Goal: Task Accomplishment & Management: Manage account settings

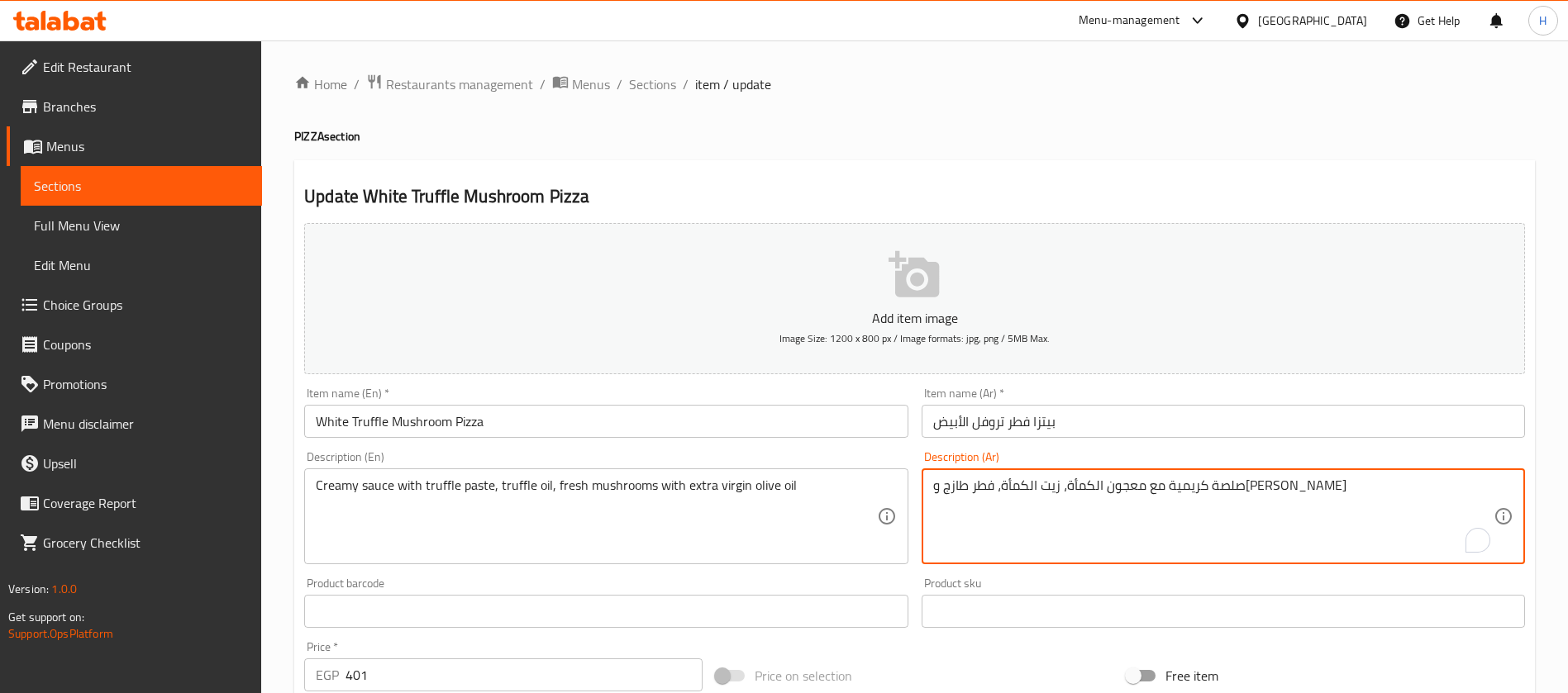
click at [995, 428] on input "بيتزا فطر تروفل الأبيض" at bounding box center [1223, 421] width 603 height 33
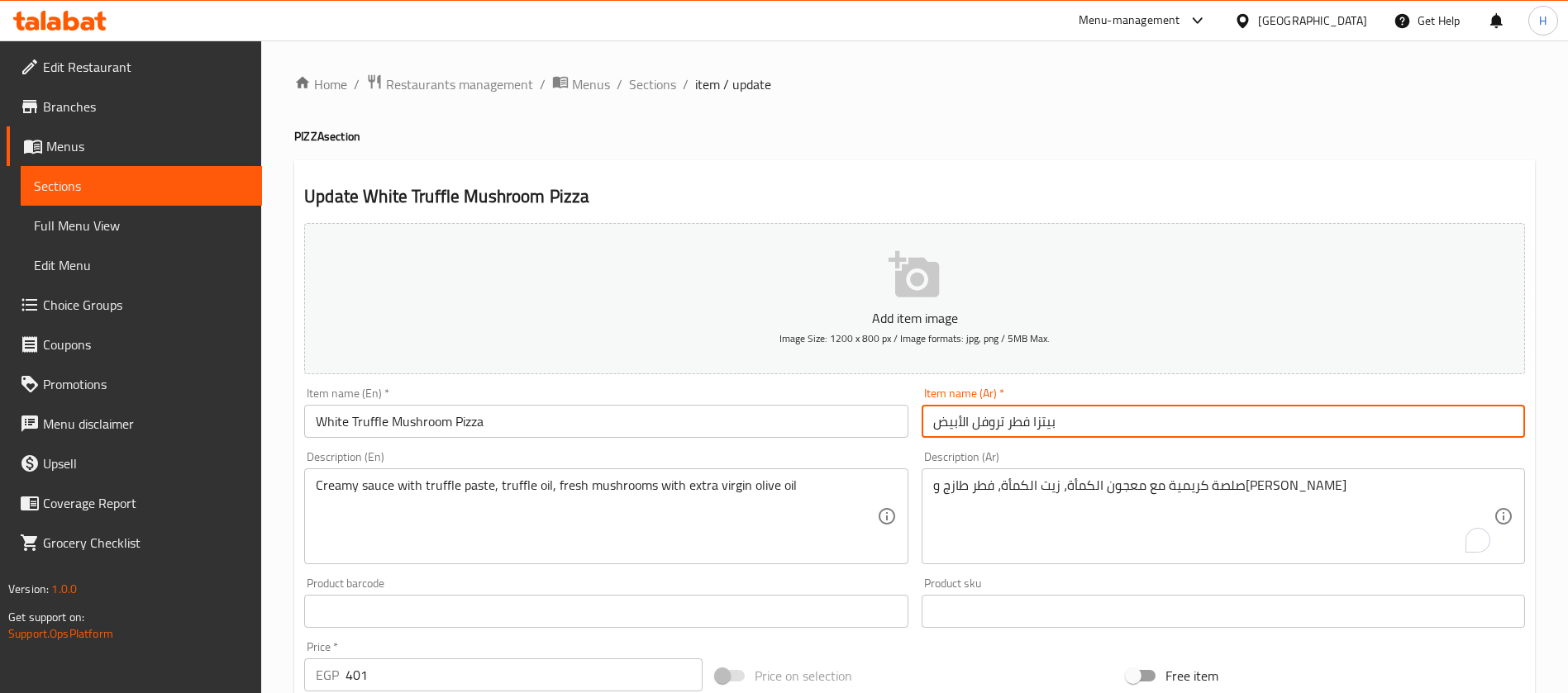
click at [995, 428] on input "بيتزا فطر تروفل الأبيض" at bounding box center [1223, 421] width 603 height 33
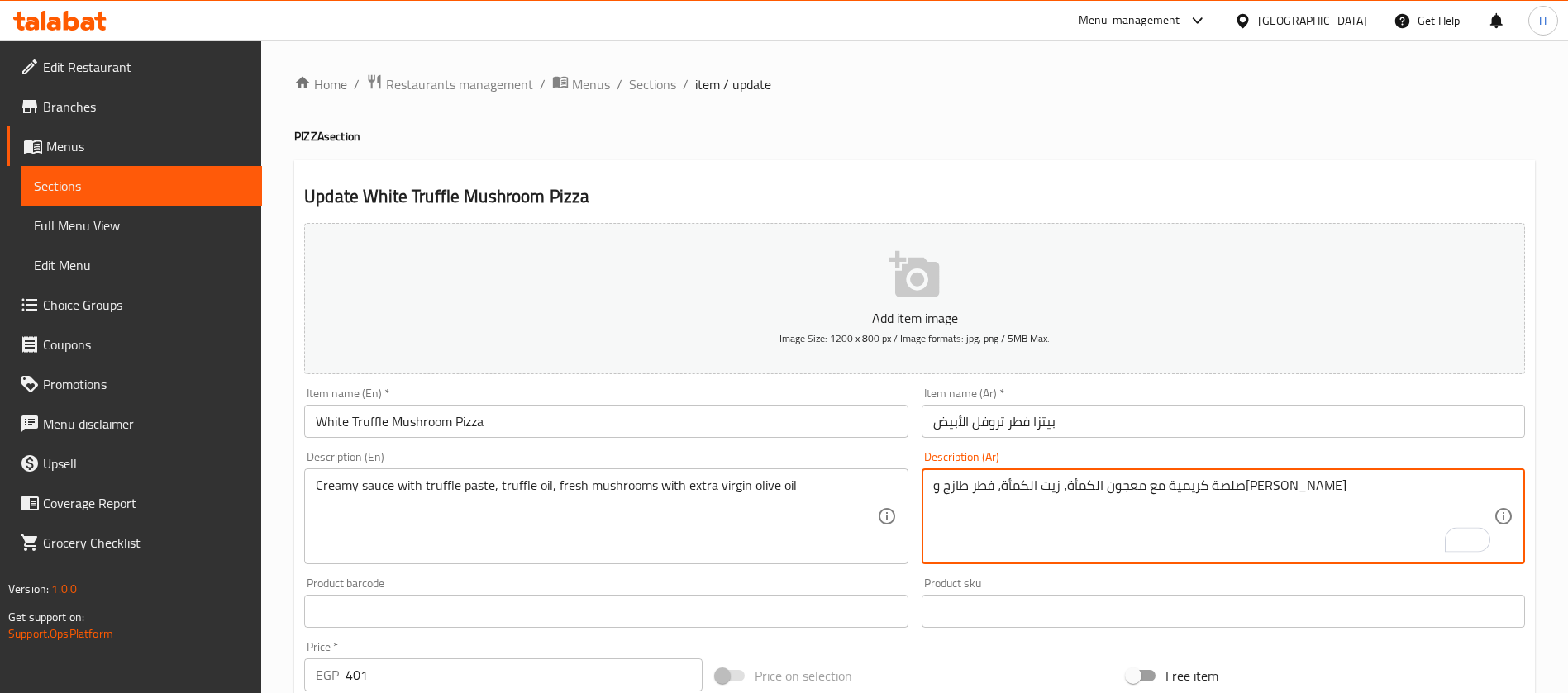
click at [1193, 483] on textarea "صلصة كريمية مع معجون الكمأة، زيت الكمأة، فطر طازج و[PERSON_NAME]" at bounding box center [1213, 517] width 561 height 79
paste textarea "روفل"
click at [1126, 480] on textarea "صلصة كريمية مع معجون تروفل ، زيت الكمأة، فطر طازج و[PERSON_NAME]" at bounding box center [1213, 517] width 561 height 79
paste textarea "روفل"
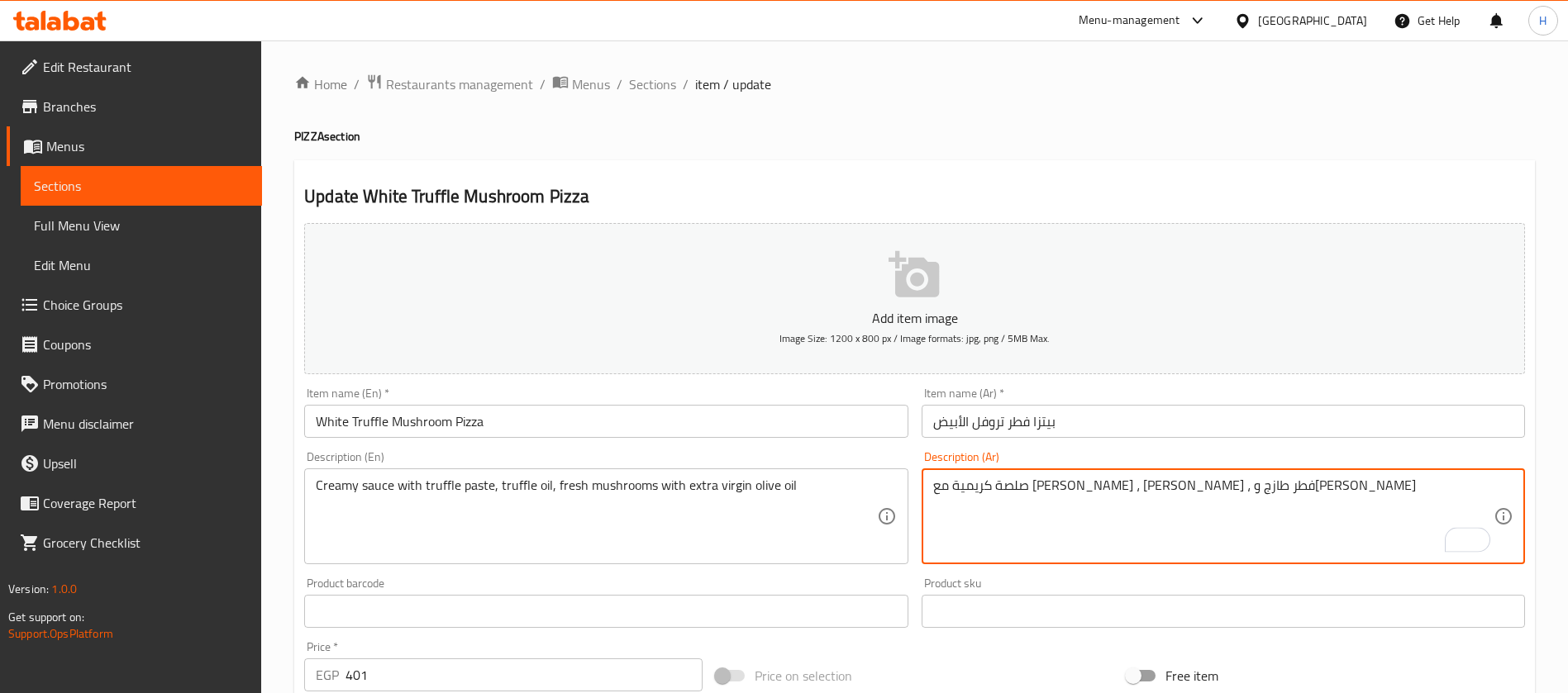
click at [1094, 482] on textarea "صلصة كريمية مع [PERSON_NAME] ، [PERSON_NAME] ، فطر طازج و[PERSON_NAME]" at bounding box center [1213, 517] width 561 height 79
click at [951, 485] on textarea "صلصة كريمية مع [PERSON_NAME] ، [PERSON_NAME] ، فطر طازج و[PERSON_NAME]" at bounding box center [1213, 517] width 561 height 79
paste textarea "إكسترا"
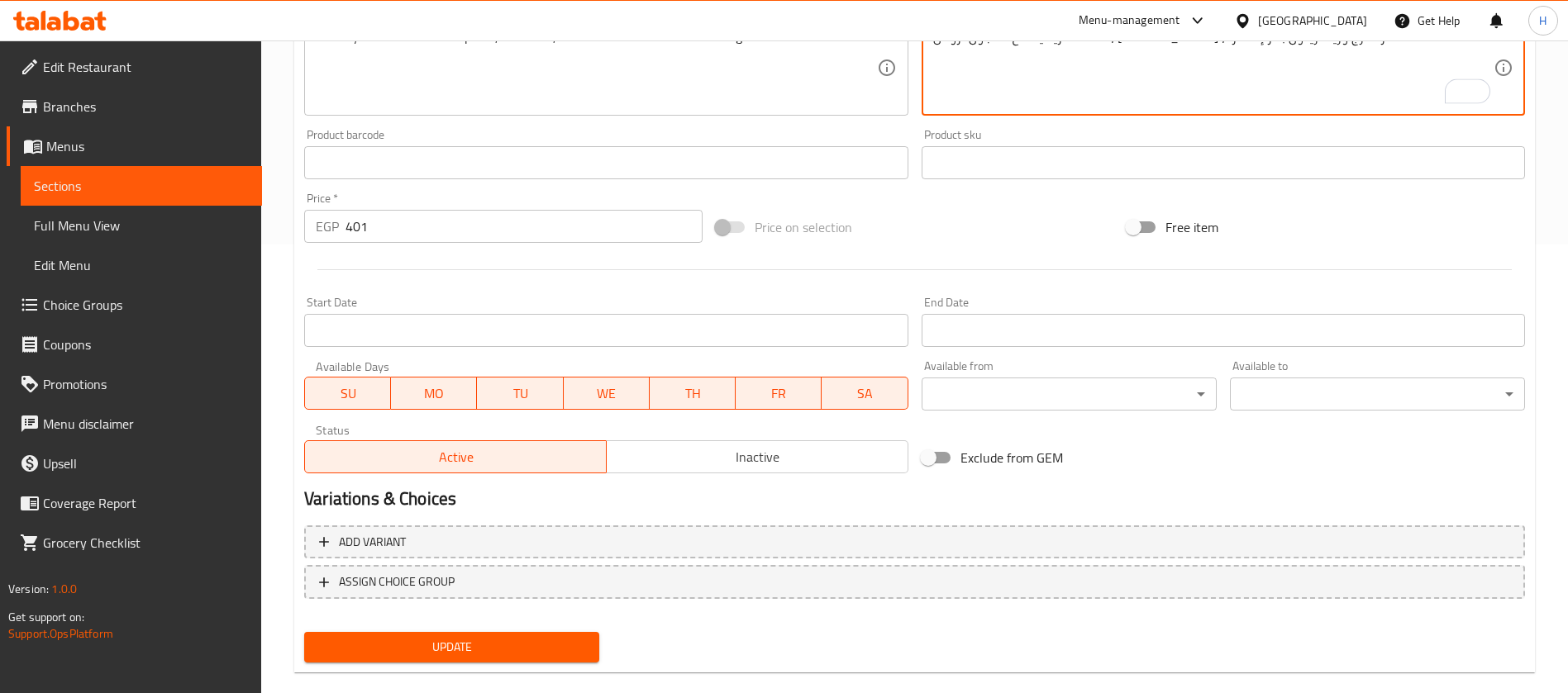
scroll to position [474, 0]
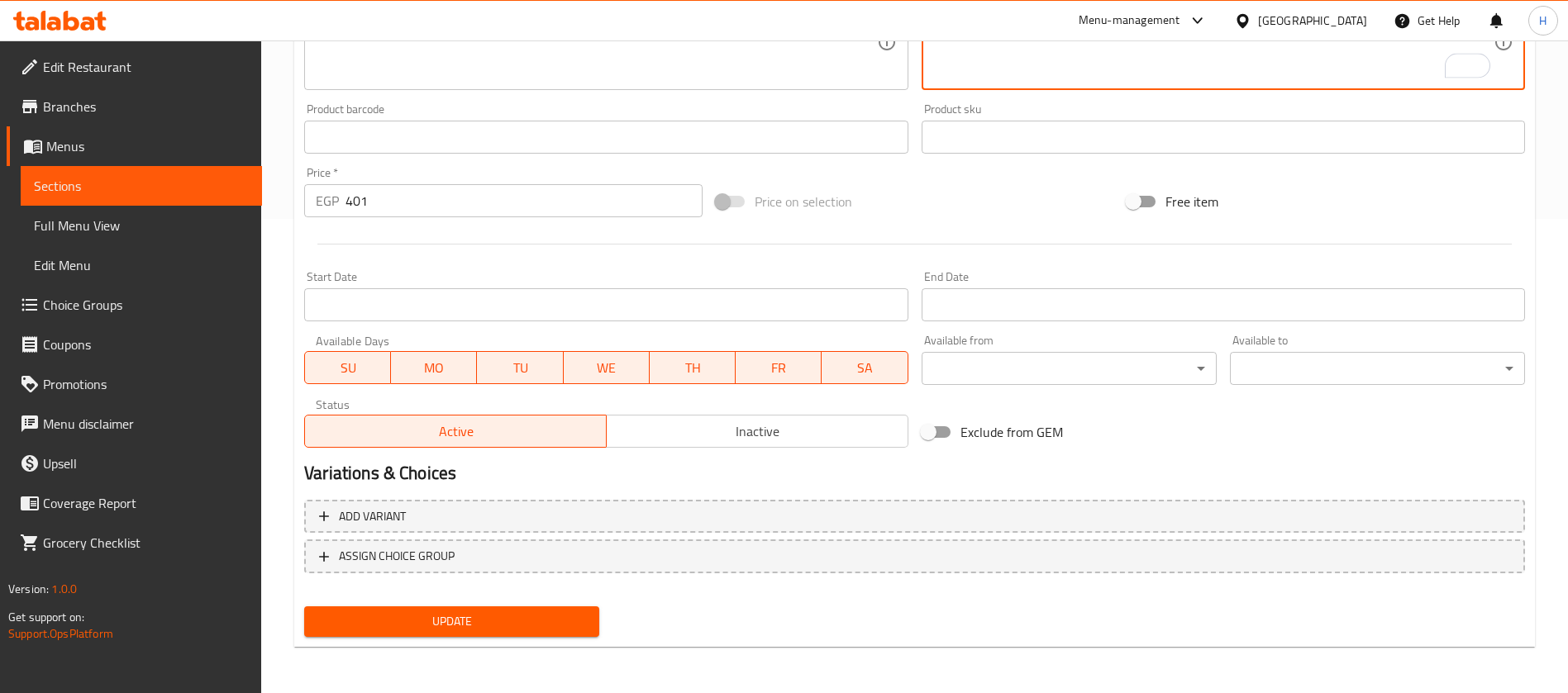
type textarea "صلصة كريمية مع معجون تروفل ، [PERSON_NAME] ، فطر طازج وزيت زيتون بكر إكسترا"
click at [553, 625] on span "Update" at bounding box center [452, 621] width 269 height 21
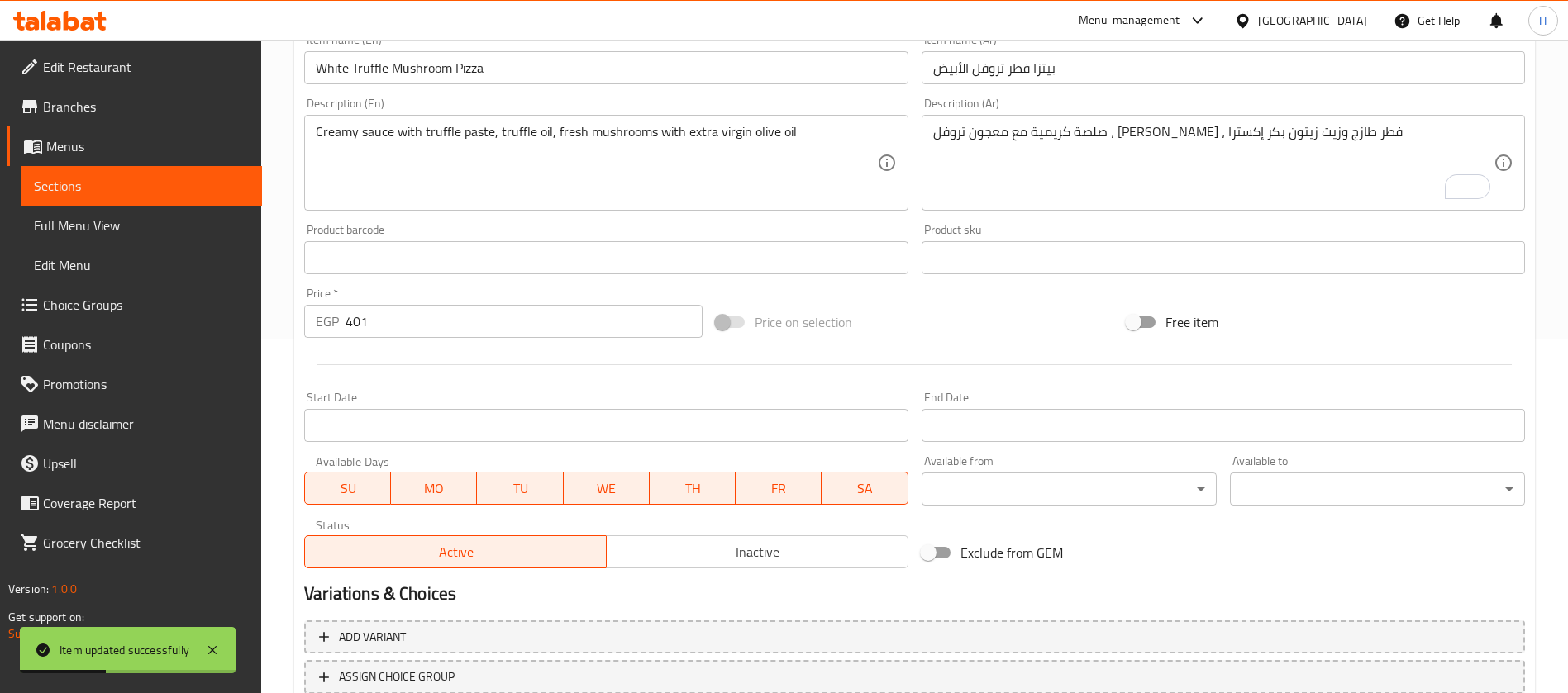
scroll to position [227, 0]
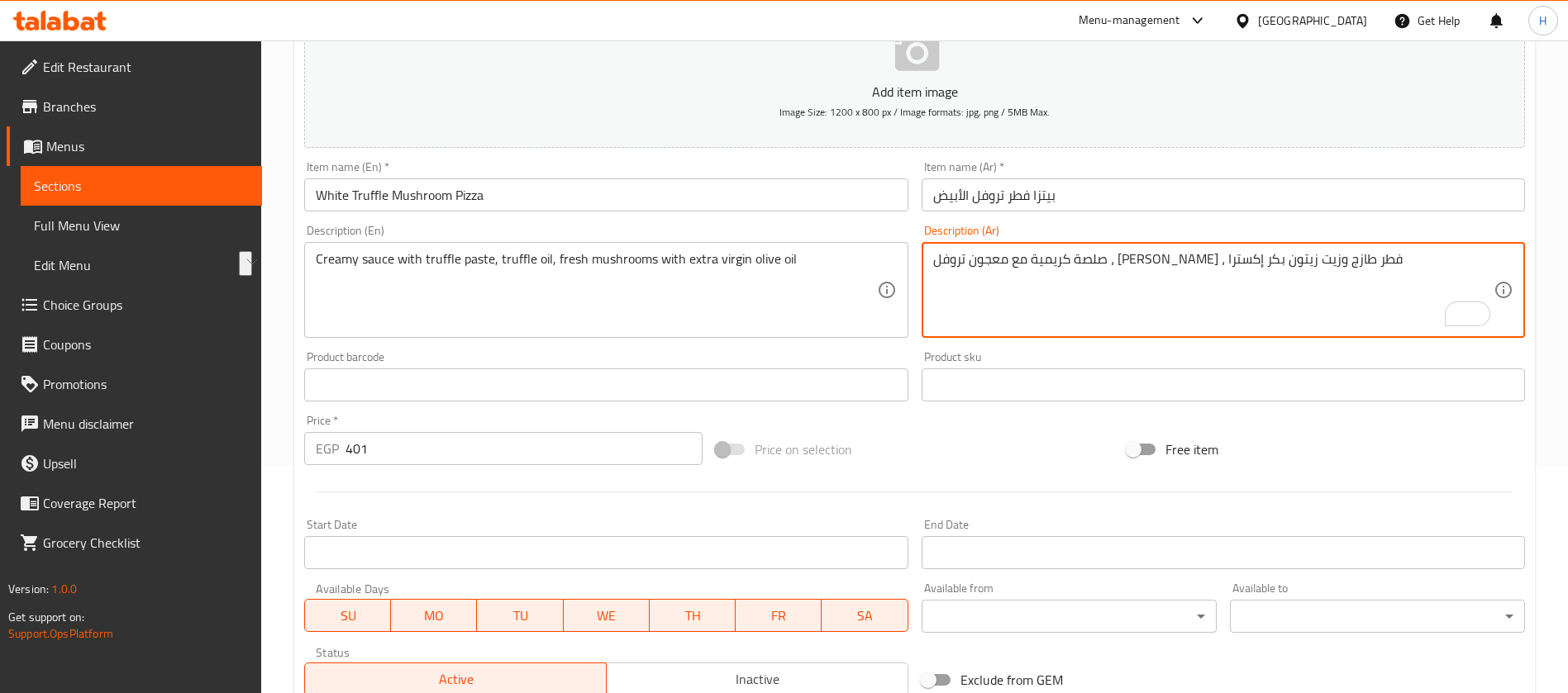
drag, startPoint x: 1366, startPoint y: 255, endPoint x: 1114, endPoint y: 259, distance: 252.0
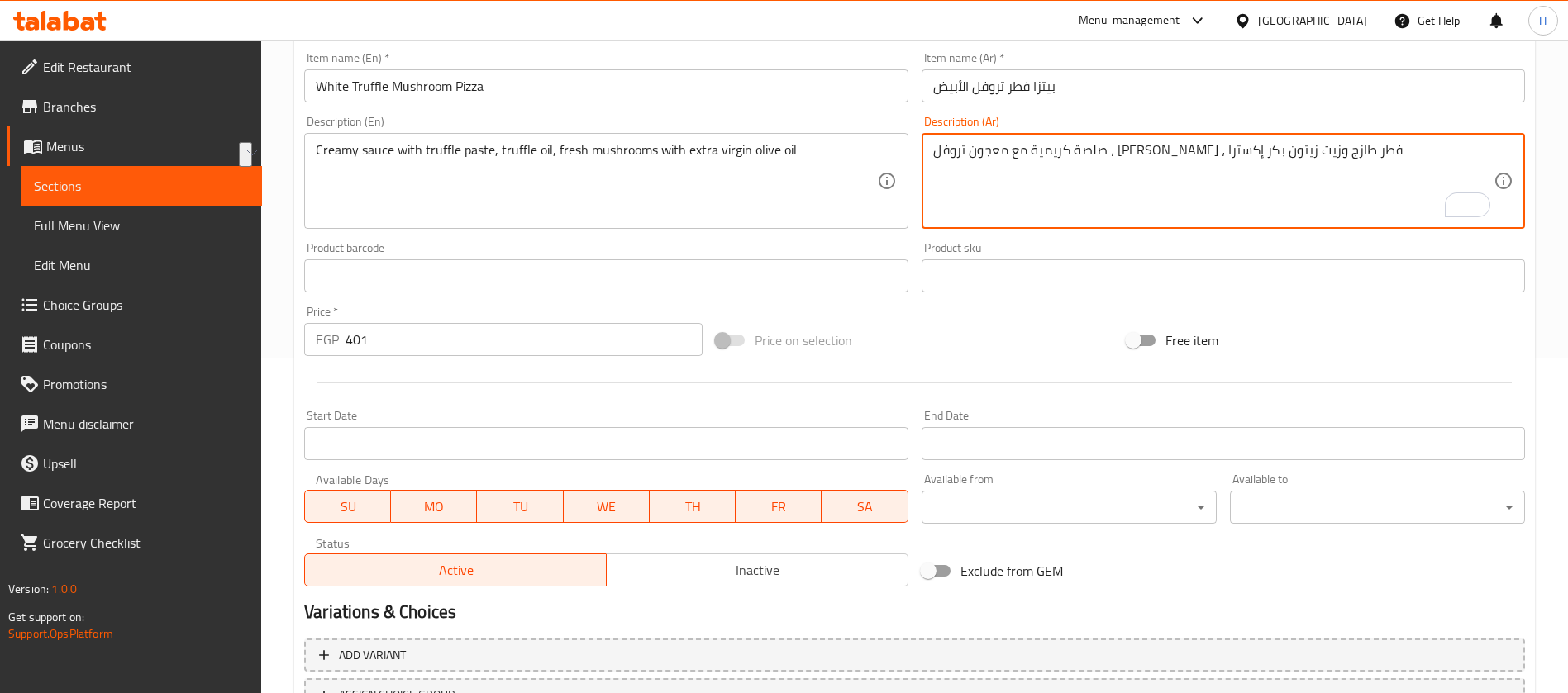
scroll to position [474, 0]
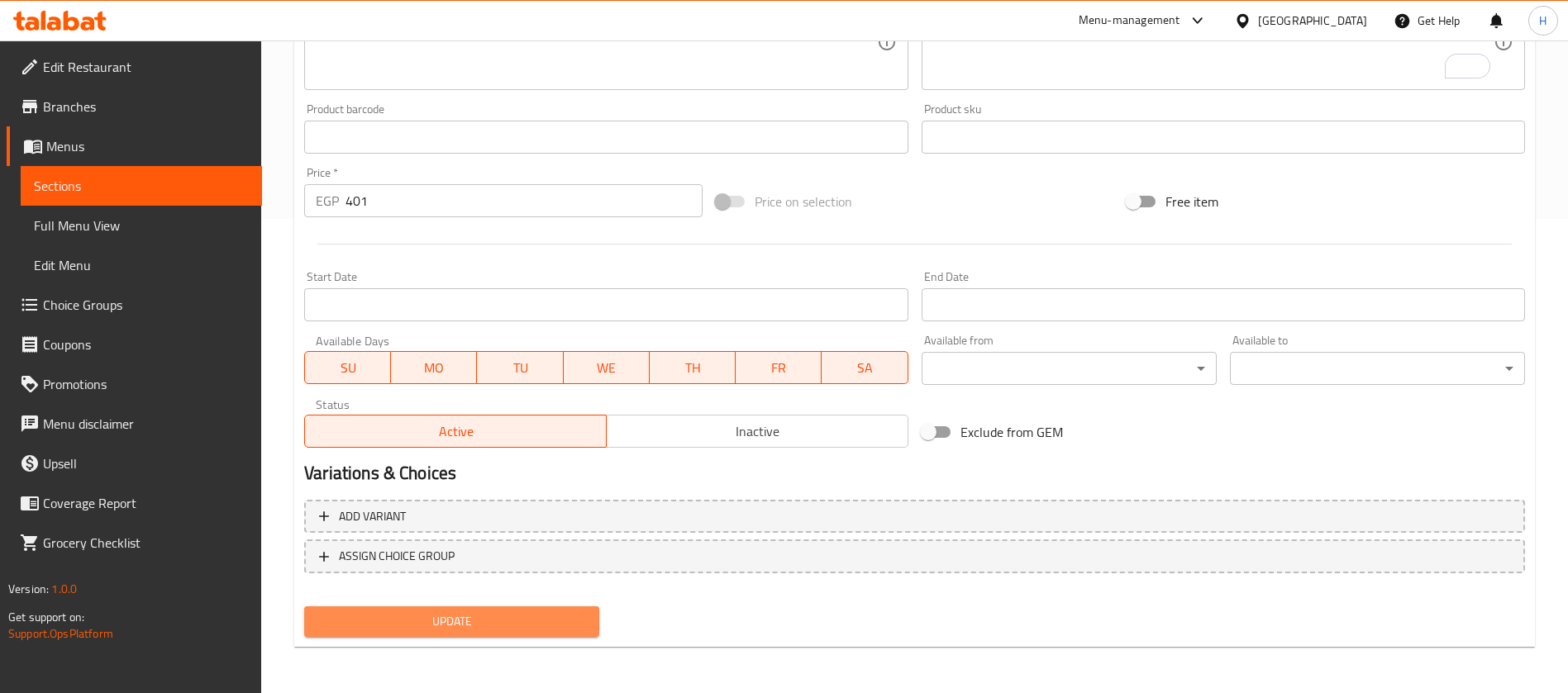
click at [581, 622] on span "Update" at bounding box center [452, 621] width 269 height 21
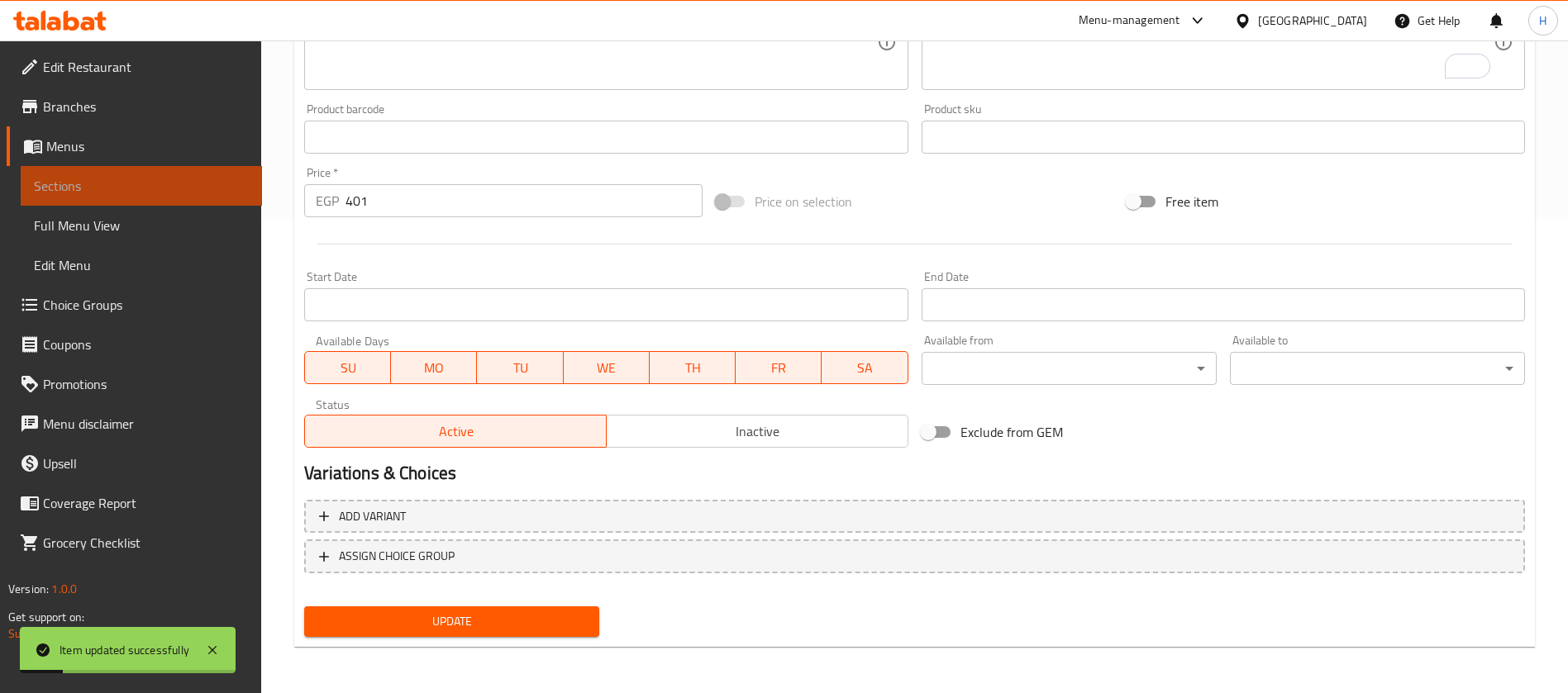
click at [215, 178] on span "Sections" at bounding box center [141, 186] width 215 height 20
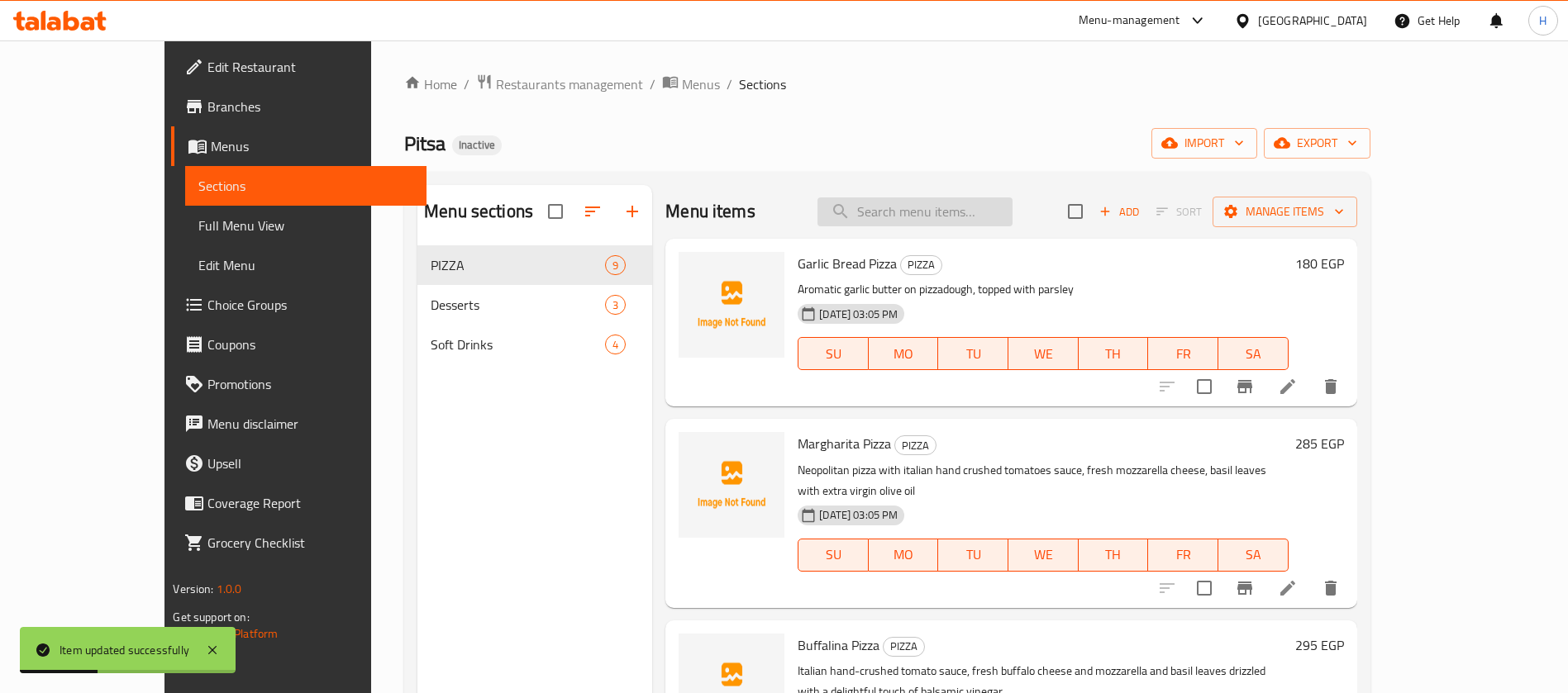
click at [987, 212] on input "search" at bounding box center [915, 212] width 195 height 29
paste input "Pizza Bruschetta"
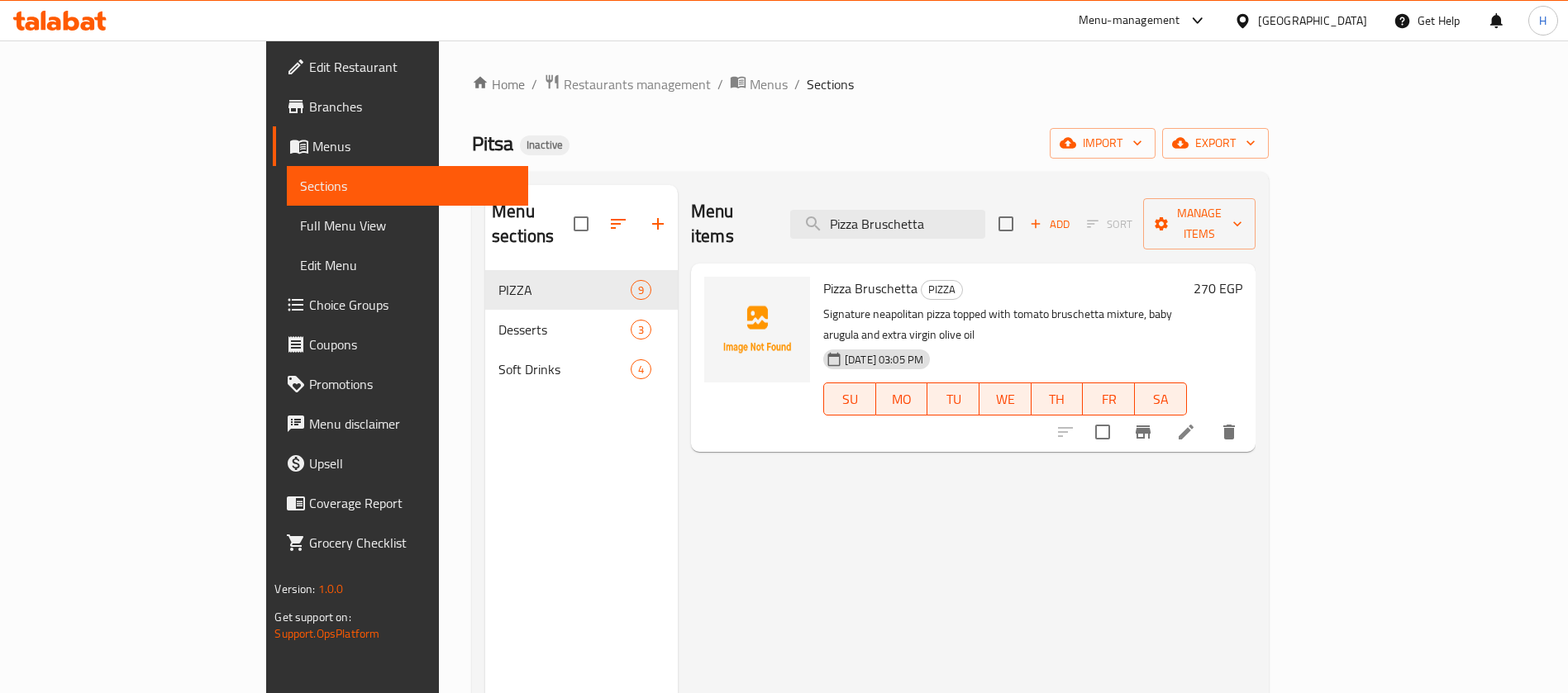
type input "Pizza Bruschetta"
click at [1193, 424] on icon at bounding box center [1185, 431] width 15 height 15
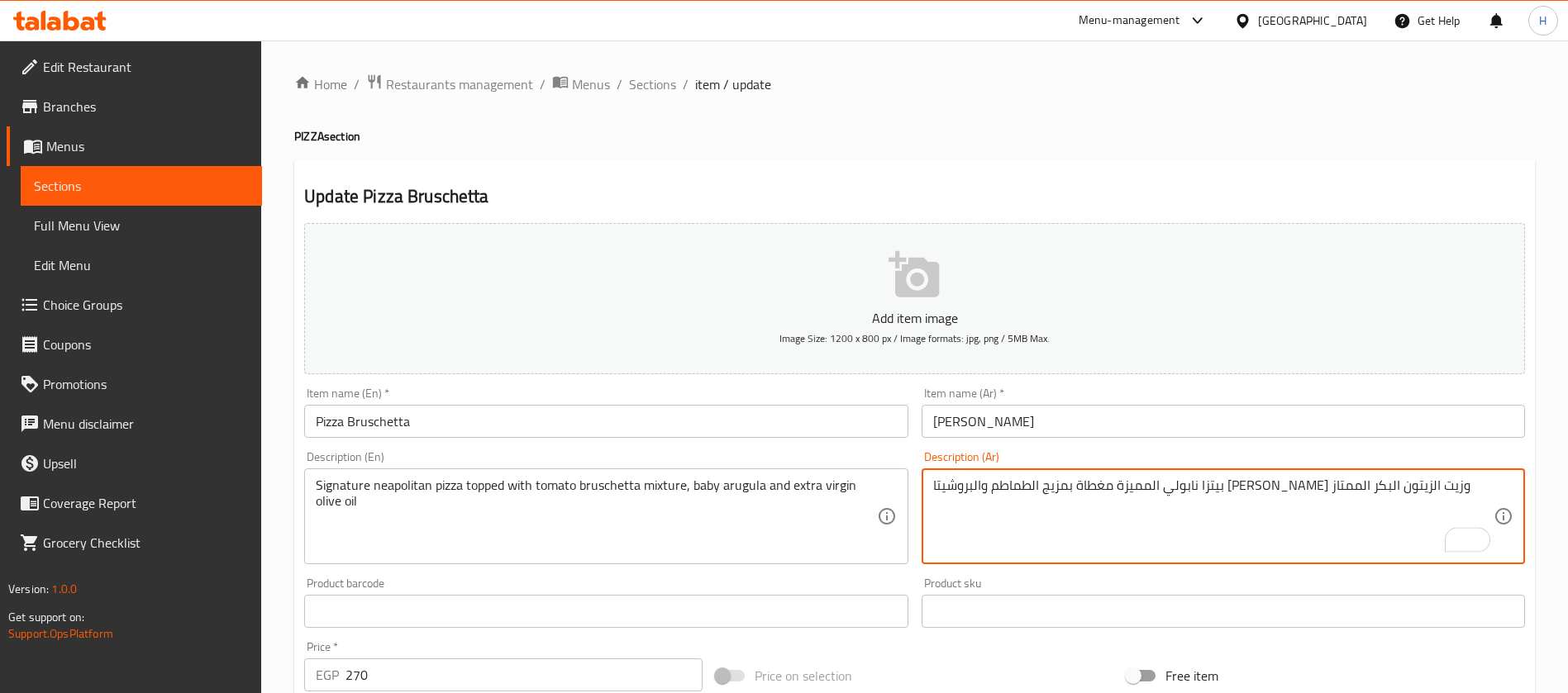
drag, startPoint x: 1238, startPoint y: 483, endPoint x: 1129, endPoint y: 483, distance: 109.0
click at [1129, 483] on textarea "بيتزا نابولي المميزة مغطاة بمزيج الطماطم والبروشيتا [PERSON_NAME] وزيت الزيتون …" at bounding box center [1213, 517] width 561 height 79
click at [970, 482] on textarea "بيتزا نابولي المميزة مغطاة بمزيج الطماطم والبروشيتا [PERSON_NAME] وزيت الزيتون …" at bounding box center [1213, 517] width 561 height 79
paste textarea "كسترا"
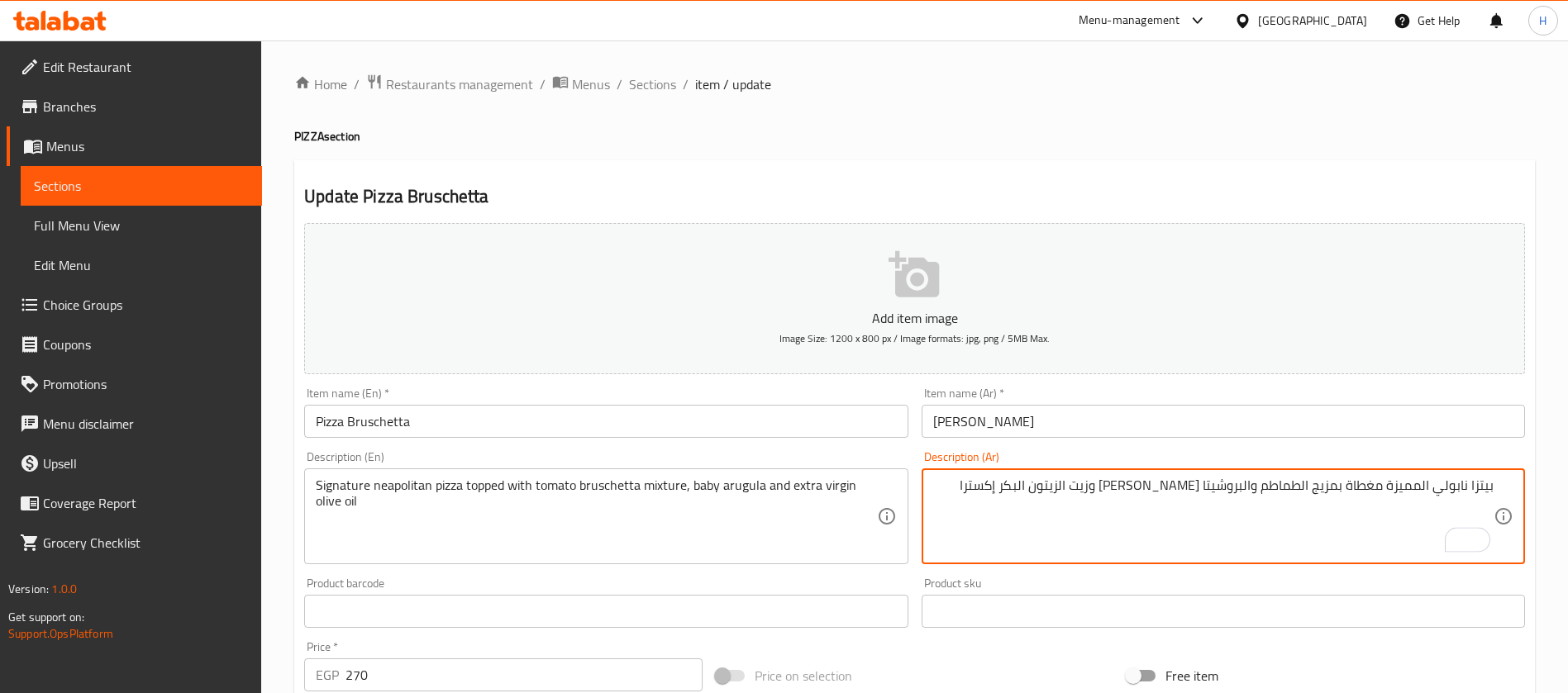
click at [1001, 493] on textarea "بيتزا نابولي المميزة مغطاة بمزيج الطماطم والبروشيتا [PERSON_NAME] وزيت الزيتون …" at bounding box center [1213, 517] width 561 height 79
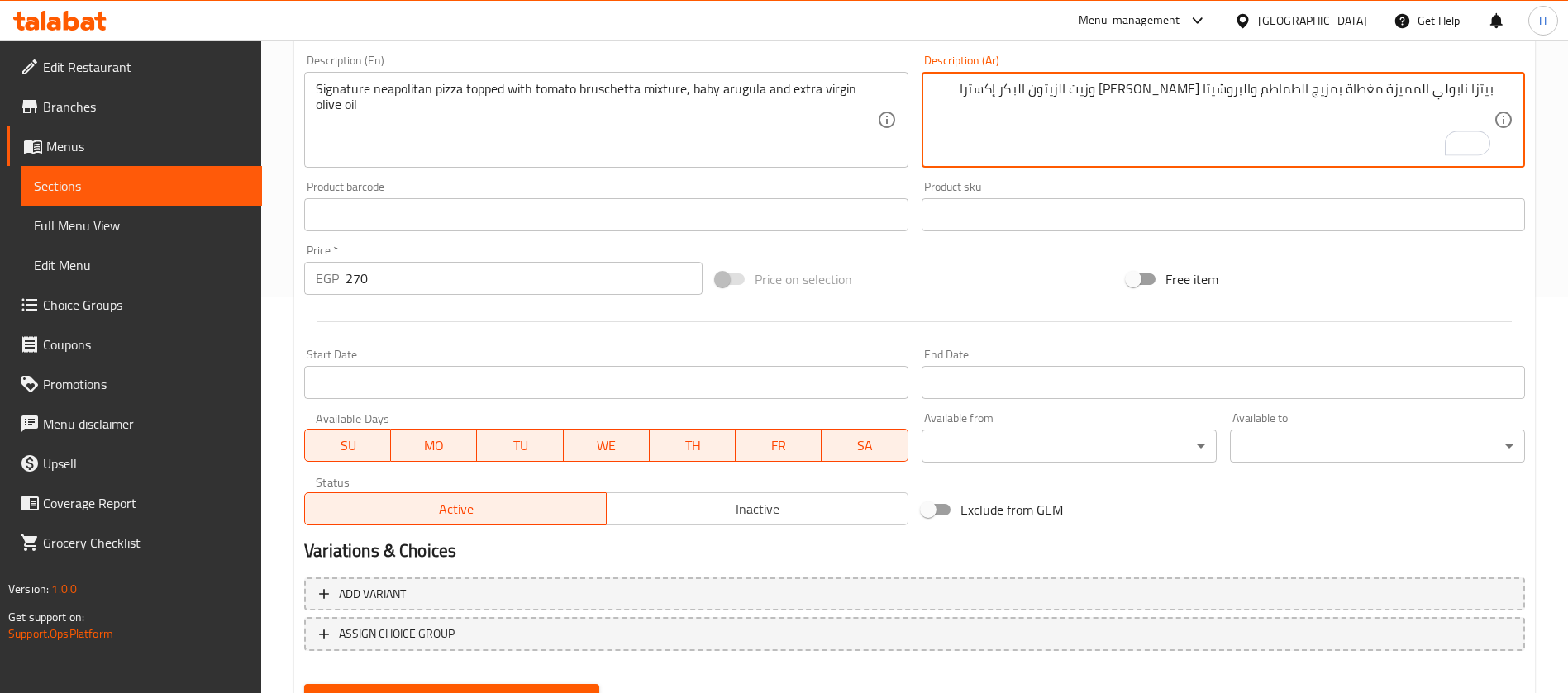
scroll to position [474, 0]
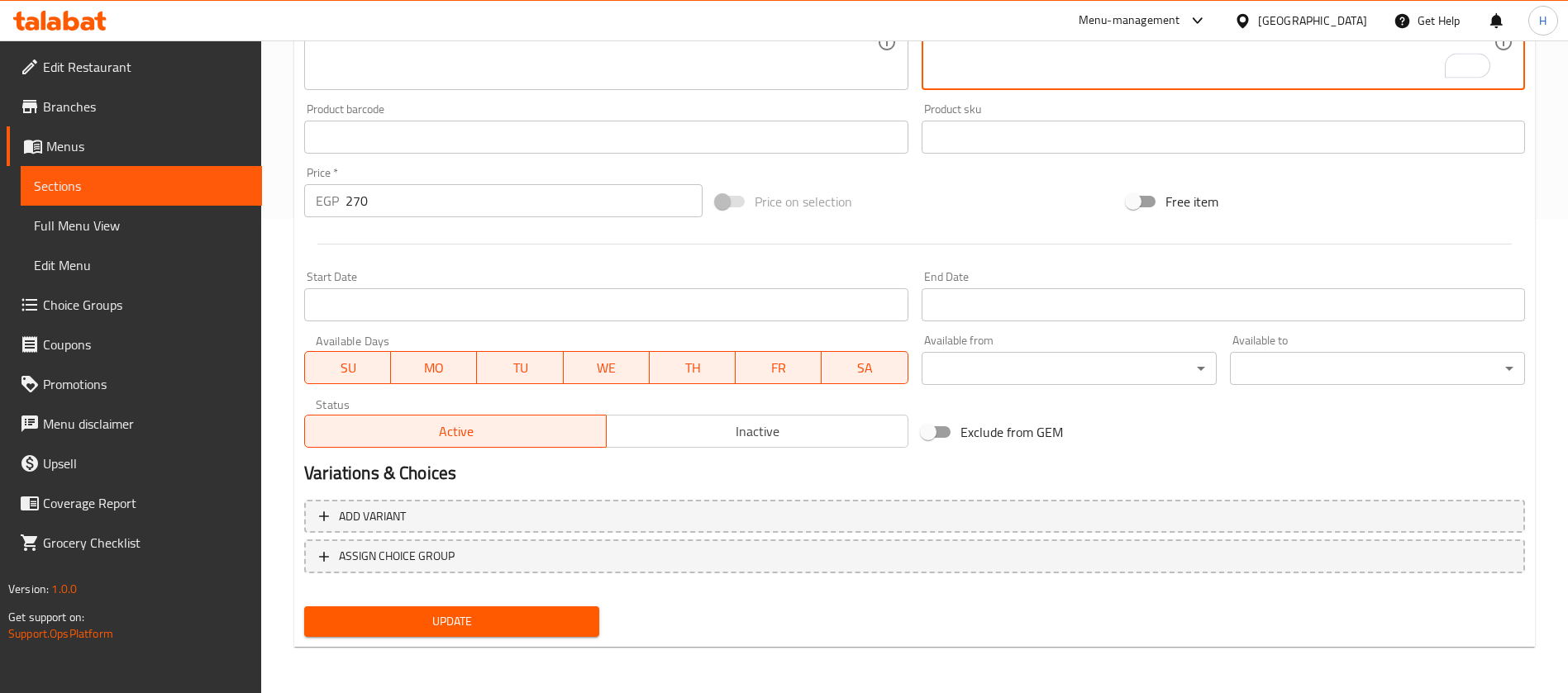
type textarea "بيتزا نابولي المميزة مغطاة بمزيج الطماطم والبروشيتا [PERSON_NAME] وزيت الزيتون …"
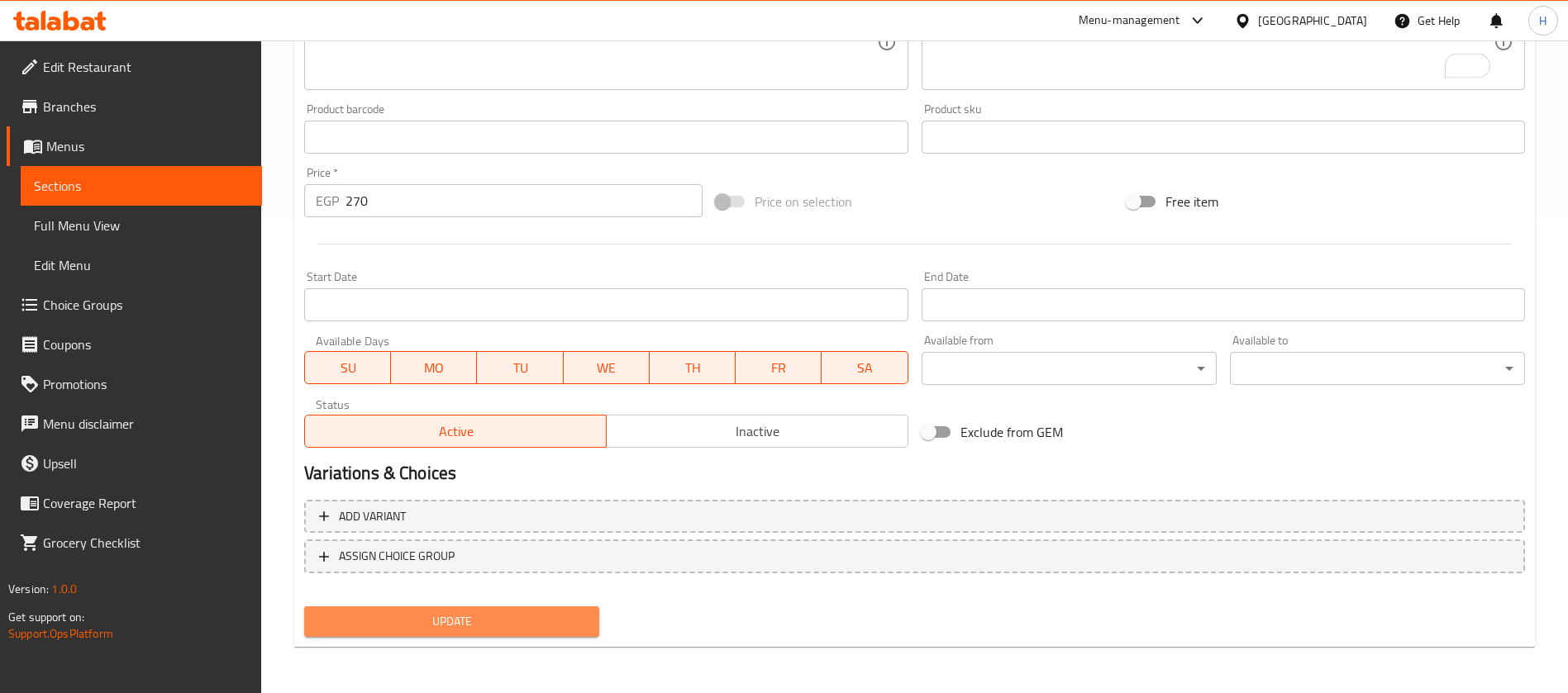
click at [419, 615] on span "Update" at bounding box center [452, 621] width 269 height 21
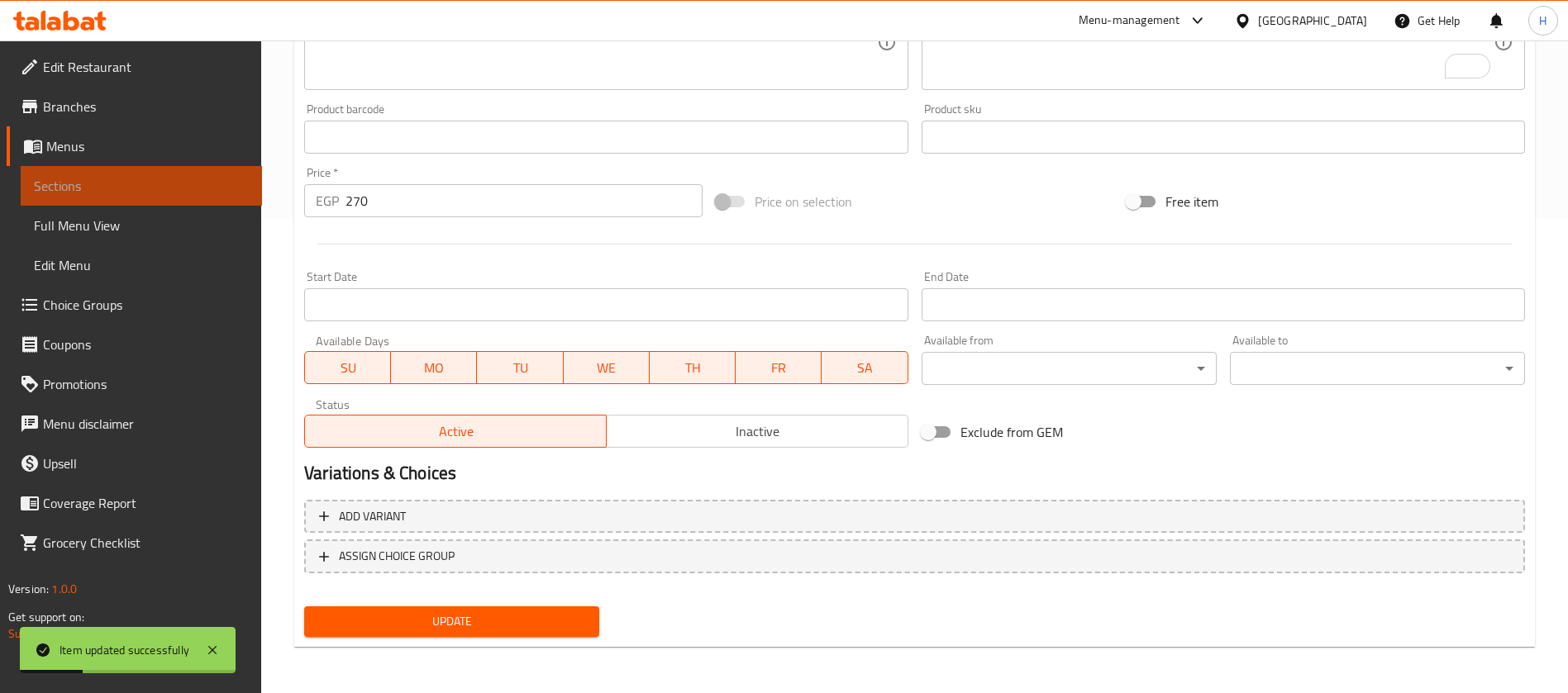
click at [144, 189] on span "Sections" at bounding box center [141, 186] width 215 height 20
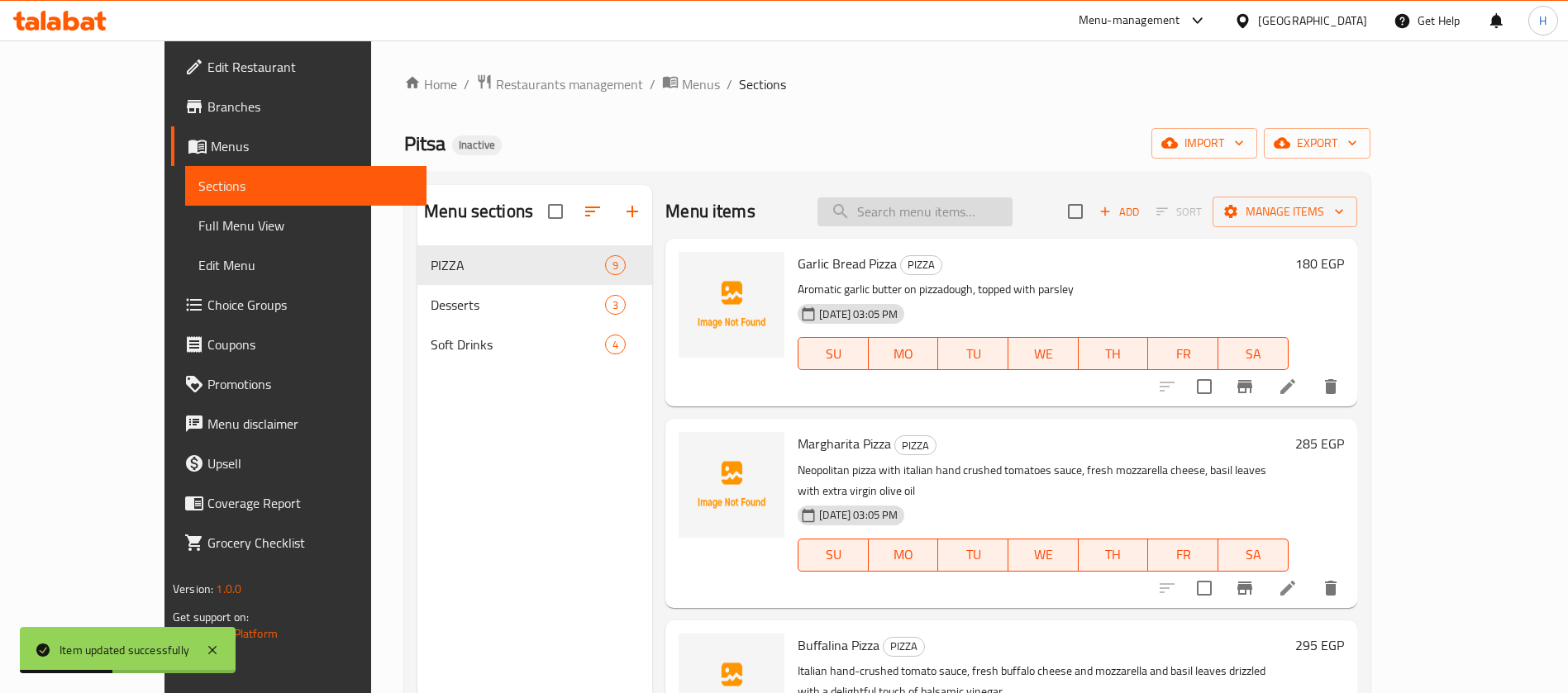
click at [961, 223] on input "search" at bounding box center [915, 212] width 195 height 29
paste input "Pizza Vegatrian"
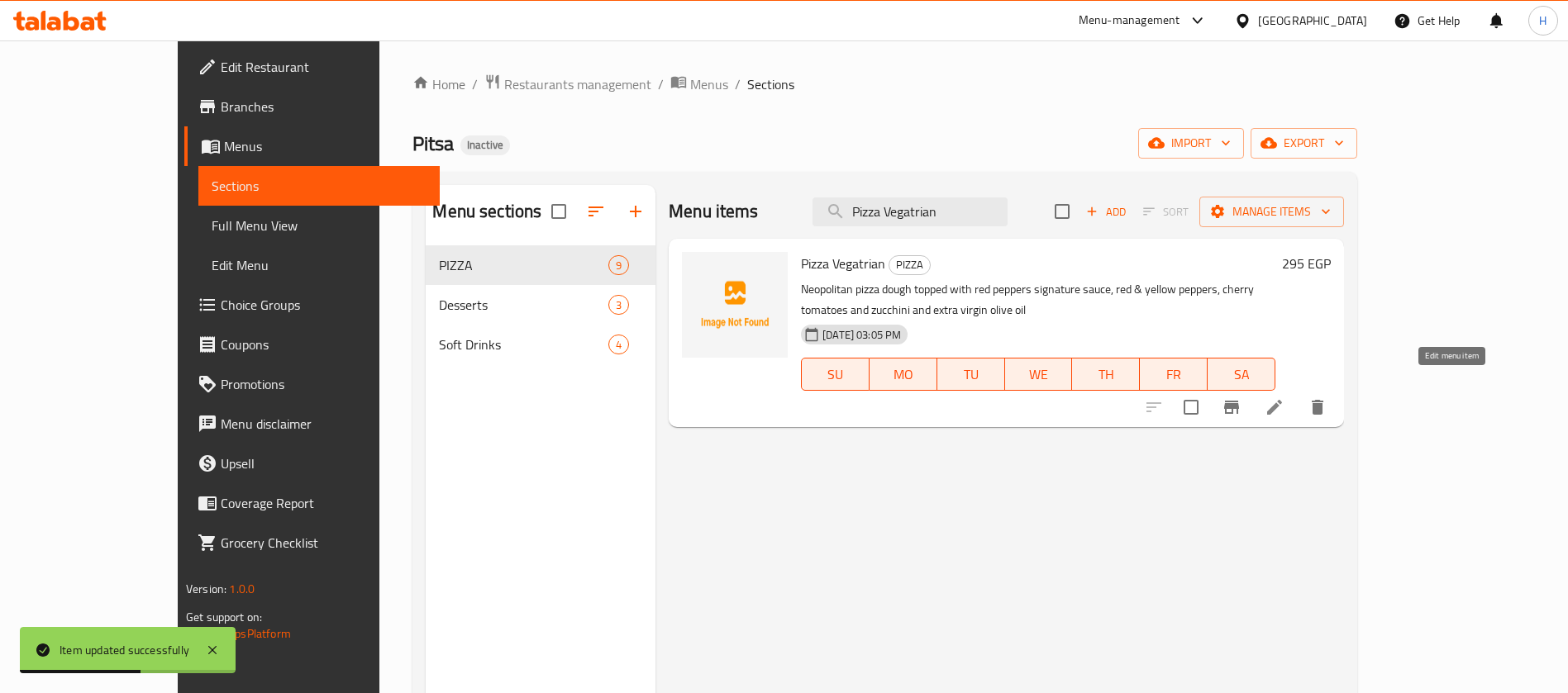
type input "Pizza Vegatrian"
click at [1282, 400] on icon at bounding box center [1274, 406] width 15 height 15
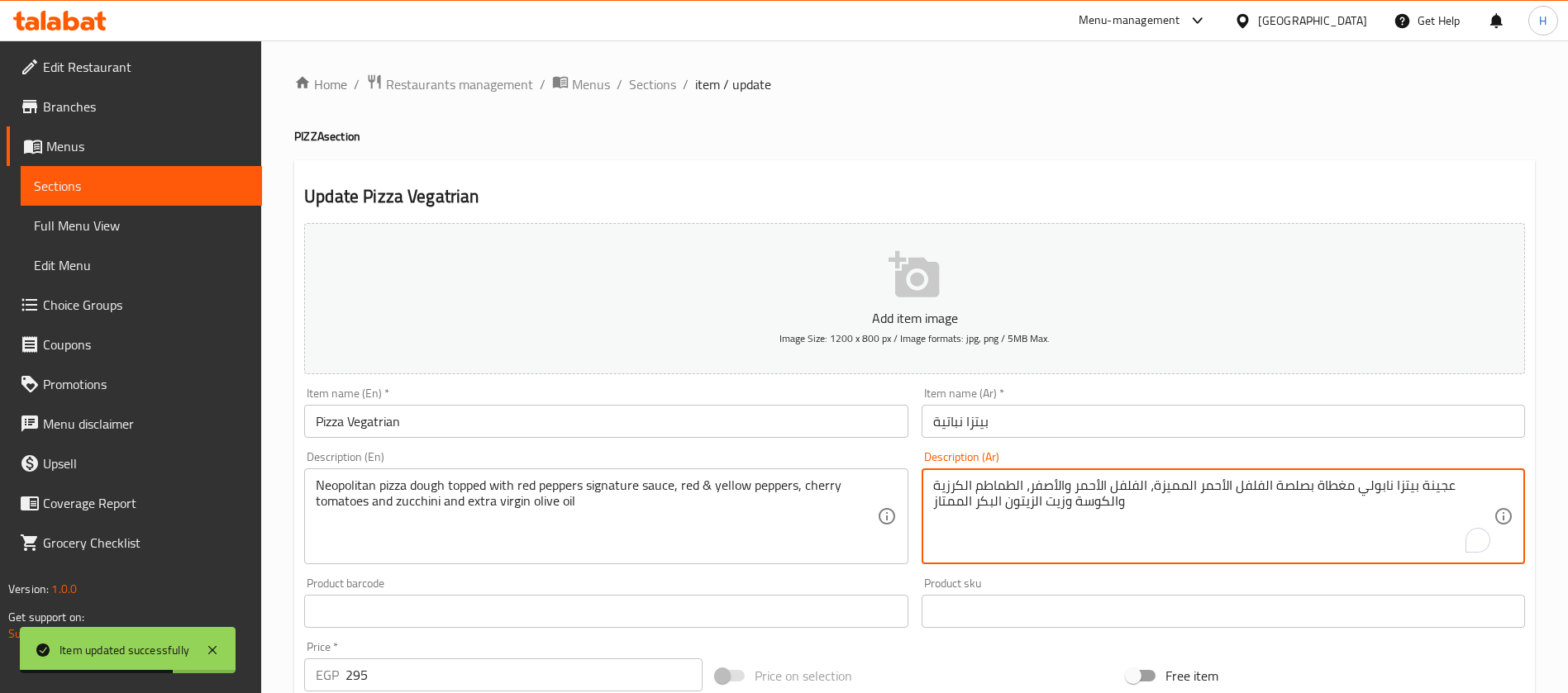
click at [946, 503] on textarea "عجينة بيتزا نابولي مغطاة بصلصة الفلفل الأحمر المميزة، الفلفل الأحمر والأصفر، ال…" at bounding box center [1213, 517] width 561 height 79
paste textarea "كسترا"
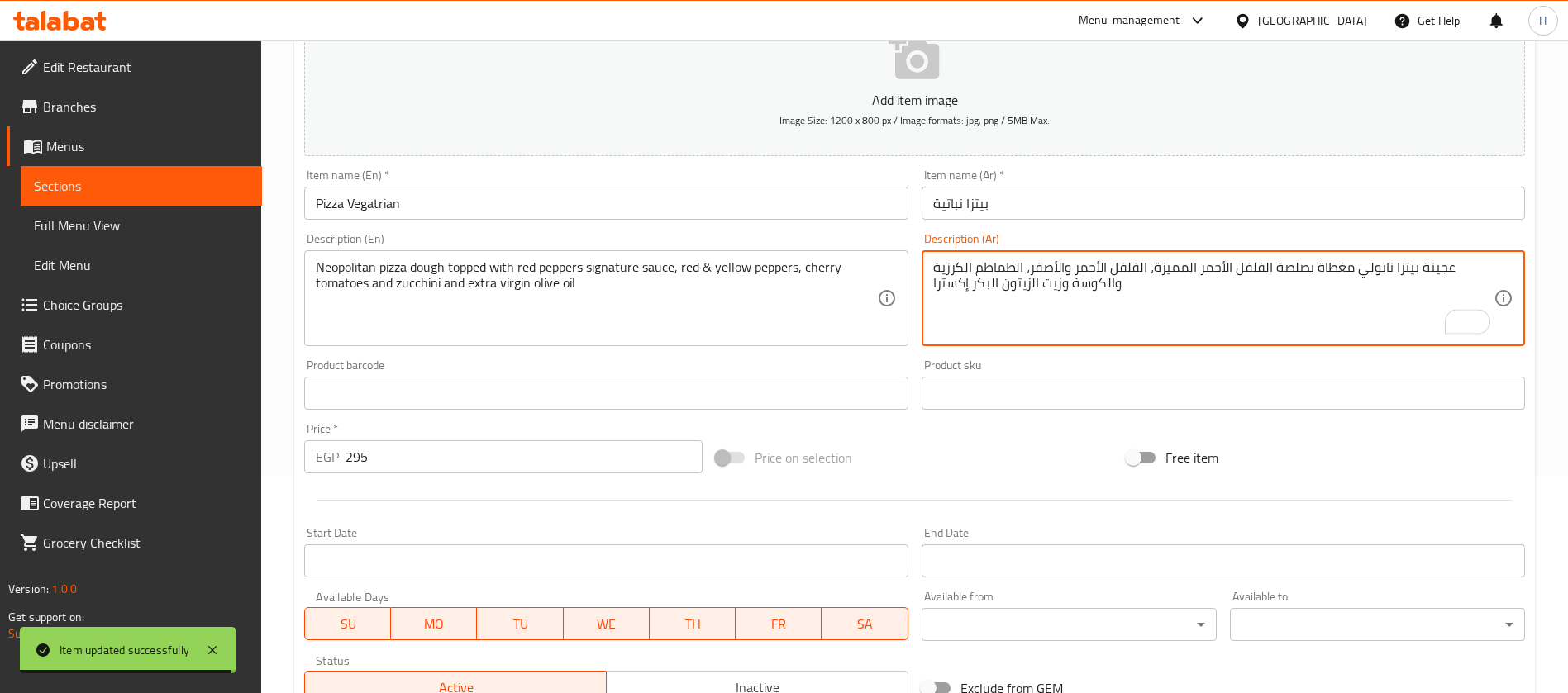
scroll to position [474, 0]
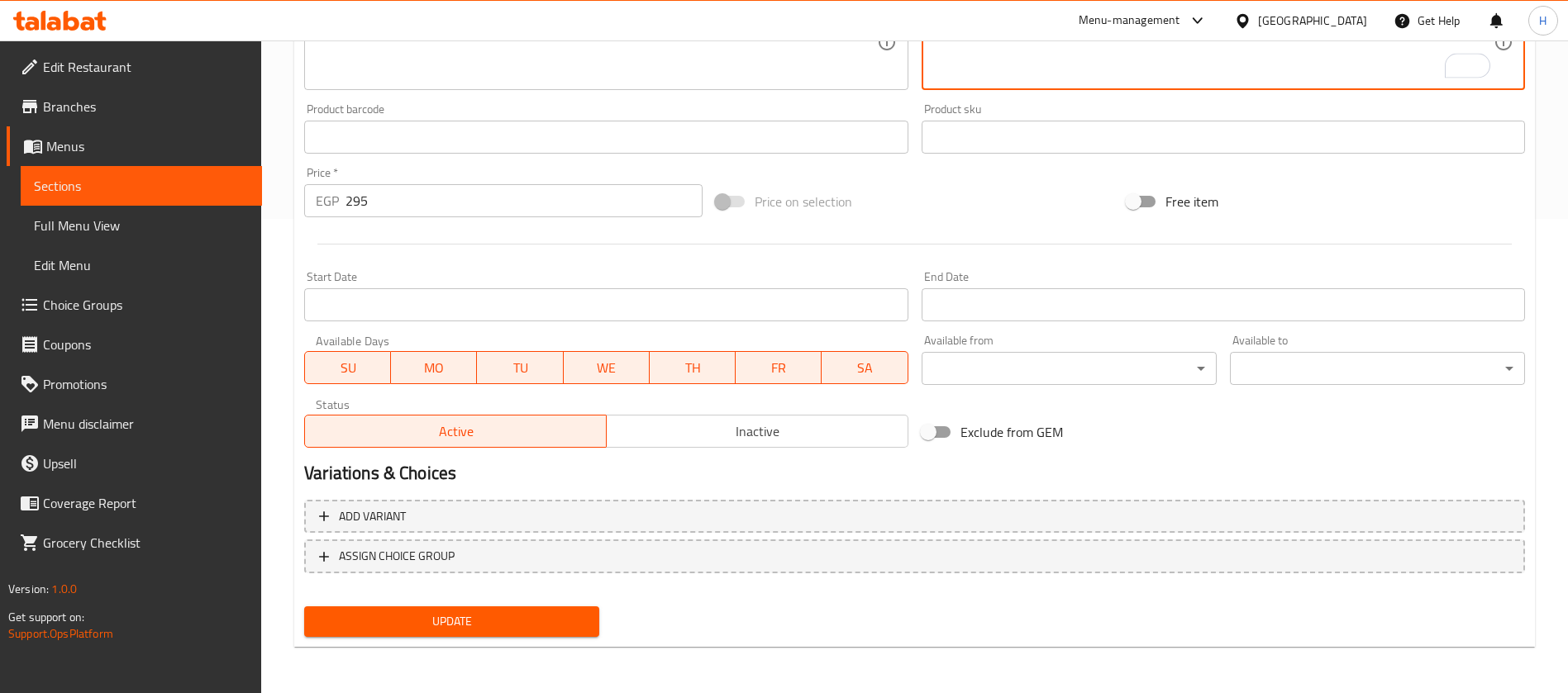
type textarea "عجينة بيتزا نابولي مغطاة بصلصة الفلفل الأحمر المميزة، الفلفل الأحمر والأصفر، ال…"
click at [564, 651] on div "Home / Restaurants management / Menus / Sections / item / update PIZZA section …" at bounding box center [914, 130] width 1240 height 1061
click at [569, 614] on span "Update" at bounding box center [452, 621] width 269 height 21
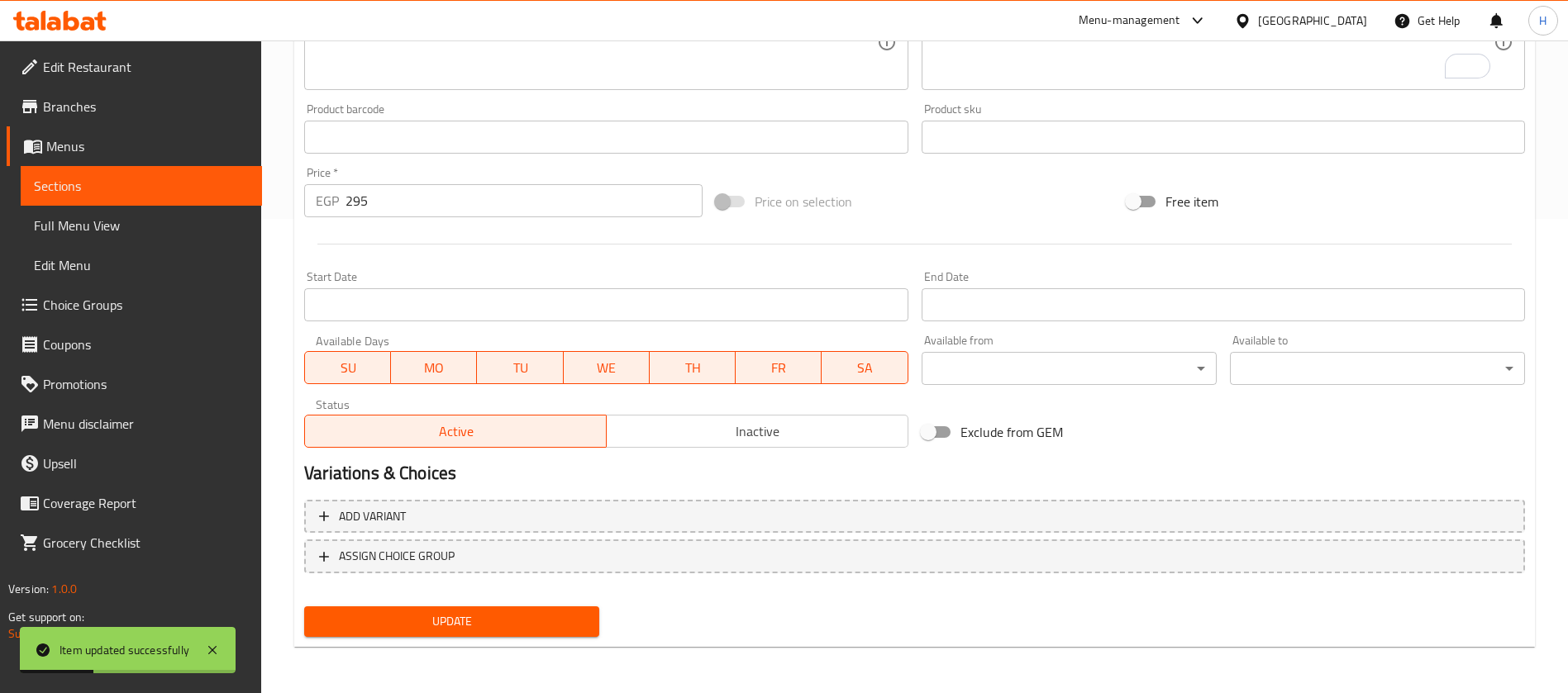
click at [211, 195] on span "Sections" at bounding box center [141, 186] width 215 height 20
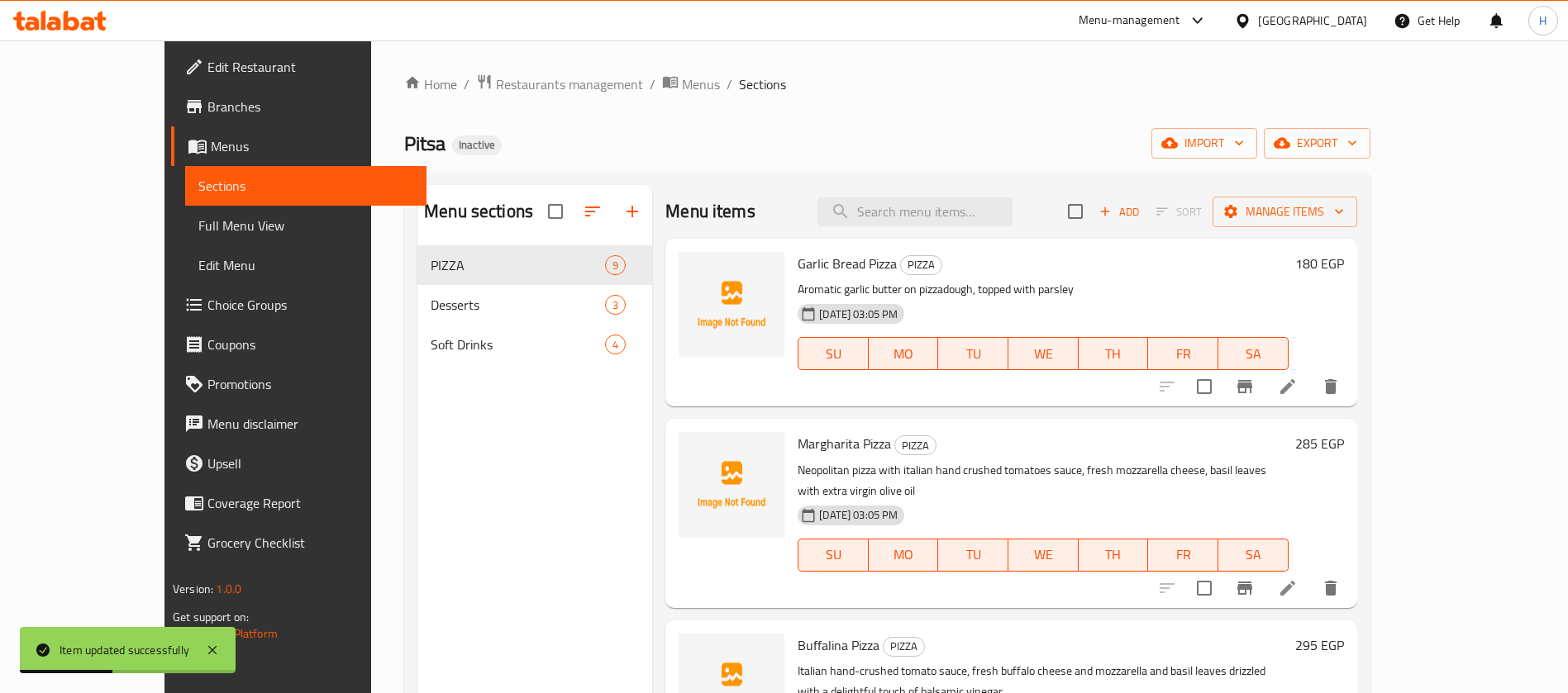
drag, startPoint x: 939, startPoint y: 181, endPoint x: 951, endPoint y: 201, distance: 23.3
click at [941, 181] on div "Menu sections PIZZA 9 Desserts 3 Soft Drinks 4 Menu items Add Sort Manage items…" at bounding box center [887, 531] width 965 height 720
click at [951, 210] on input "search" at bounding box center [915, 212] width 195 height 29
paste input "Nutella Pizza"
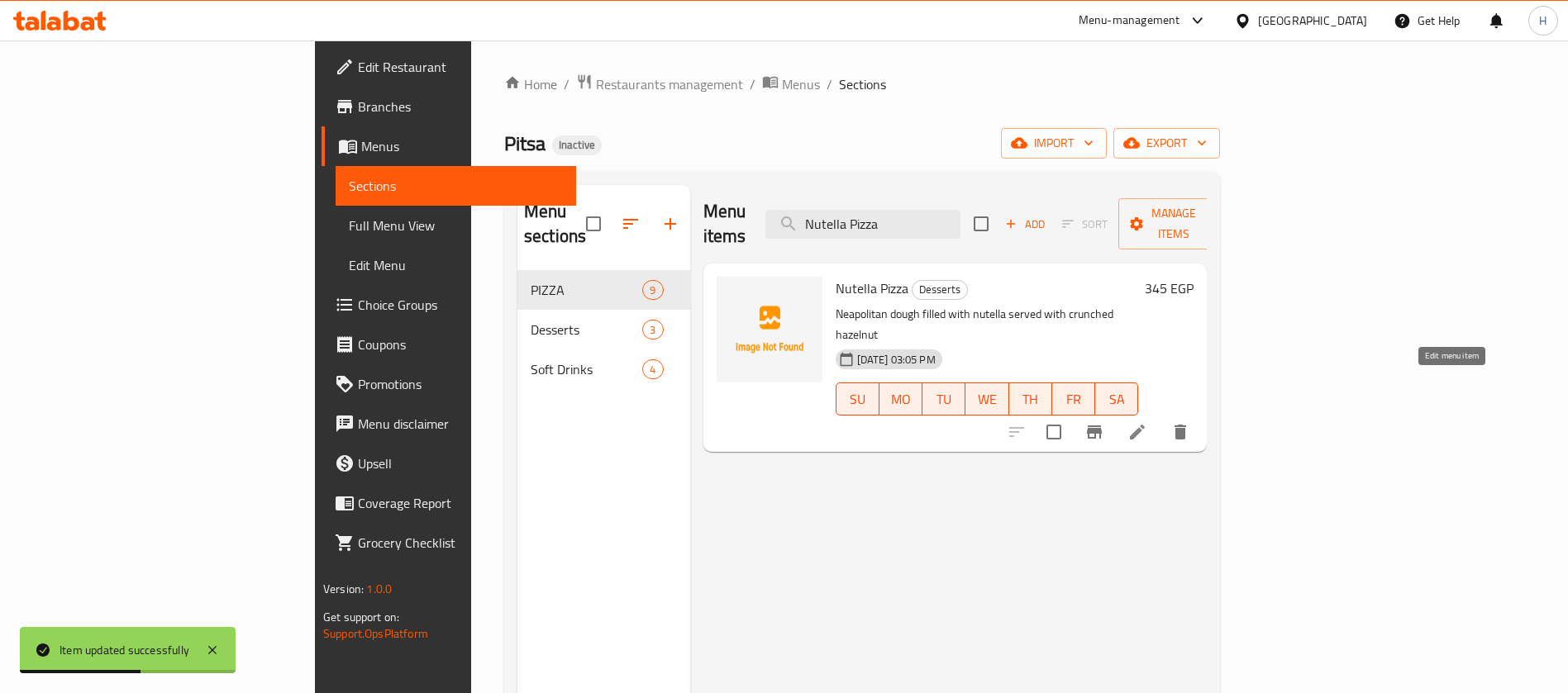
type input "Nutella Pizza"
click at [1147, 422] on icon at bounding box center [1137, 431] width 20 height 20
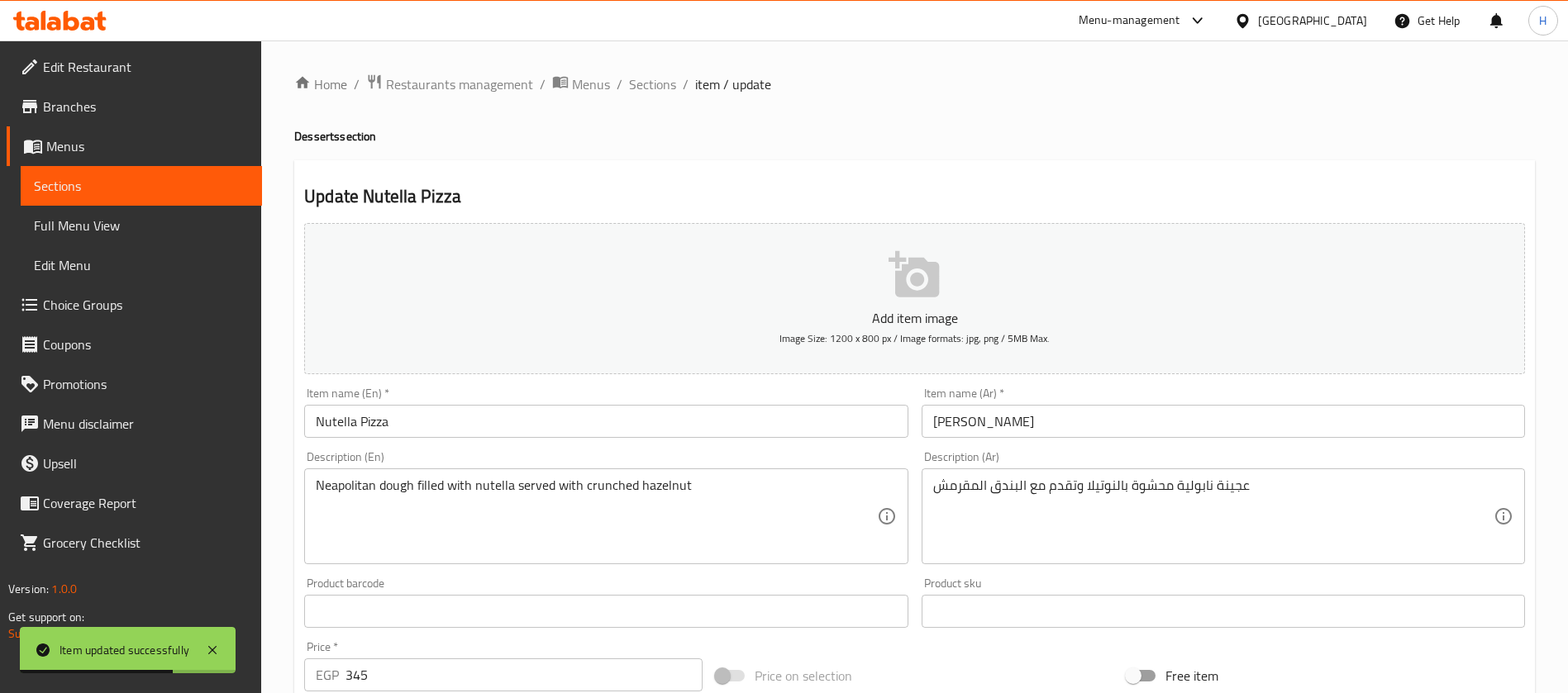
drag, startPoint x: 1128, startPoint y: 472, endPoint x: 1109, endPoint y: 489, distance: 25.5
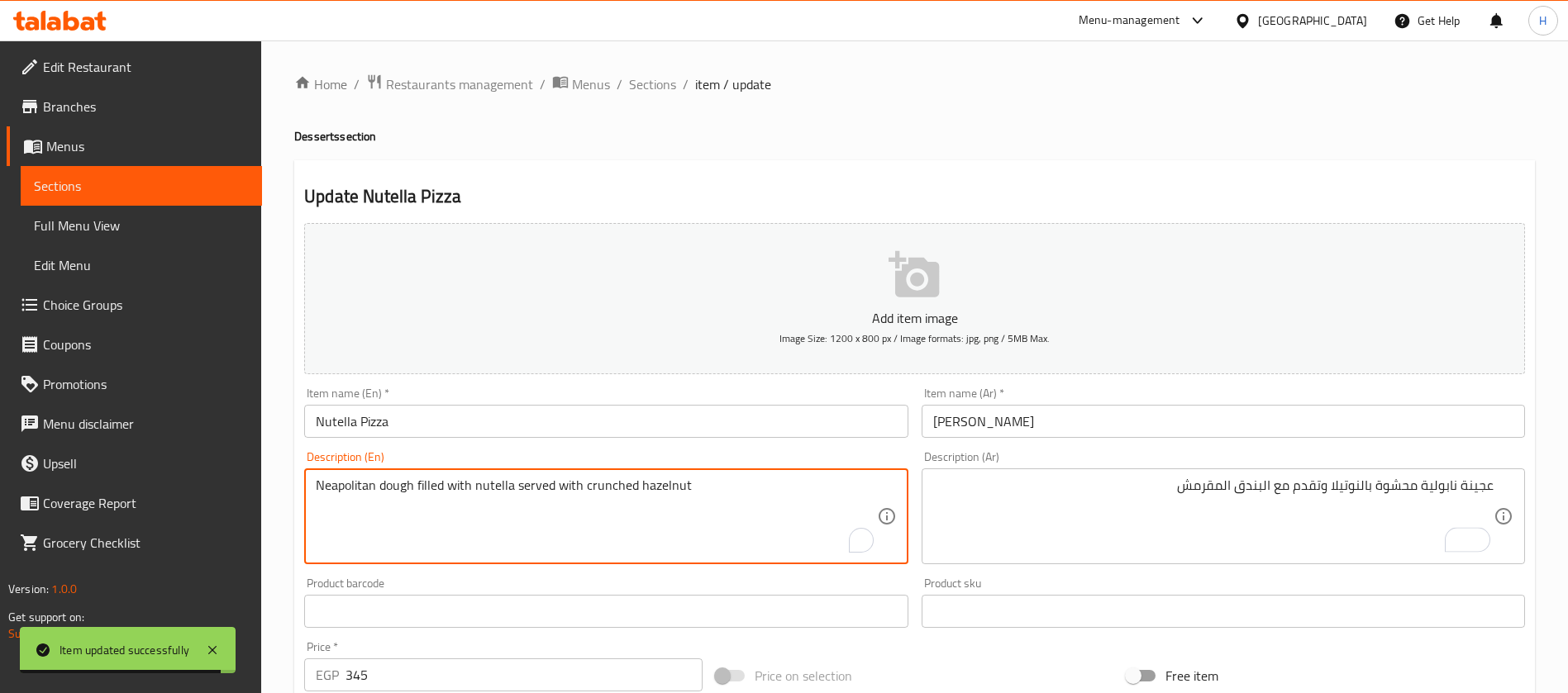
click at [596, 483] on textarea "Neapolitan dough filled with nutella served with crunched hazelnut" at bounding box center [596, 517] width 561 height 79
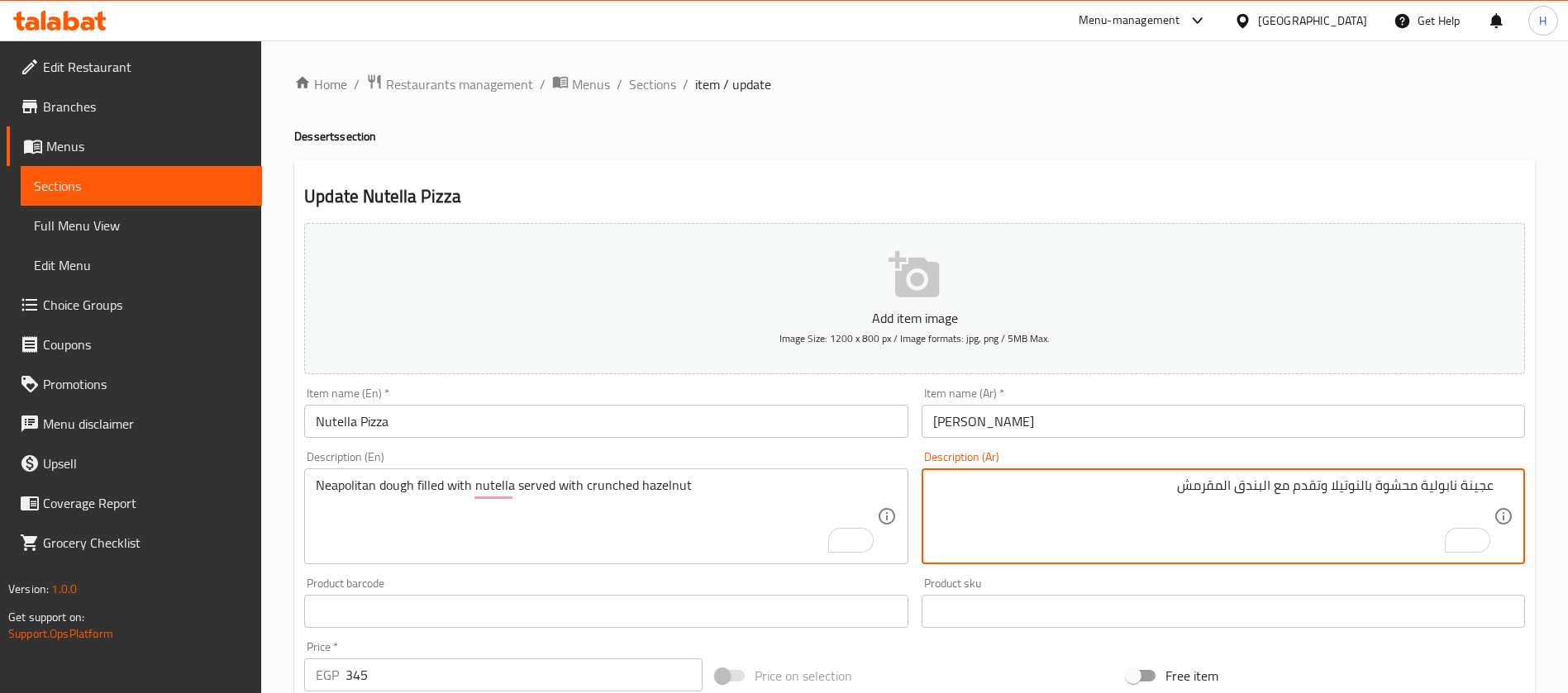
click at [1197, 486] on textarea "عجينة نابولية محشوة بالنوتيلا وتقدم مع البندق المقرمش" at bounding box center [1213, 517] width 561 height 79
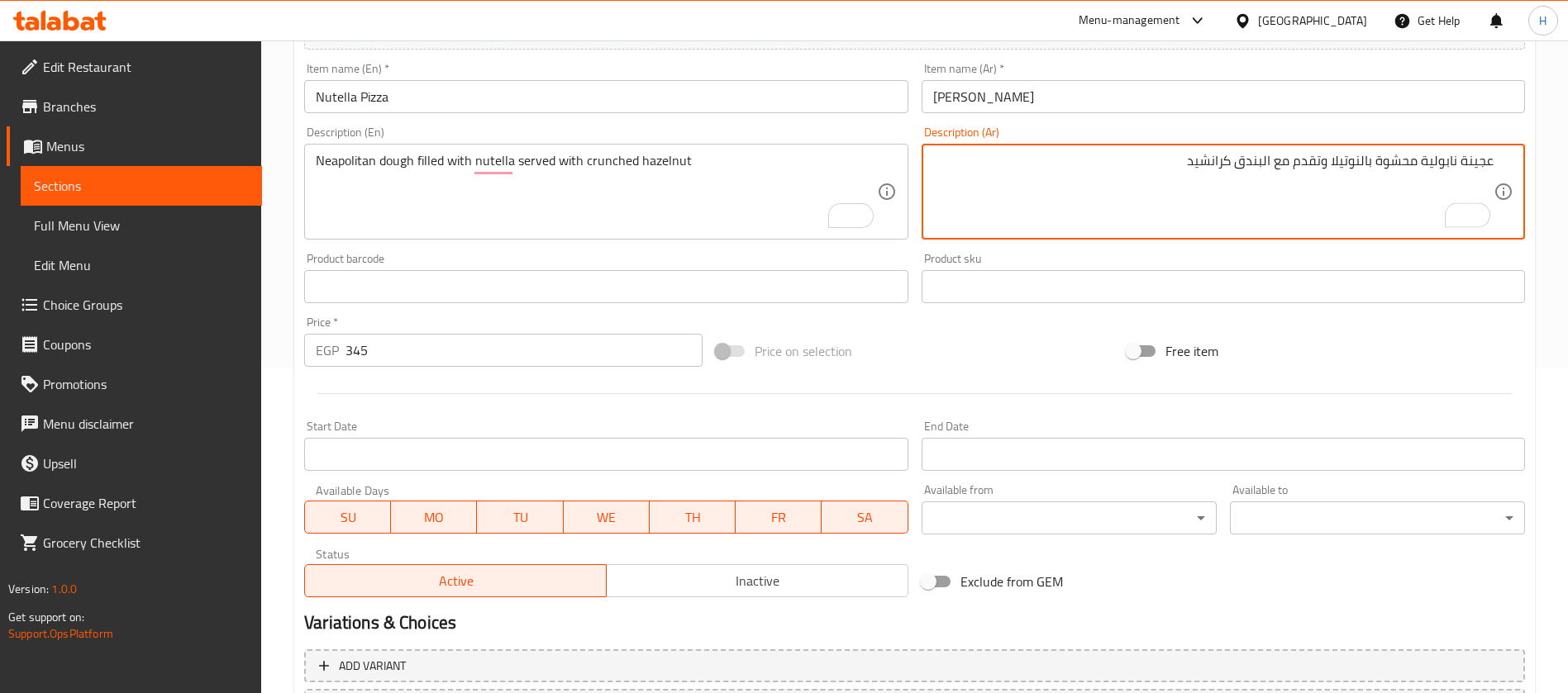
scroll to position [474, 0]
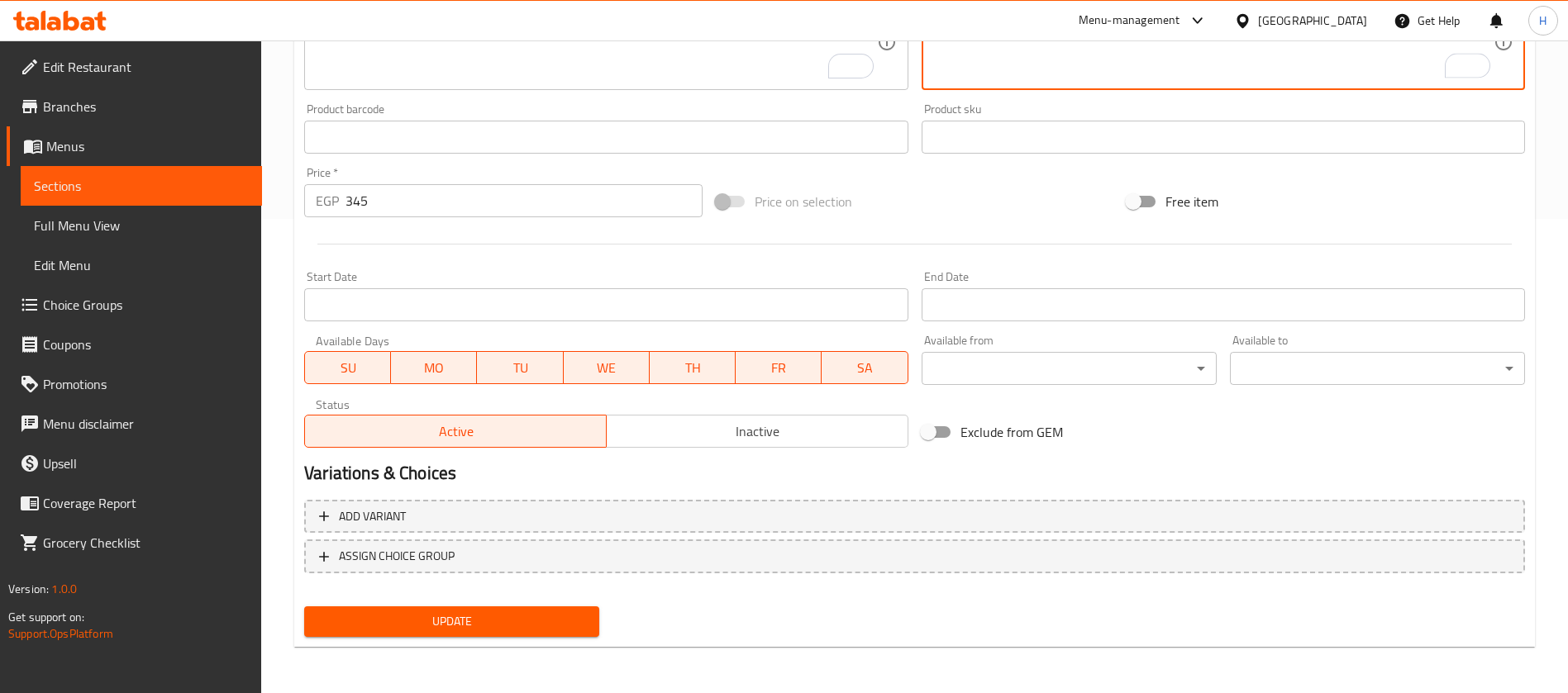
type textarea "عجينة نابولية محشوة بالنوتيلا وتقدم مع البندق كرانشيد"
click at [524, 647] on div "Home / Restaurants management / Menus / Sections / item / update Desserts secti…" at bounding box center [914, 130] width 1240 height 1061
click at [527, 638] on div "Update" at bounding box center [452, 621] width 308 height 44
click at [539, 626] on span "Update" at bounding box center [452, 621] width 269 height 21
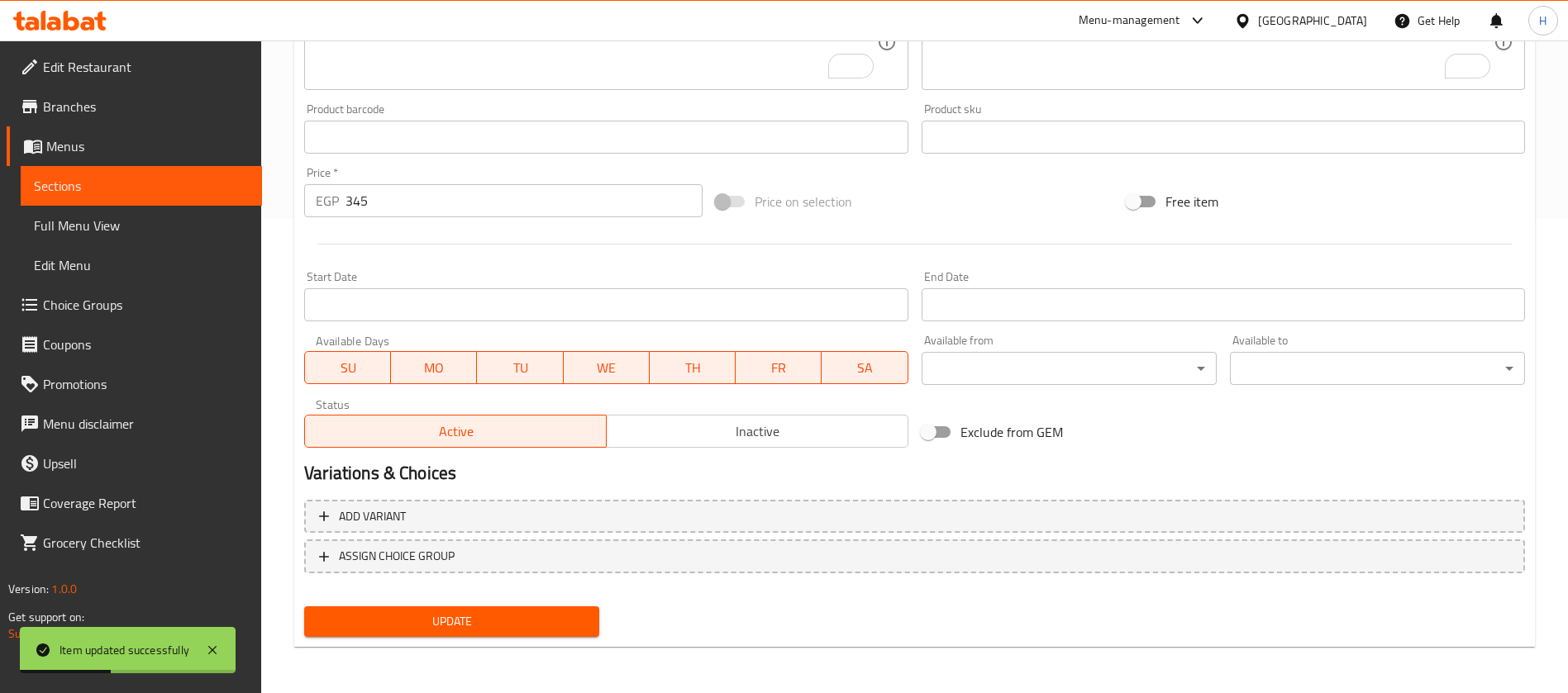
click at [106, 176] on span "Sections" at bounding box center [141, 186] width 215 height 20
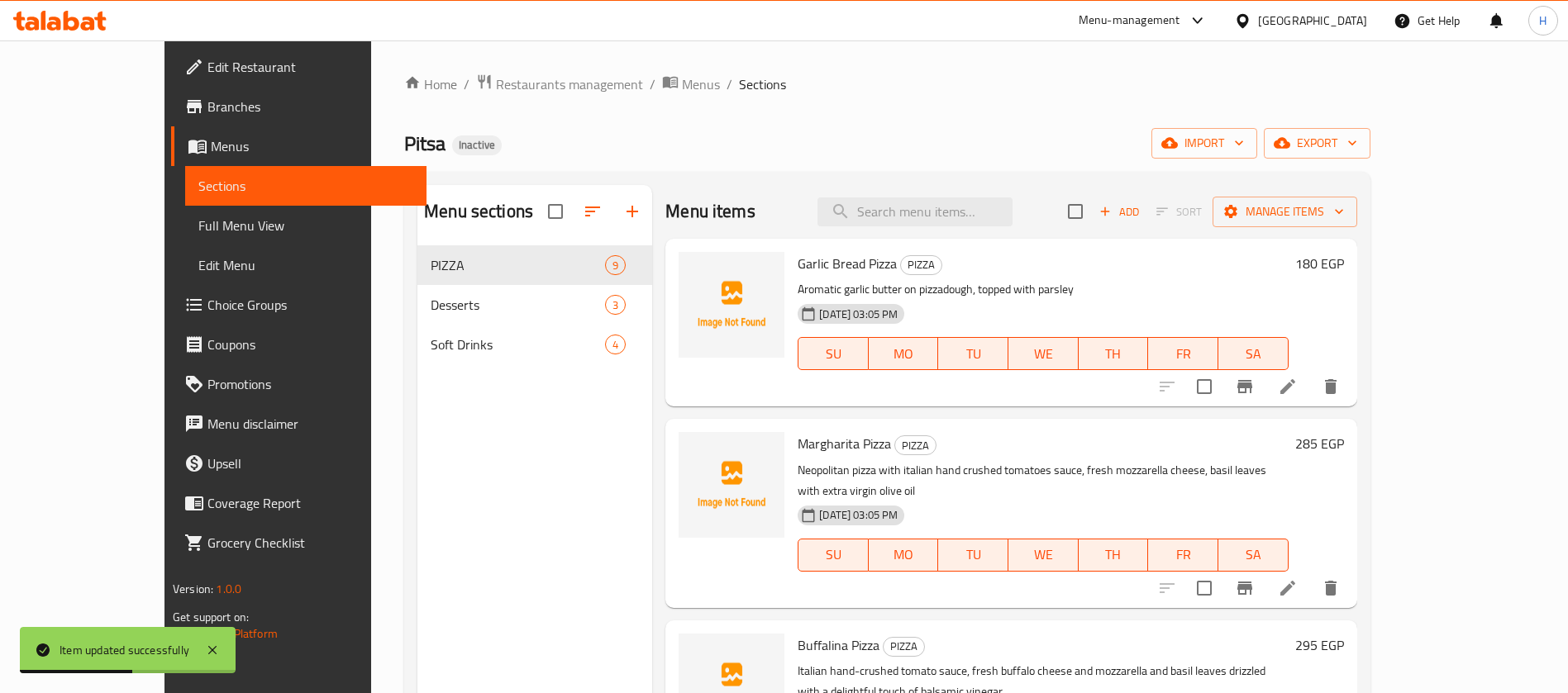
click at [925, 196] on div "Menu items Add Sort Manage items" at bounding box center [1010, 211] width 691 height 54
click at [966, 218] on input "search" at bounding box center [915, 212] width 195 height 29
paste input "Tirmasu"
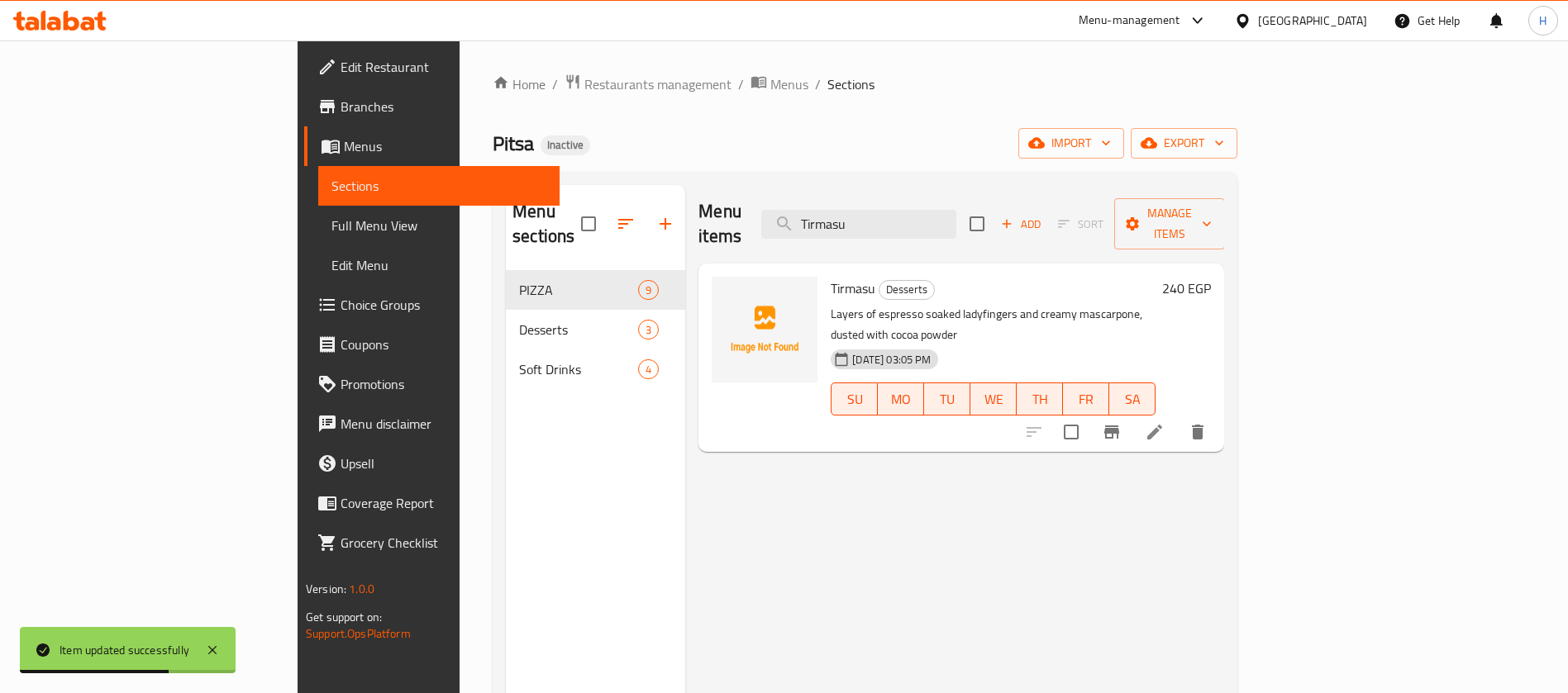
type input "Tirmasu"
click at [1178, 418] on li at bounding box center [1155, 432] width 46 height 30
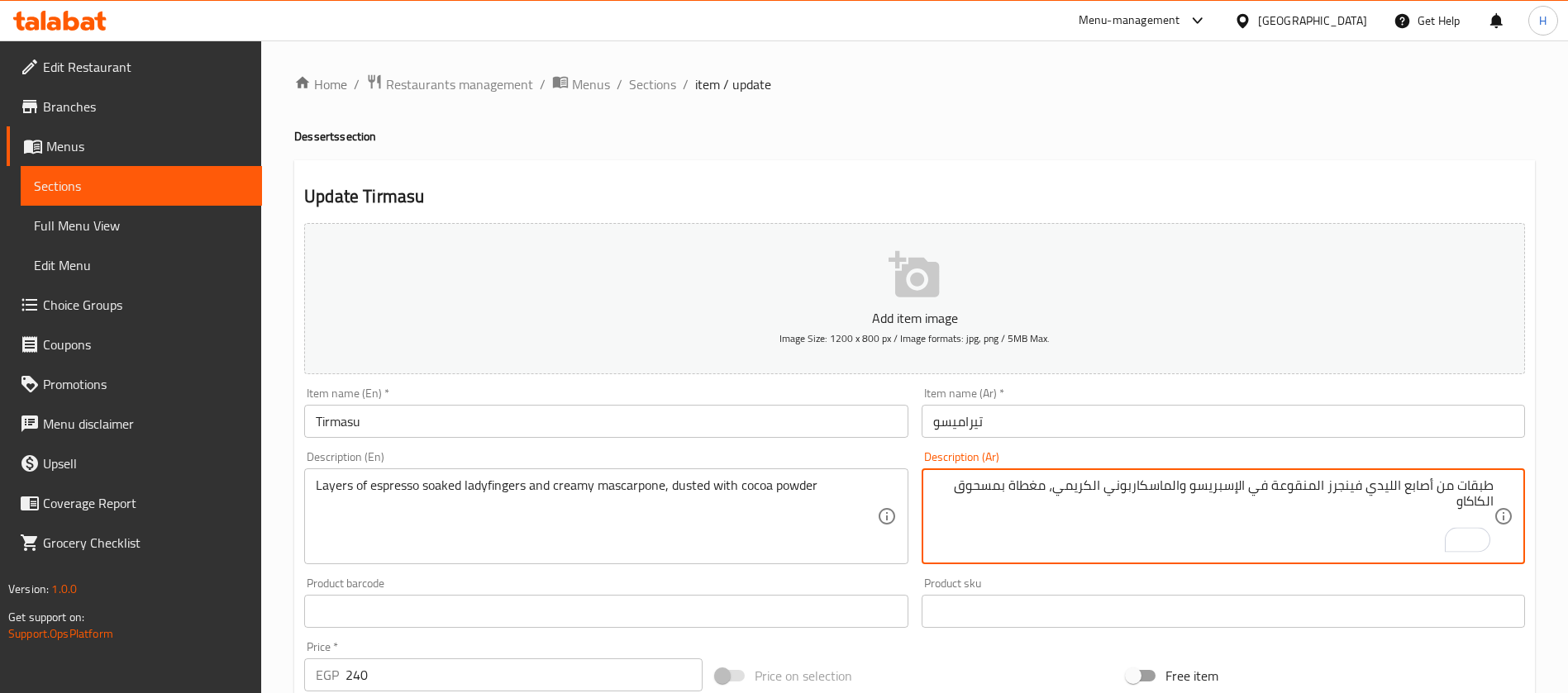
click at [1415, 488] on textarea "طبقات من أصابع الليدي فينجرز المنقوعة في الإسبريسو والماسكاربوني الكريمي، مغطاة…" at bounding box center [1213, 517] width 561 height 79
click at [1007, 491] on textarea "طبقات من الليدي فينجرز المنقوعة في الإسبريسو والماسكاربوني الكريمي، مغطاة بمسحو…" at bounding box center [1213, 517] width 561 height 79
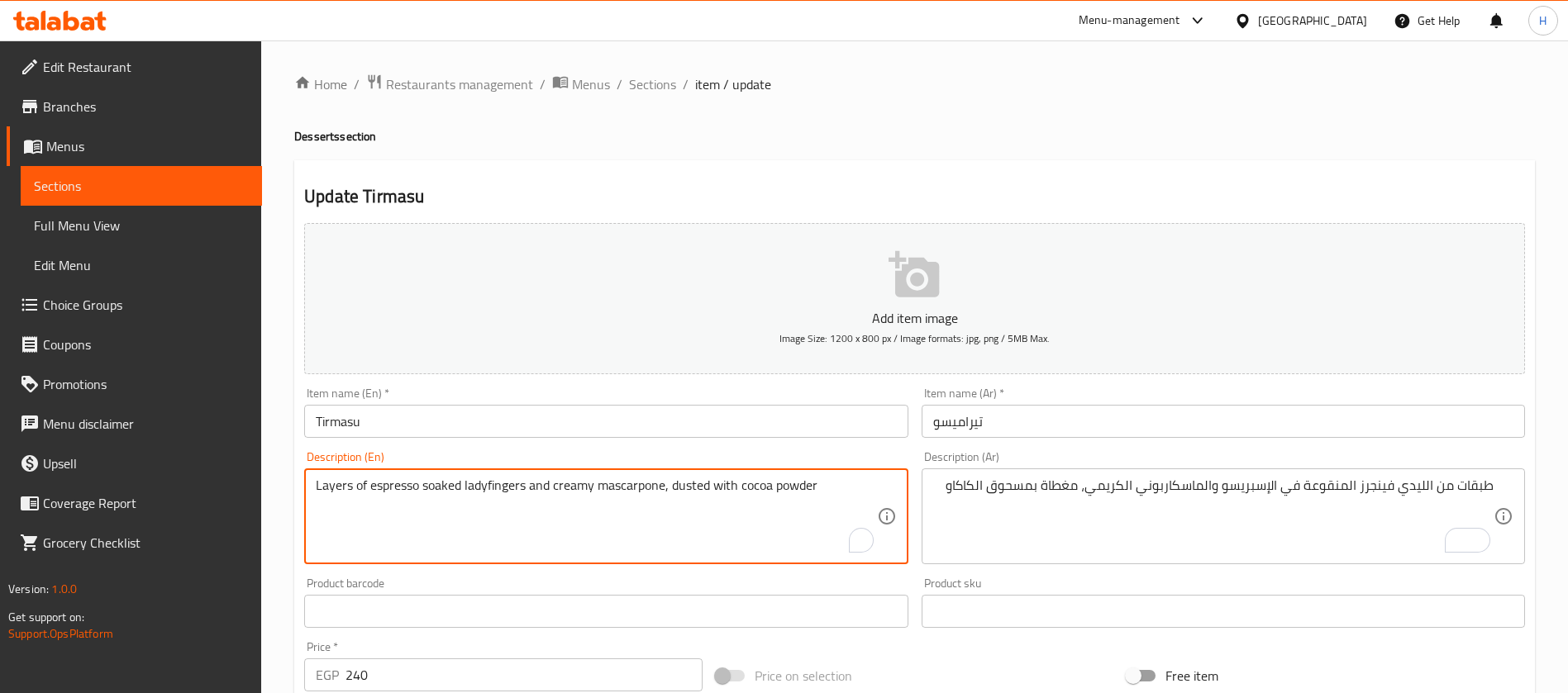
click at [787, 485] on textarea "Layers of espresso soaked ladyfingers and creamy mascarpone, dusted with cocoa …" at bounding box center [596, 517] width 561 height 79
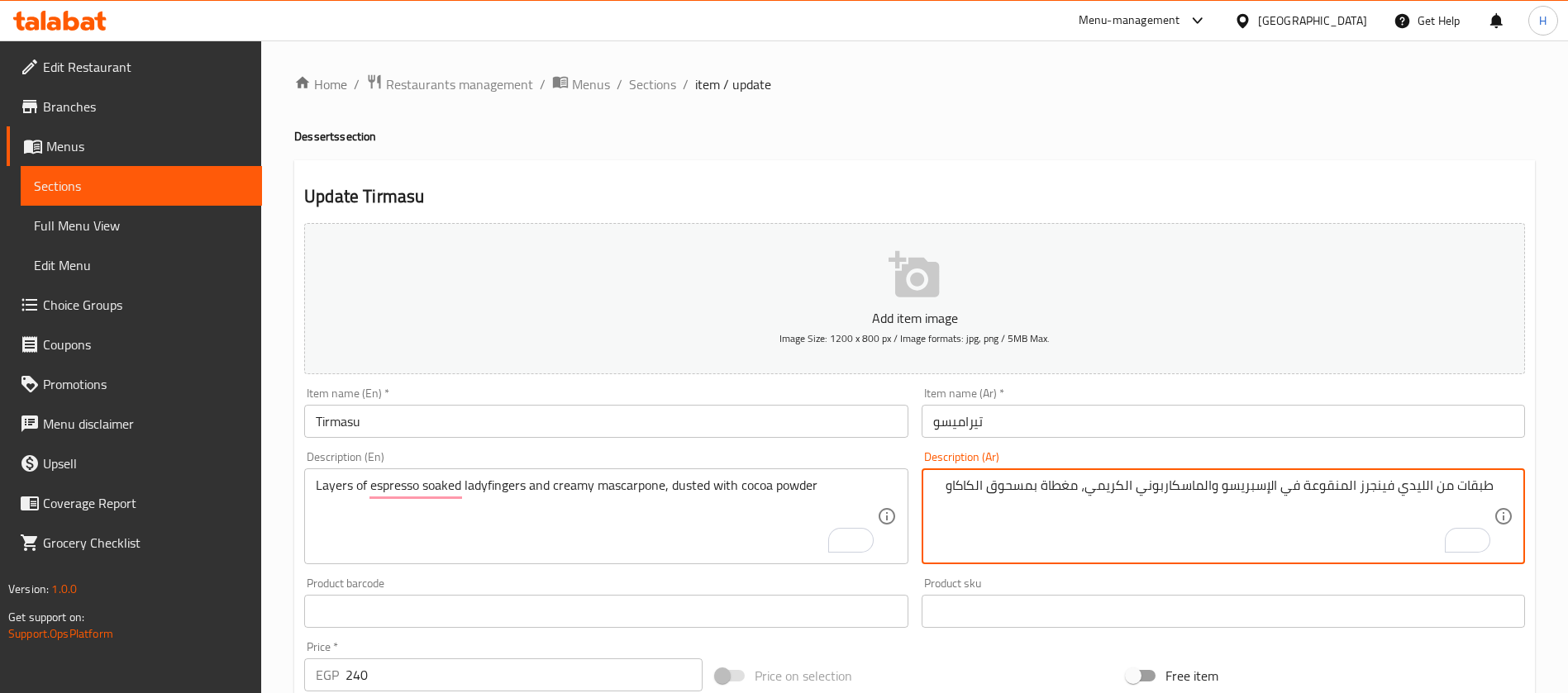
drag, startPoint x: 1035, startPoint y: 486, endPoint x: 994, endPoint y: 495, distance: 42.0
paste textarea "بودرة"
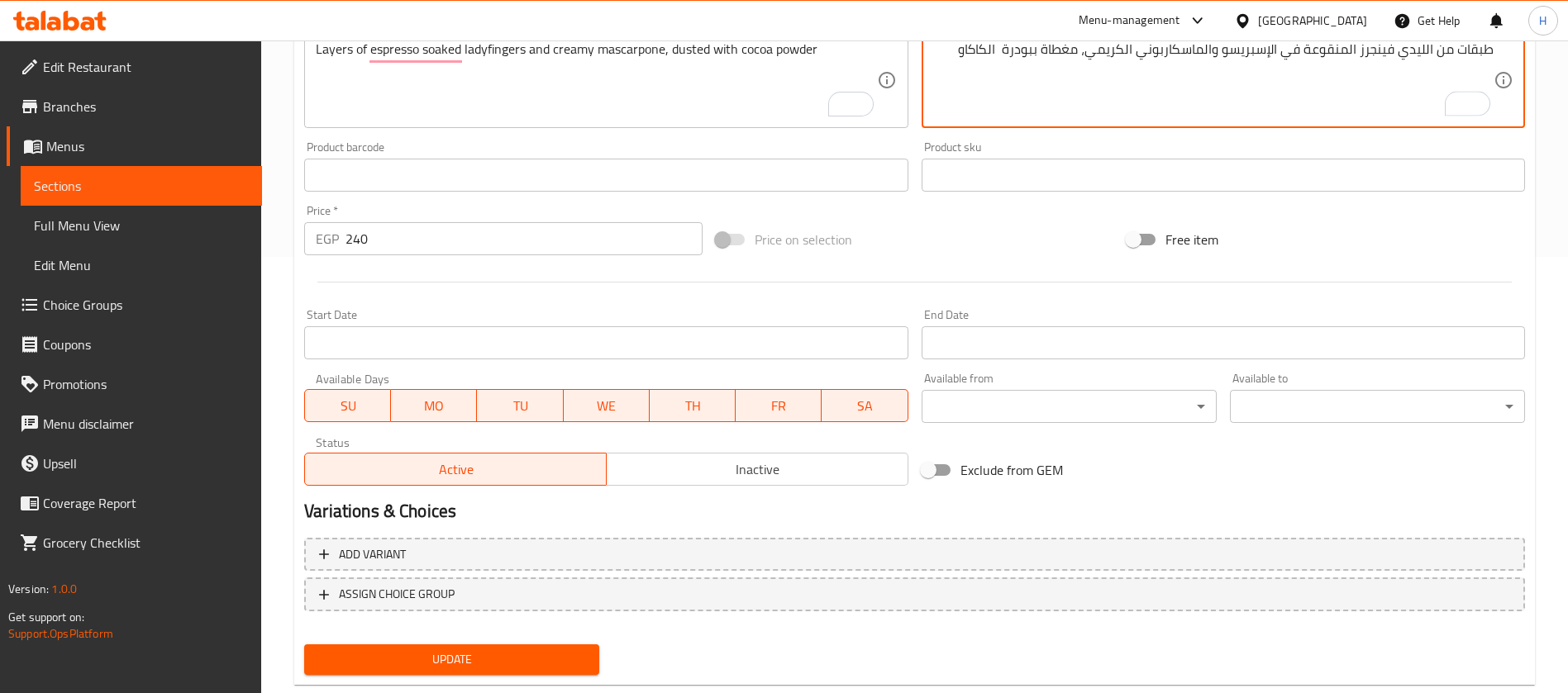
scroll to position [440, 0]
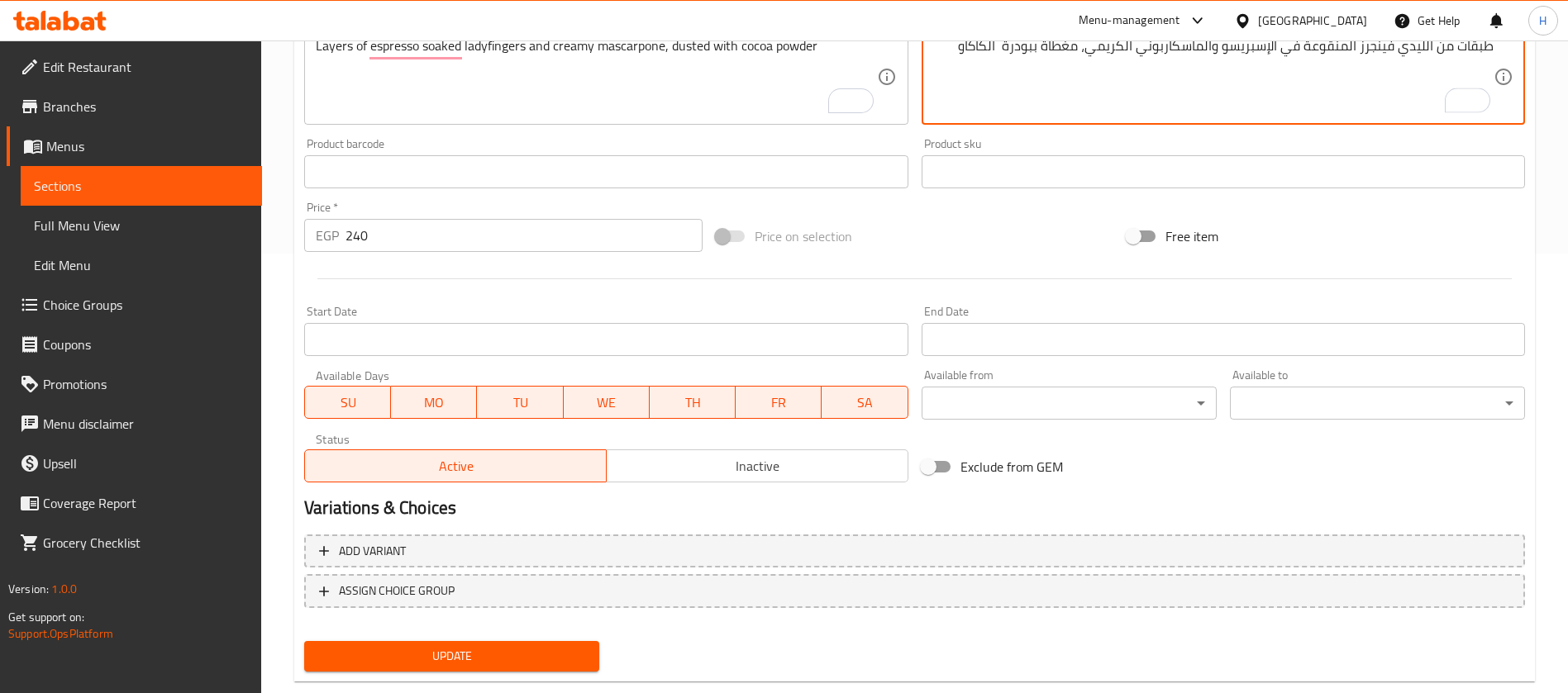
type textarea "طبقات من الليدي فينجرز المنقوعة في الإسبريسو والماسكاربوني الكريمي، مغطاة ببودر…"
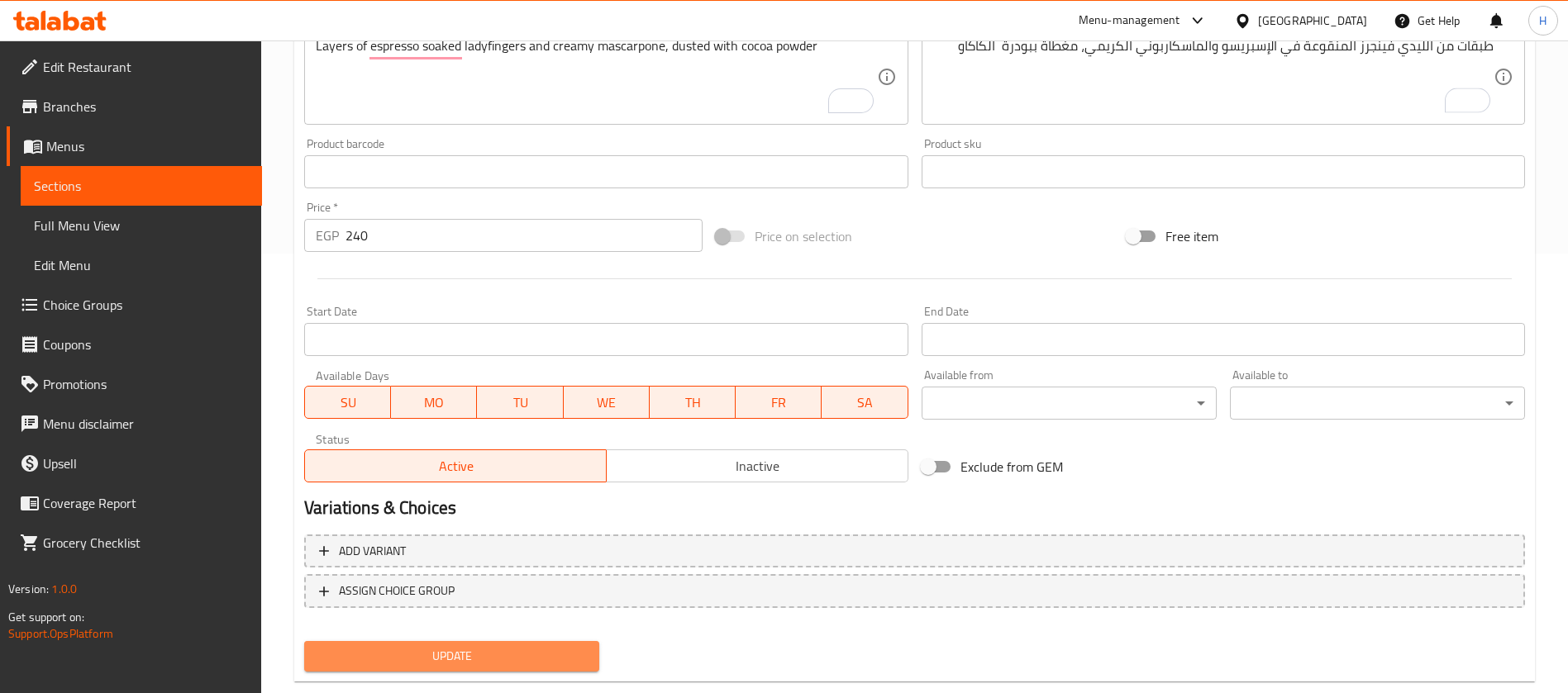
click at [538, 662] on span "Update" at bounding box center [452, 656] width 269 height 21
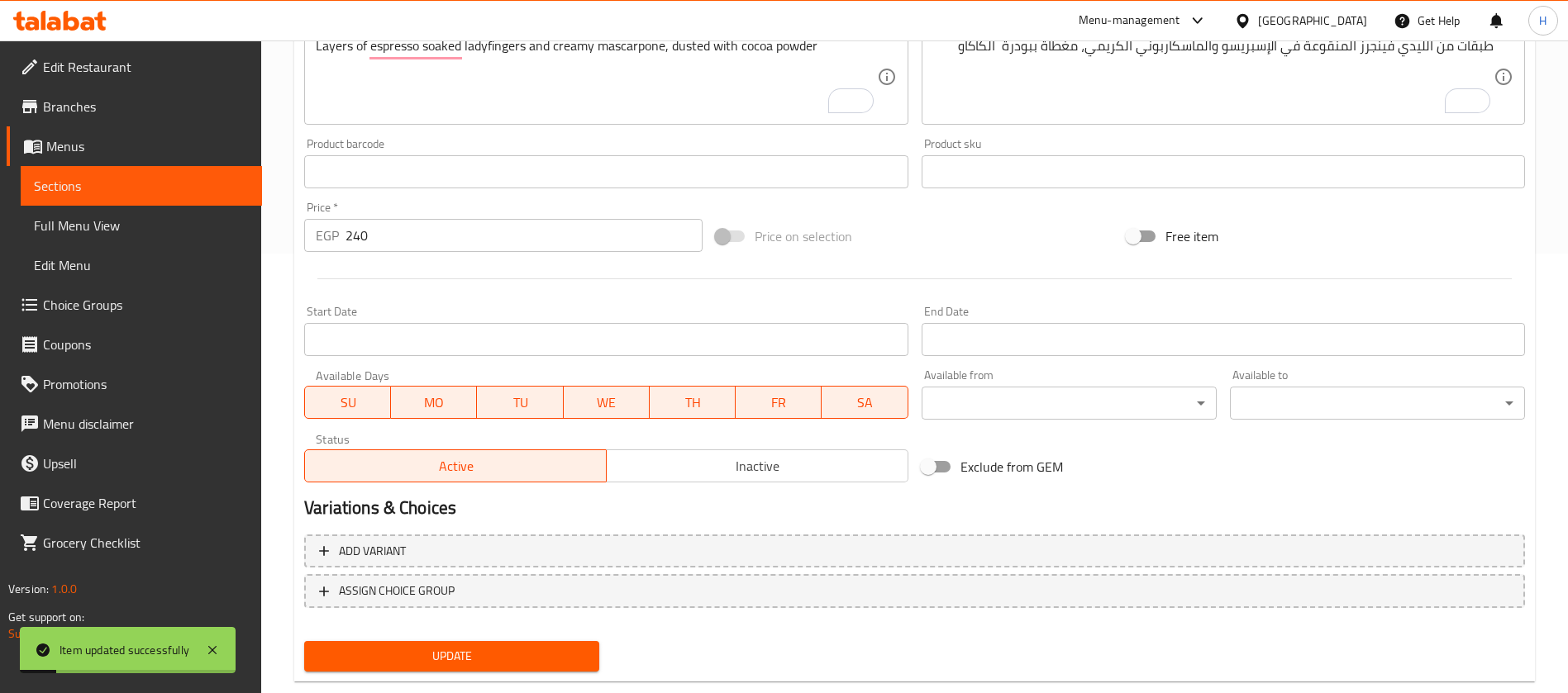
click at [175, 224] on span "Full Menu View" at bounding box center [141, 225] width 215 height 20
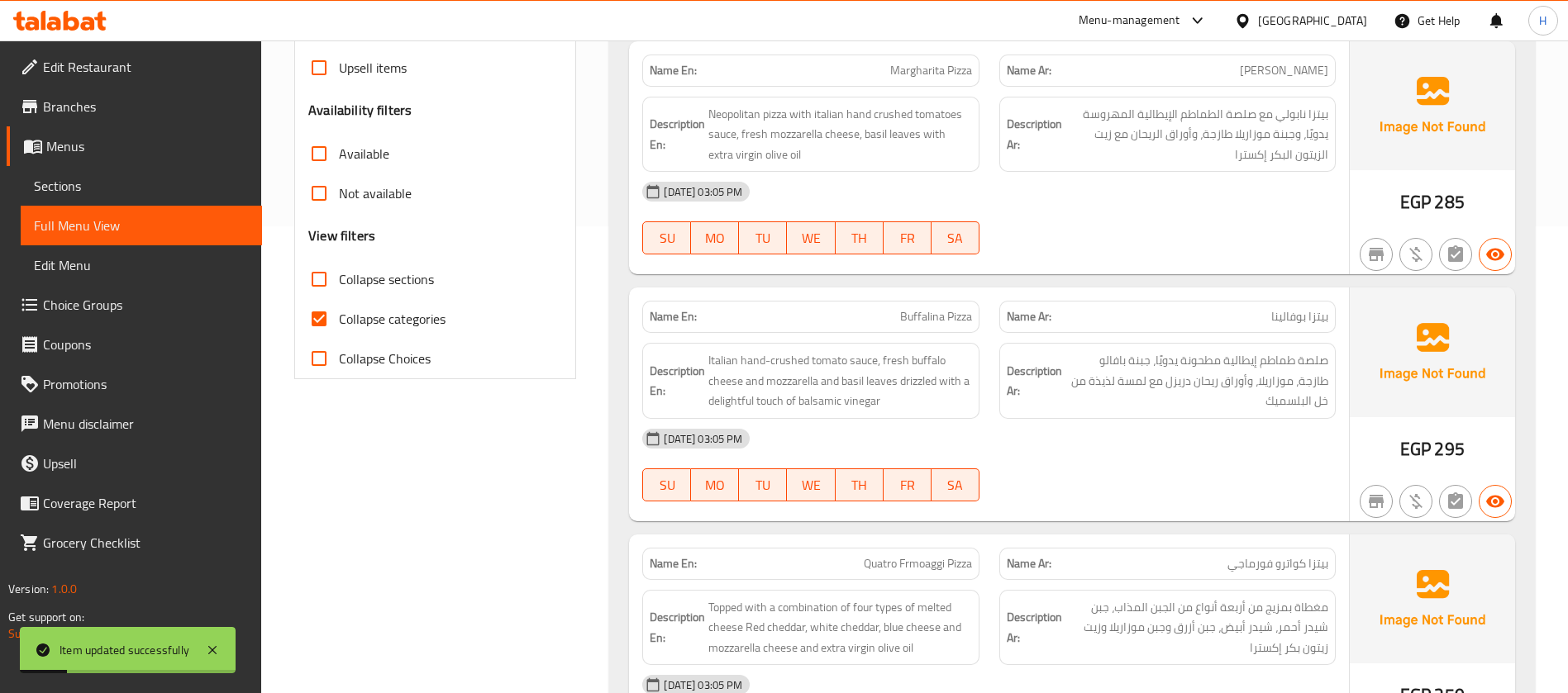
scroll to position [563, 0]
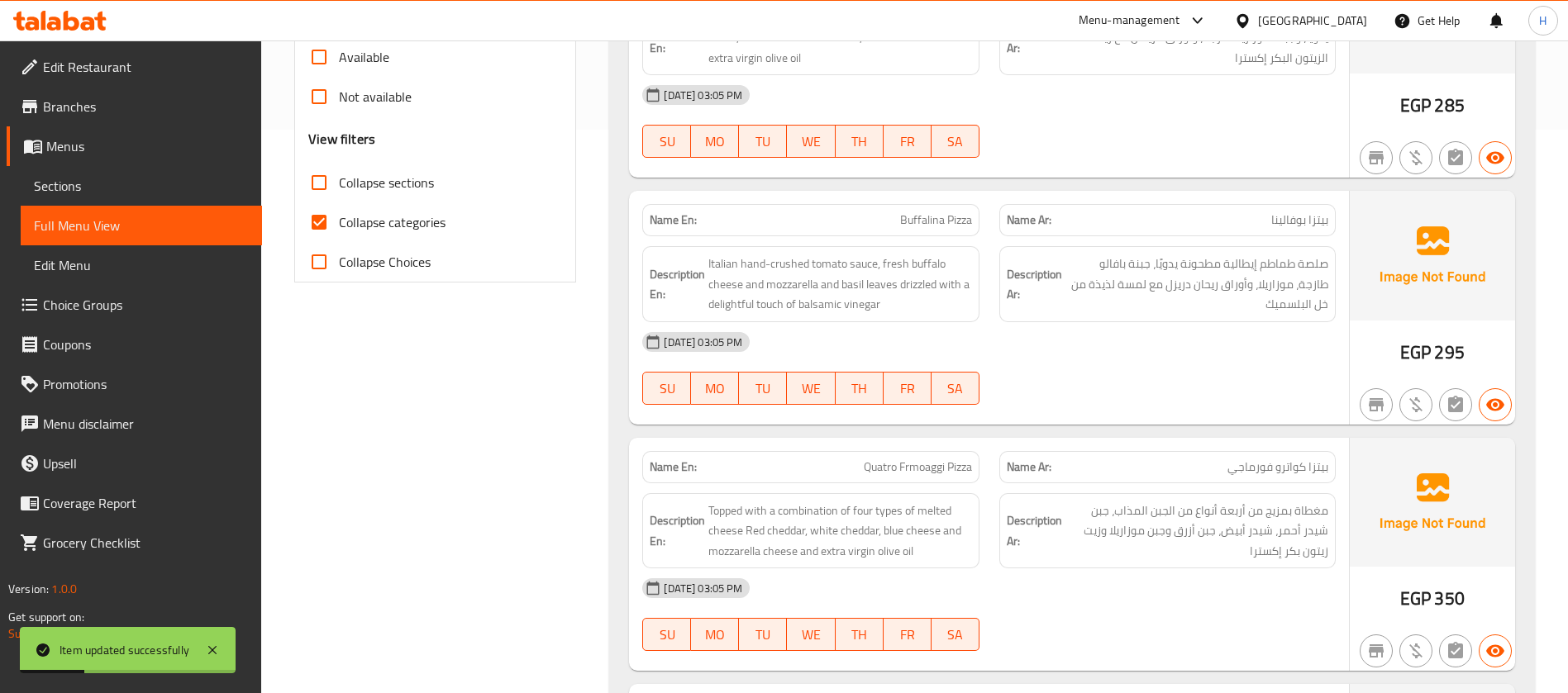
click at [362, 227] on span "Collapse categories" at bounding box center [392, 222] width 107 height 20
click at [339, 227] on input "Collapse categories" at bounding box center [319, 222] width 39 height 39
checkbox input "false"
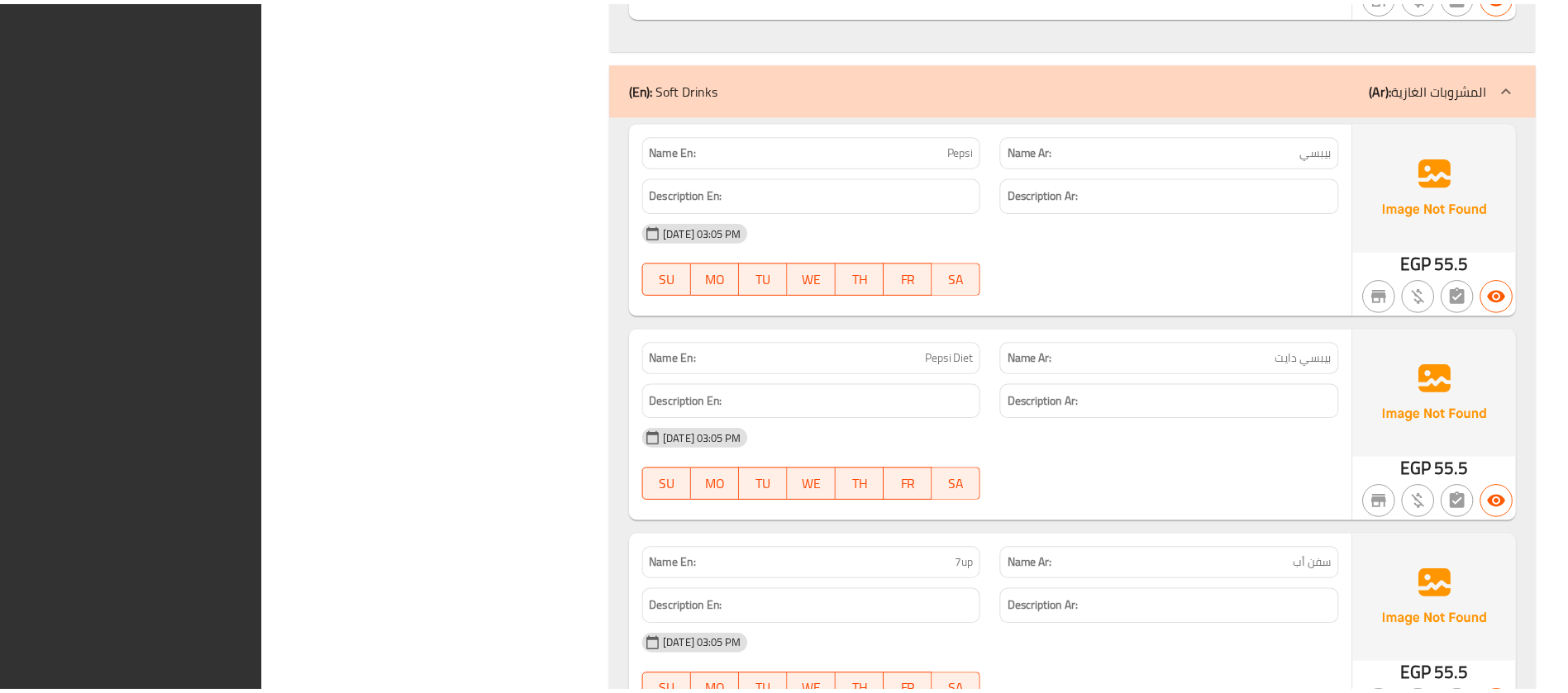
scroll to position [3471, 0]
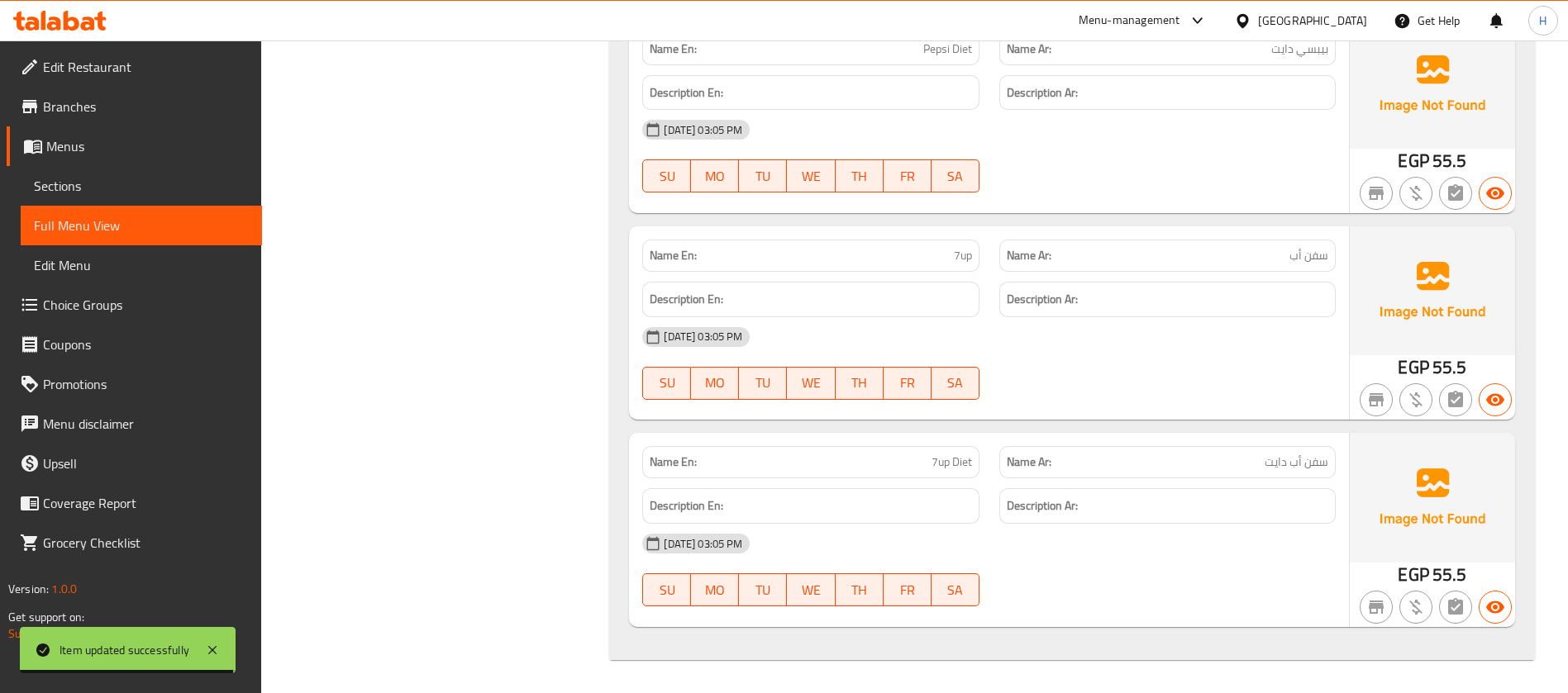
click at [221, 197] on link "Sections" at bounding box center [141, 186] width 241 height 39
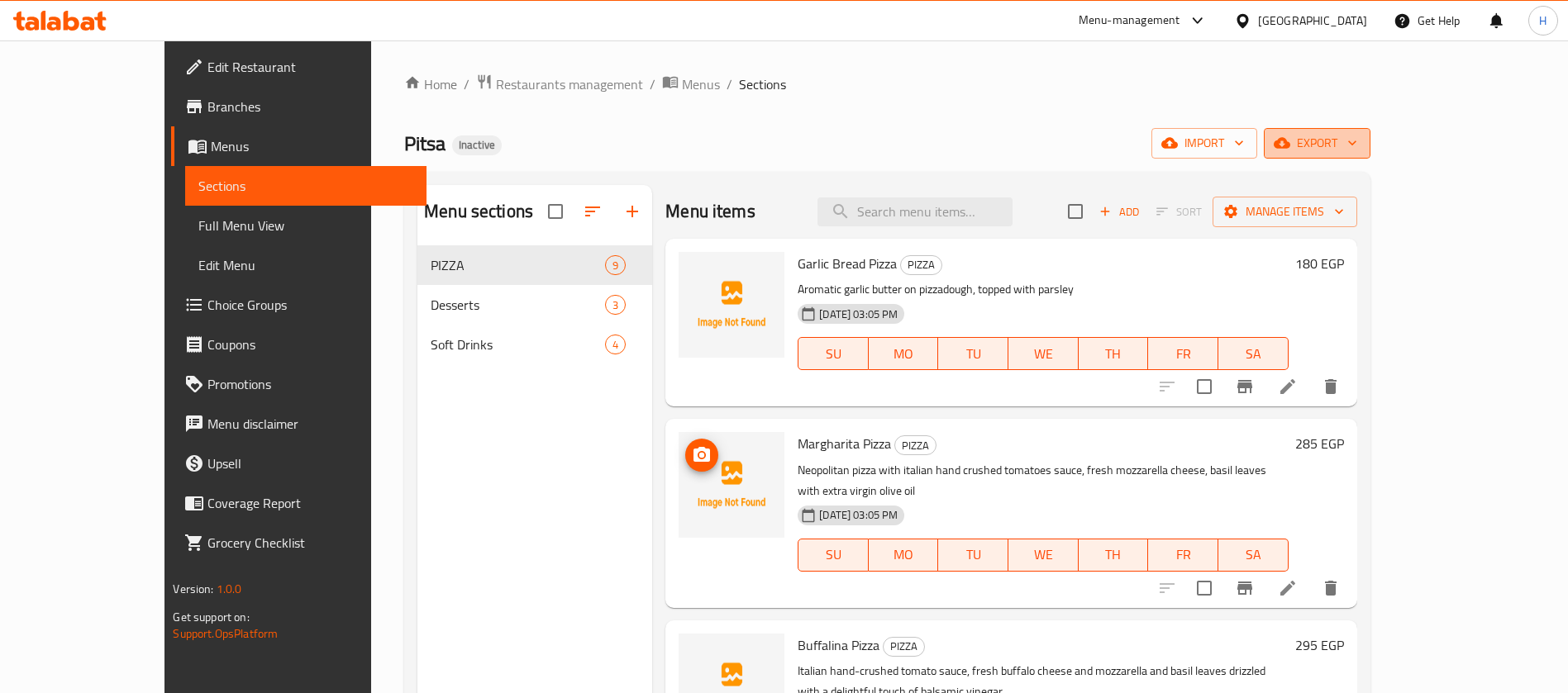
click at [1360, 139] on icon "button" at bounding box center [1351, 142] width 16 height 16
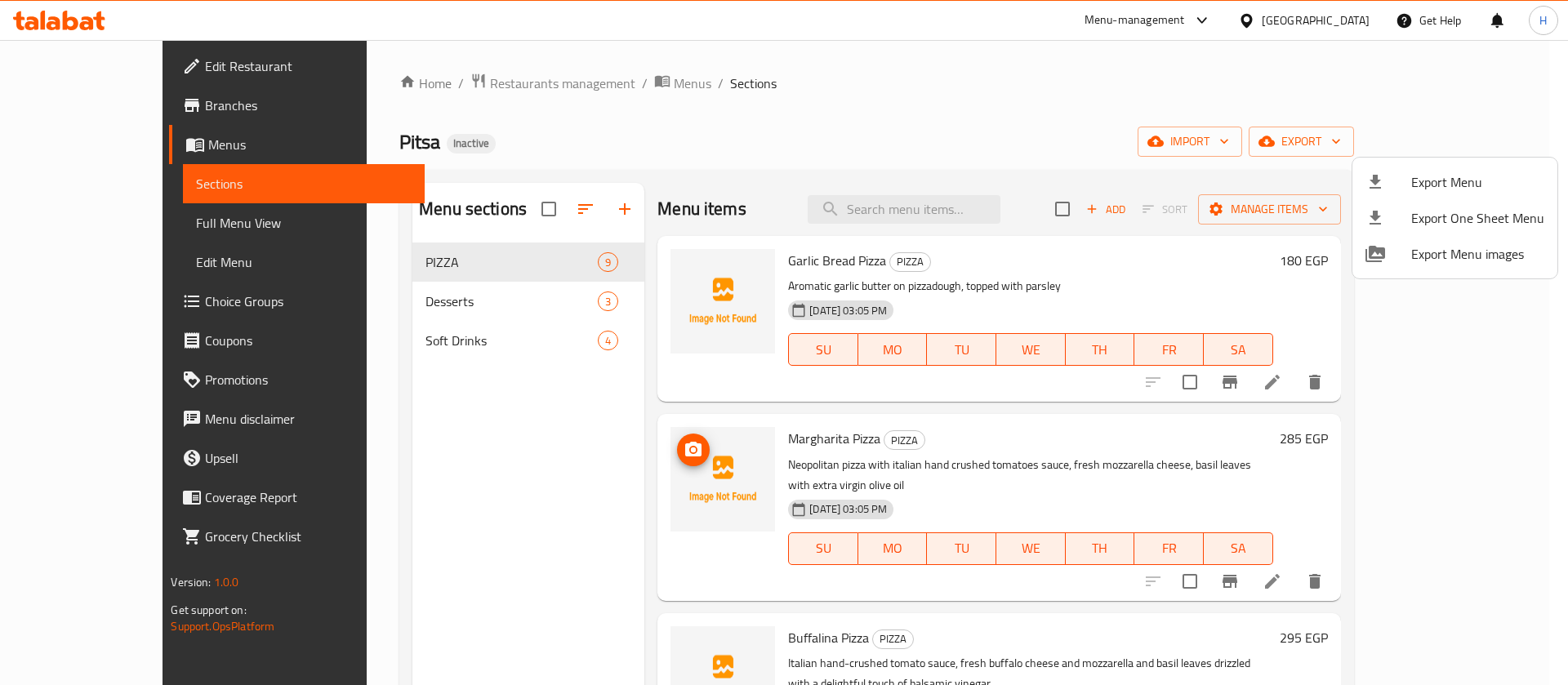
click at [1394, 182] on div at bounding box center [1388, 182] width 46 height 19
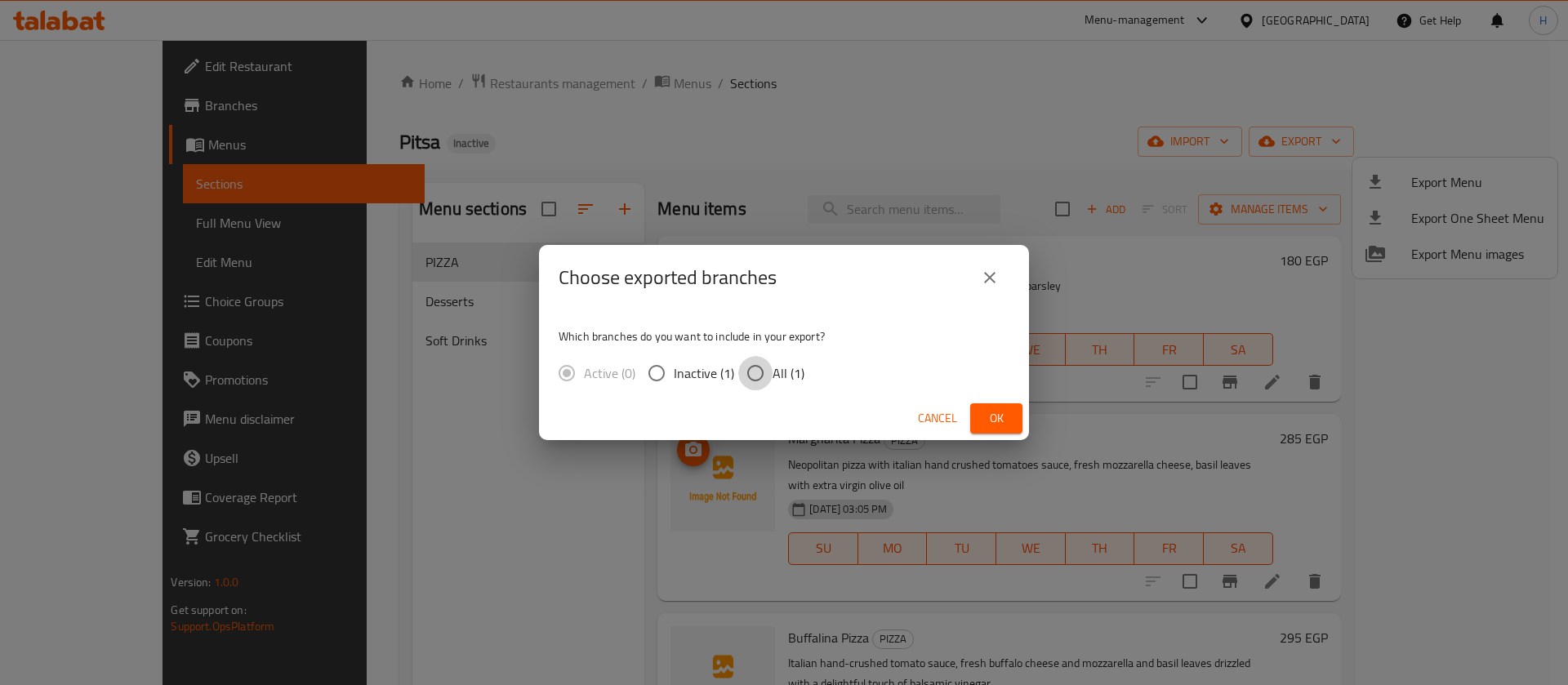
click at [770, 364] on input "All (1)" at bounding box center [755, 373] width 35 height 35
radio input "true"
click at [966, 422] on div "Cancel Ok" at bounding box center [783, 418] width 490 height 43
click at [968, 419] on div "Cancel Ok" at bounding box center [783, 418] width 490 height 43
click at [972, 418] on button "Ok" at bounding box center [996, 419] width 52 height 30
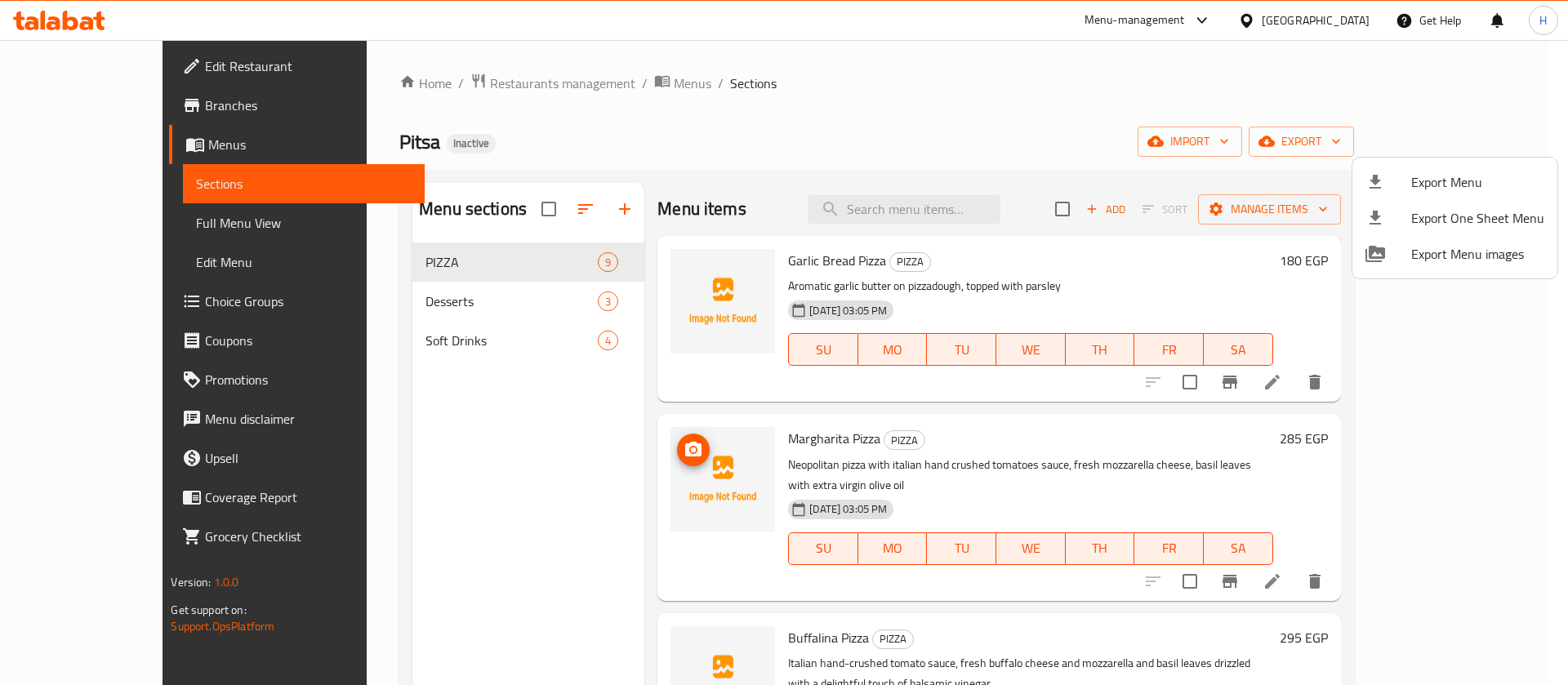
click at [190, 53] on div at bounding box center [784, 342] width 1568 height 685
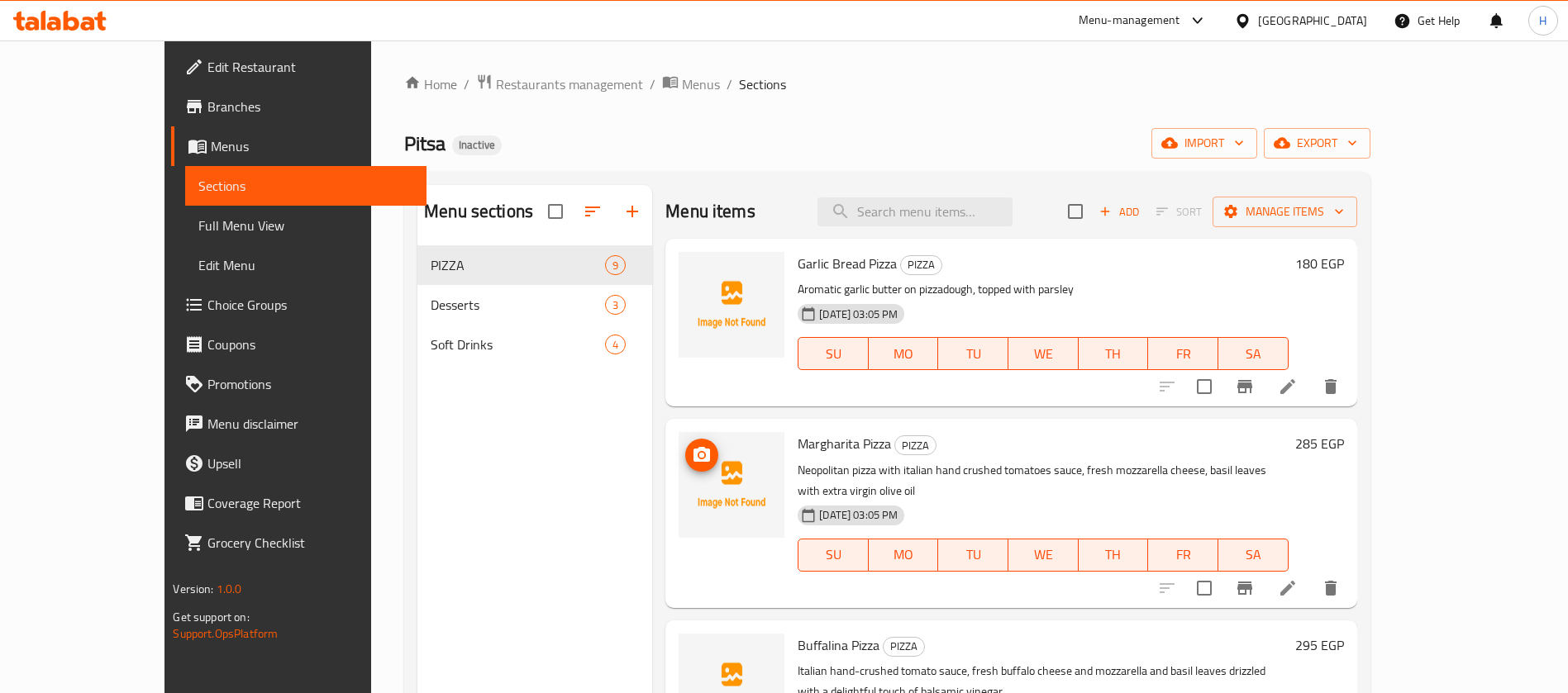
click at [207, 57] on span "Edit Restaurant" at bounding box center [310, 67] width 205 height 20
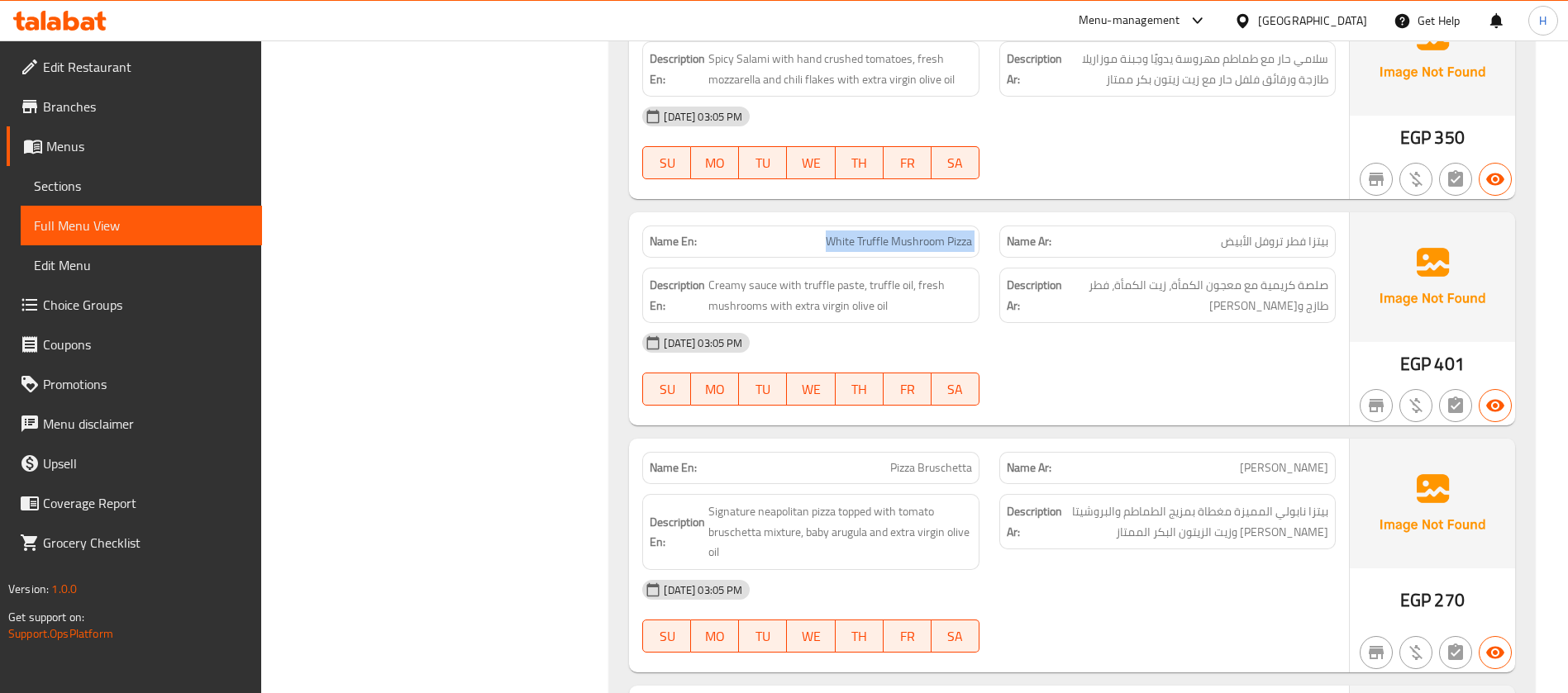
scroll to position [1611, 0]
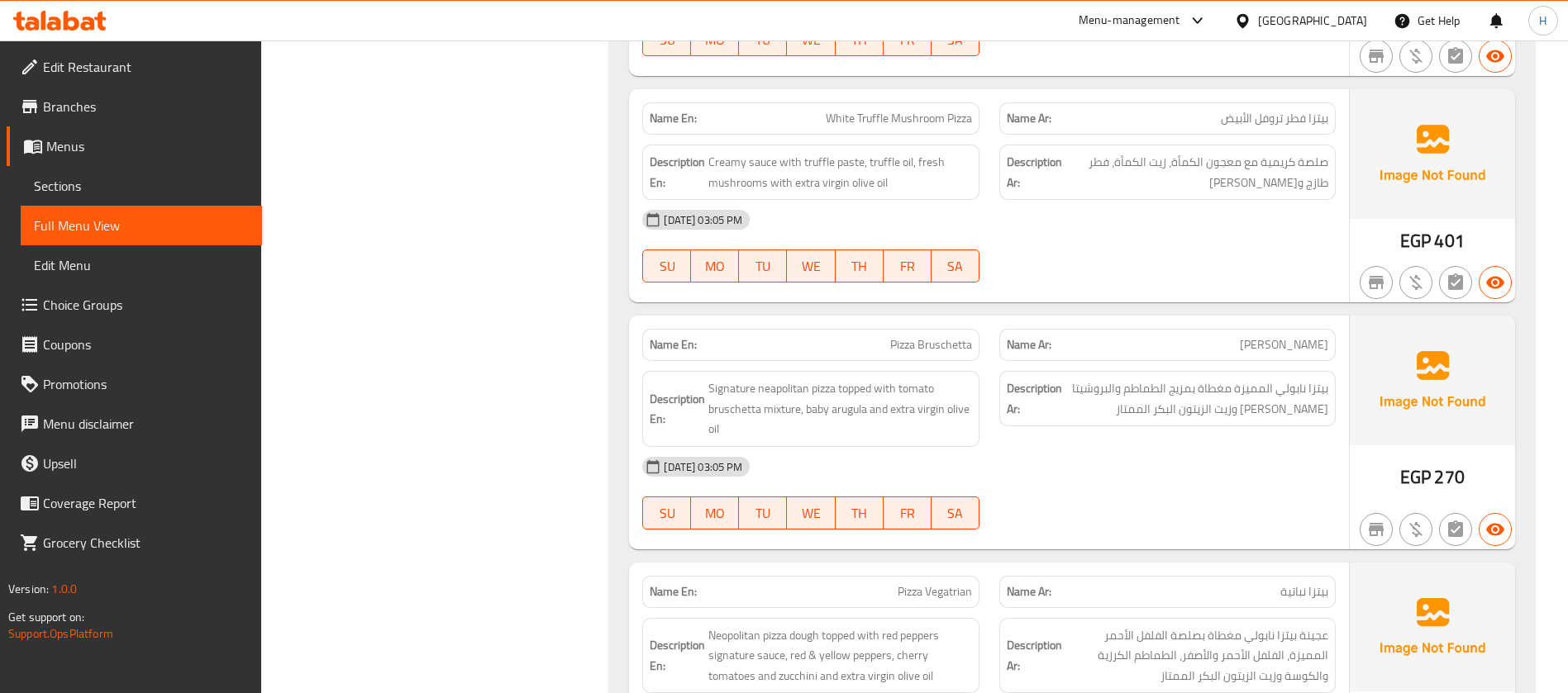
click at [898, 339] on span "Pizza Bruschetta" at bounding box center [931, 345] width 82 height 17
copy span "Pizza Bruschetta"
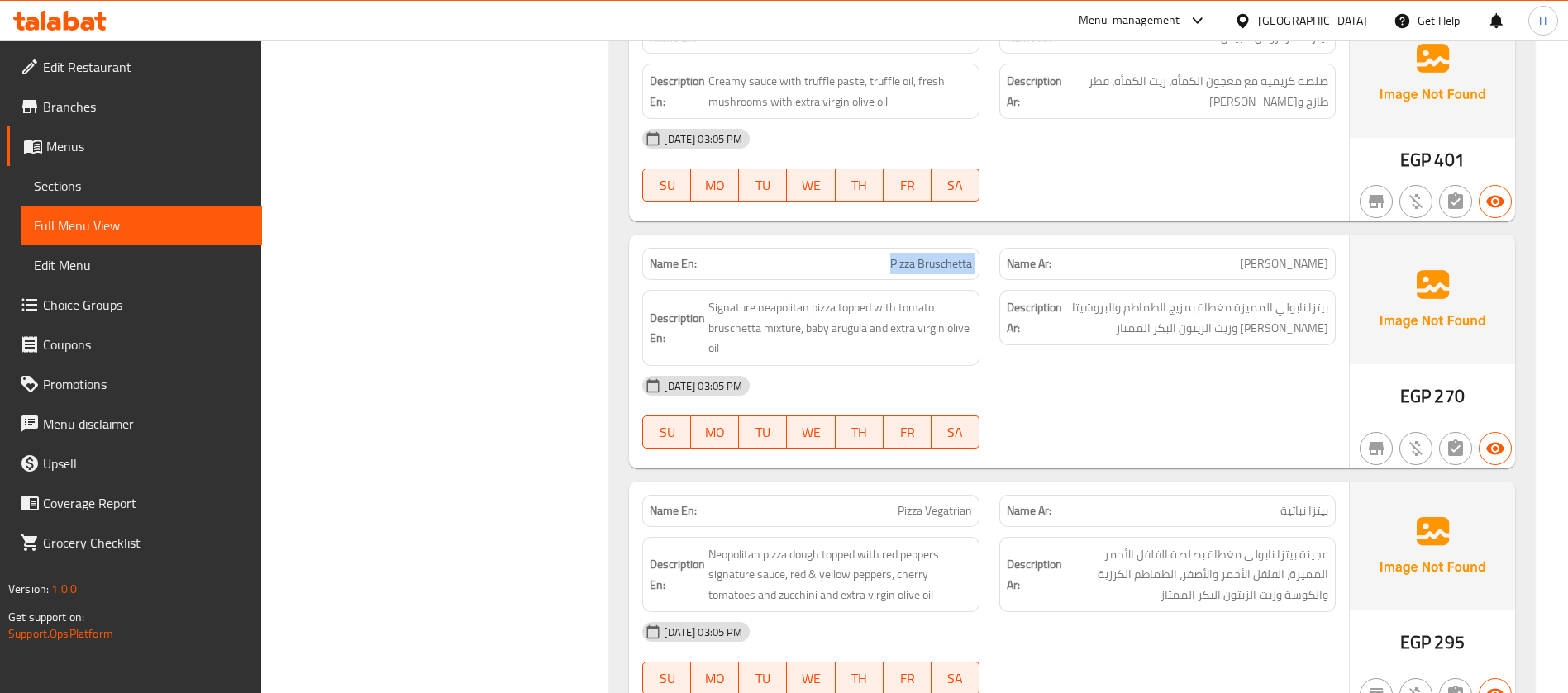
scroll to position [1735, 0]
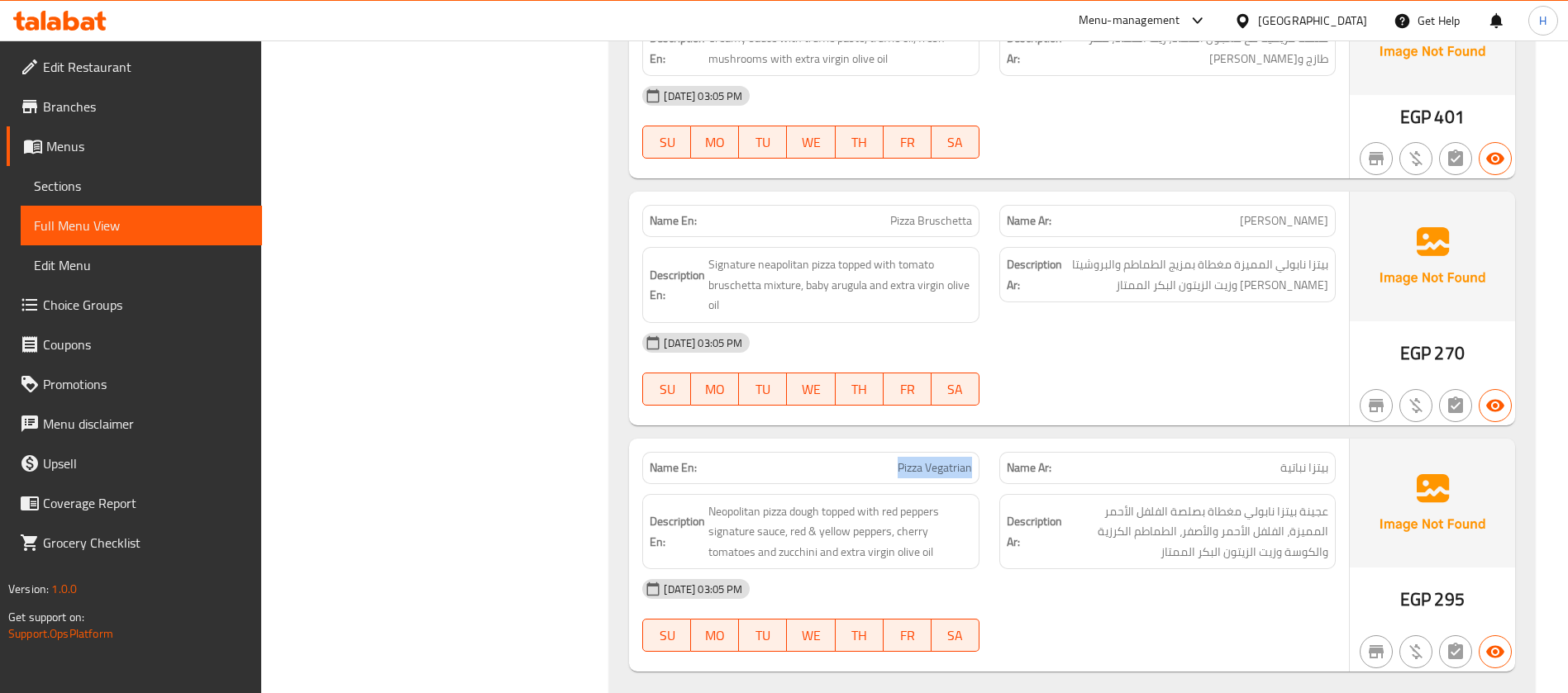
drag, startPoint x: 868, startPoint y: 465, endPoint x: 975, endPoint y: 465, distance: 107.0
click at [975, 465] on div "Name En: Pizza Vegatrian" at bounding box center [810, 468] width 336 height 33
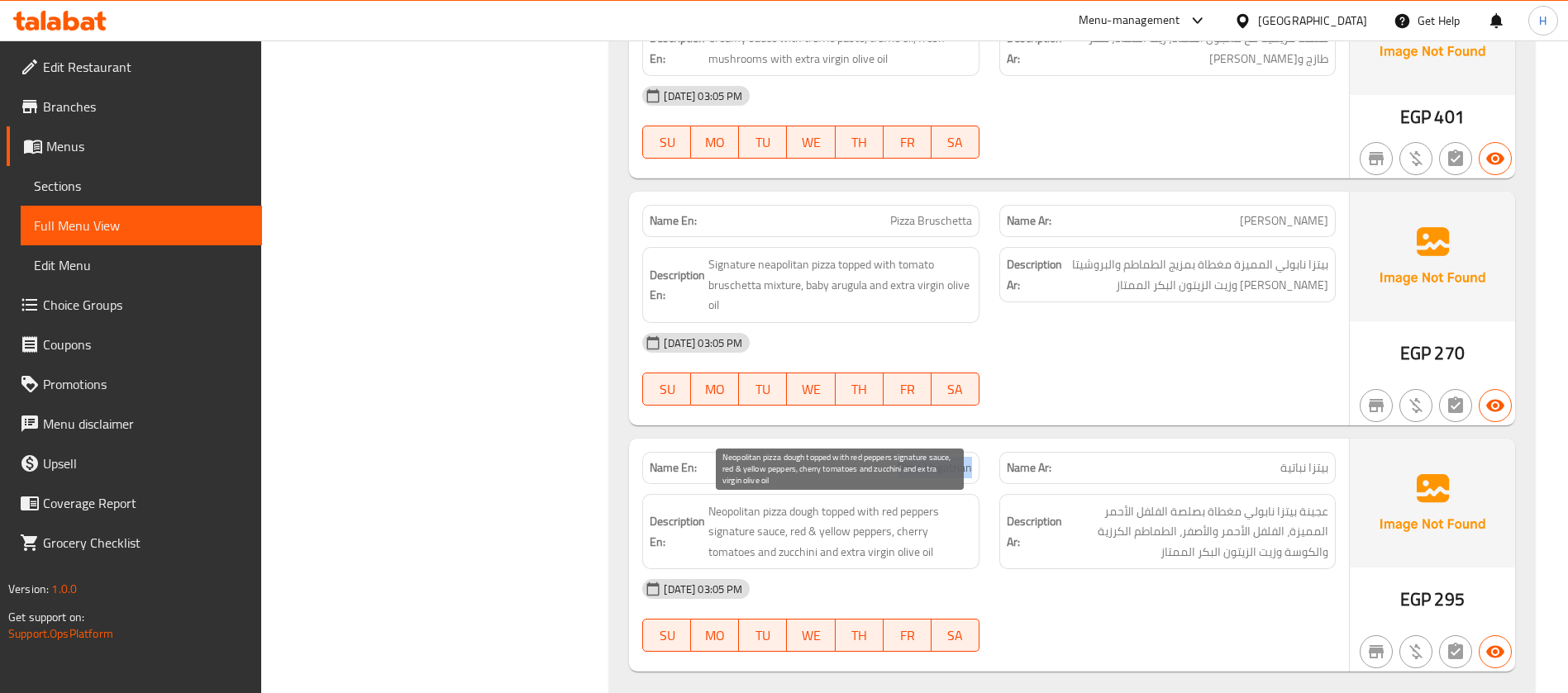
copy span "Pizza Vegatrian"
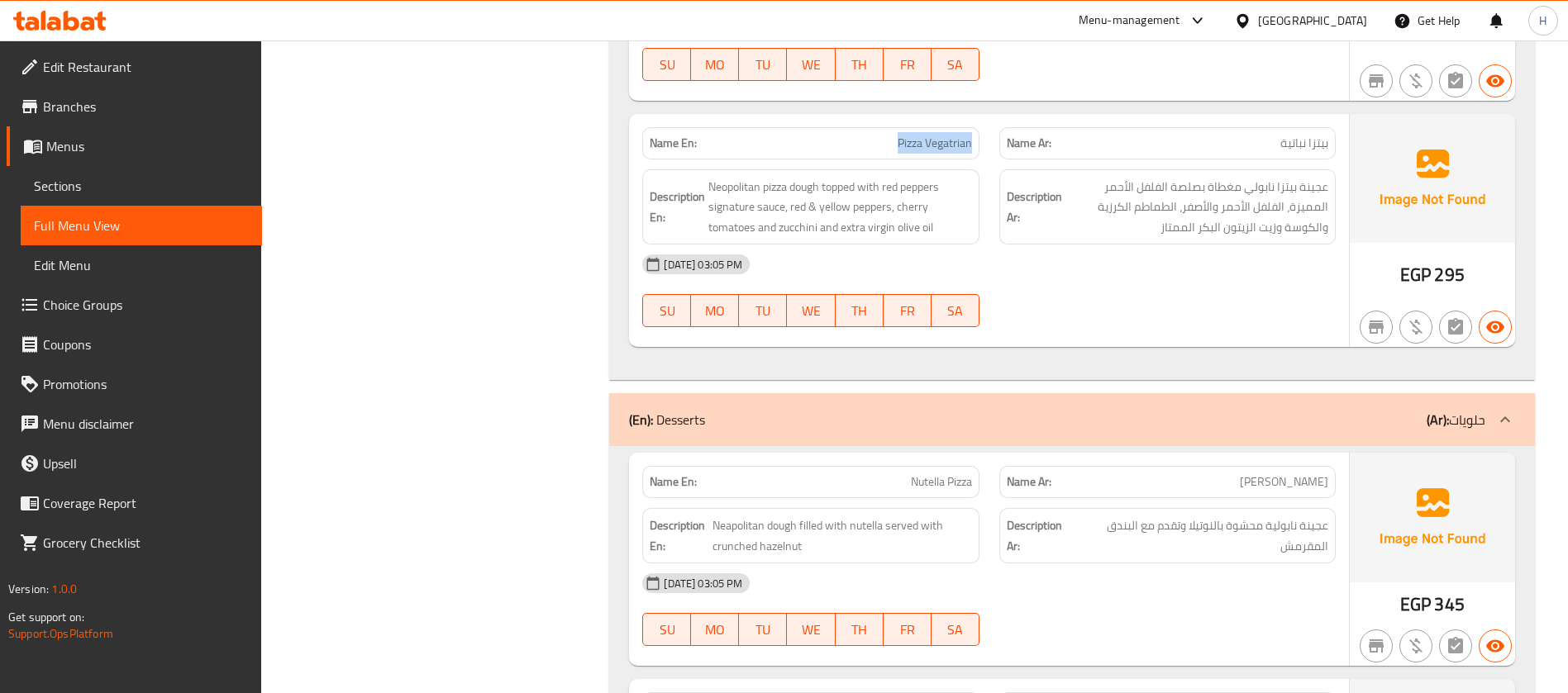
scroll to position [2230, 0]
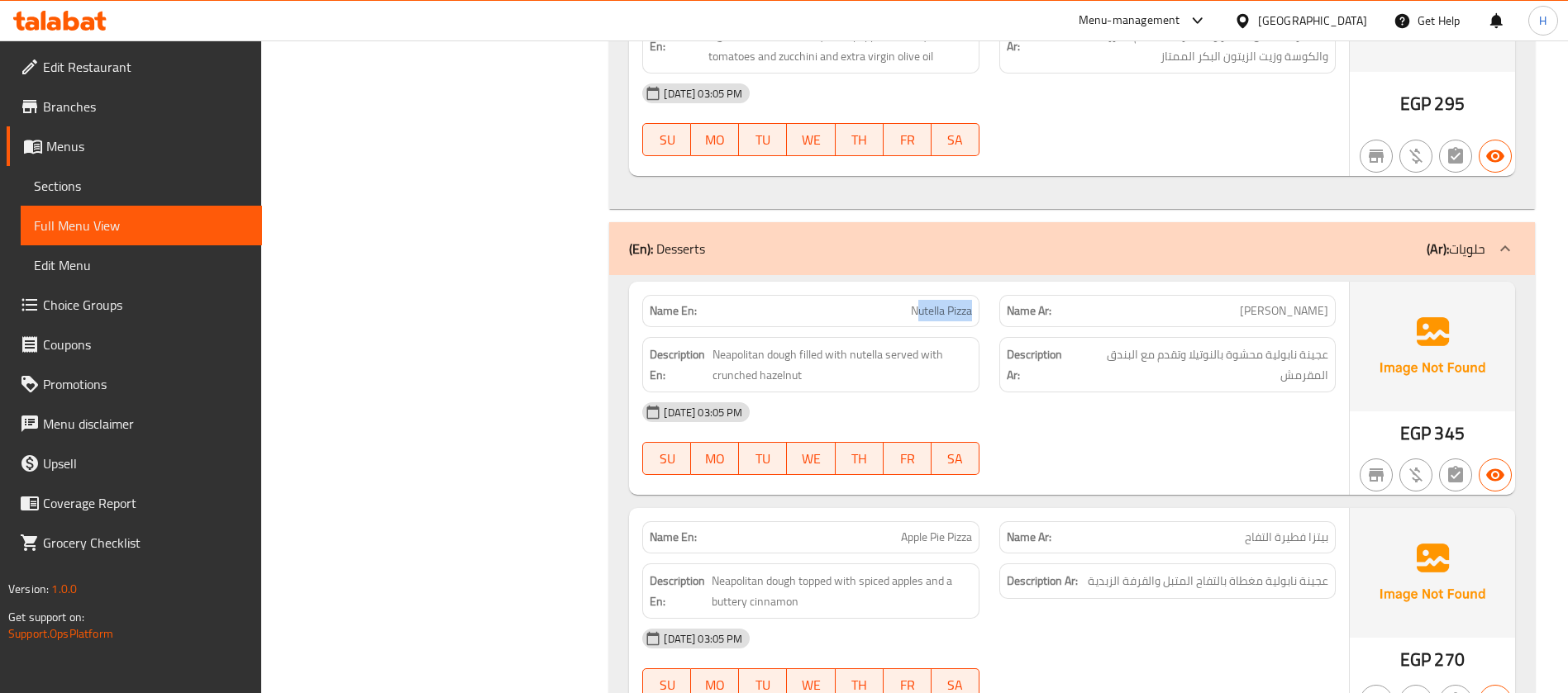
drag, startPoint x: 913, startPoint y: 304, endPoint x: 986, endPoint y: 303, distance: 73.0
click at [986, 303] on div "Name En: Nutella Pizza" at bounding box center [811, 311] width 356 height 52
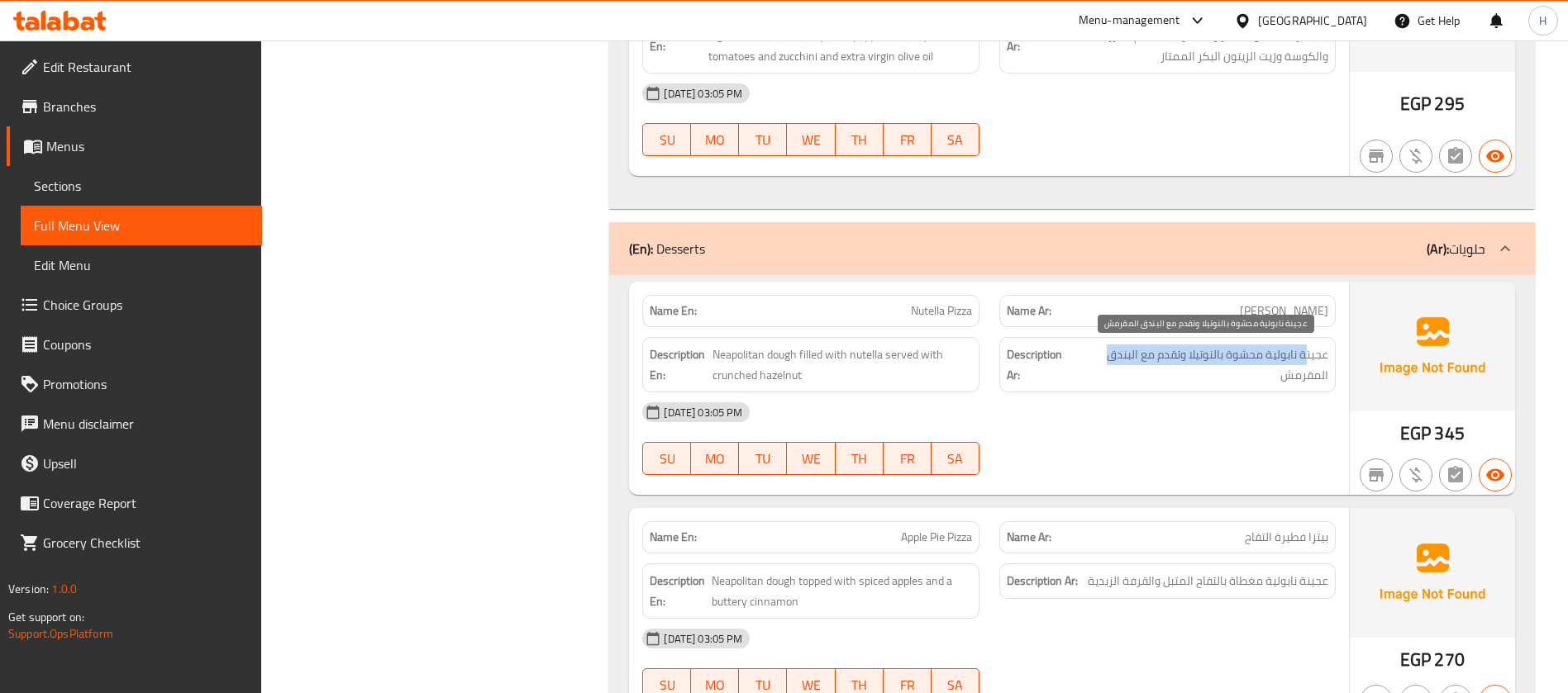
drag, startPoint x: 1304, startPoint y: 354, endPoint x: 1109, endPoint y: 354, distance: 195.0
click at [1109, 354] on span "عجينة نابولية محشوة بالنوتيلا وتقدم مع البندق المقرمش" at bounding box center [1202, 364] width 252 height 40
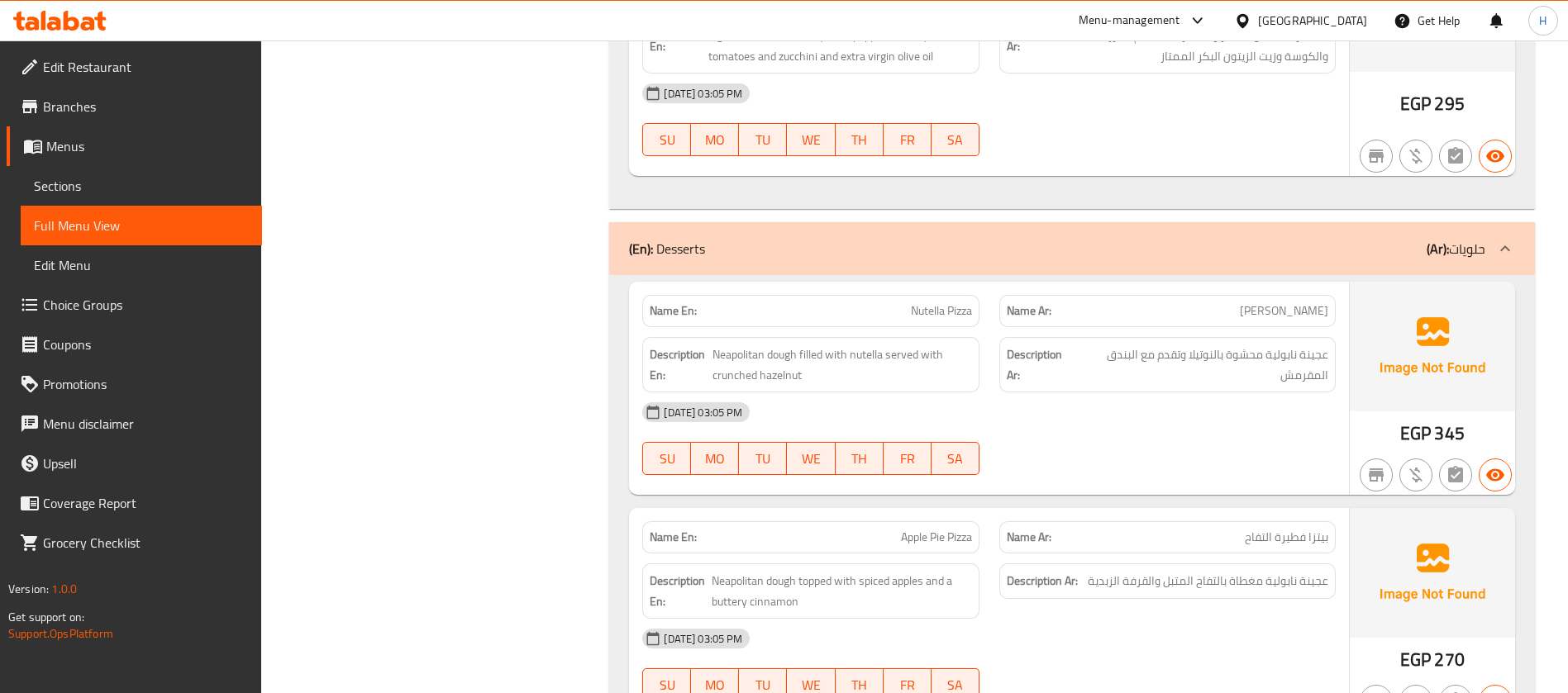
click at [923, 327] on div "Description En: Neapolitan dough filled with nutella served with crunched hazel…" at bounding box center [811, 364] width 356 height 75
click at [923, 320] on span "Nutella Pizza" at bounding box center [941, 311] width 61 height 17
copy span "Nutella Pizza"
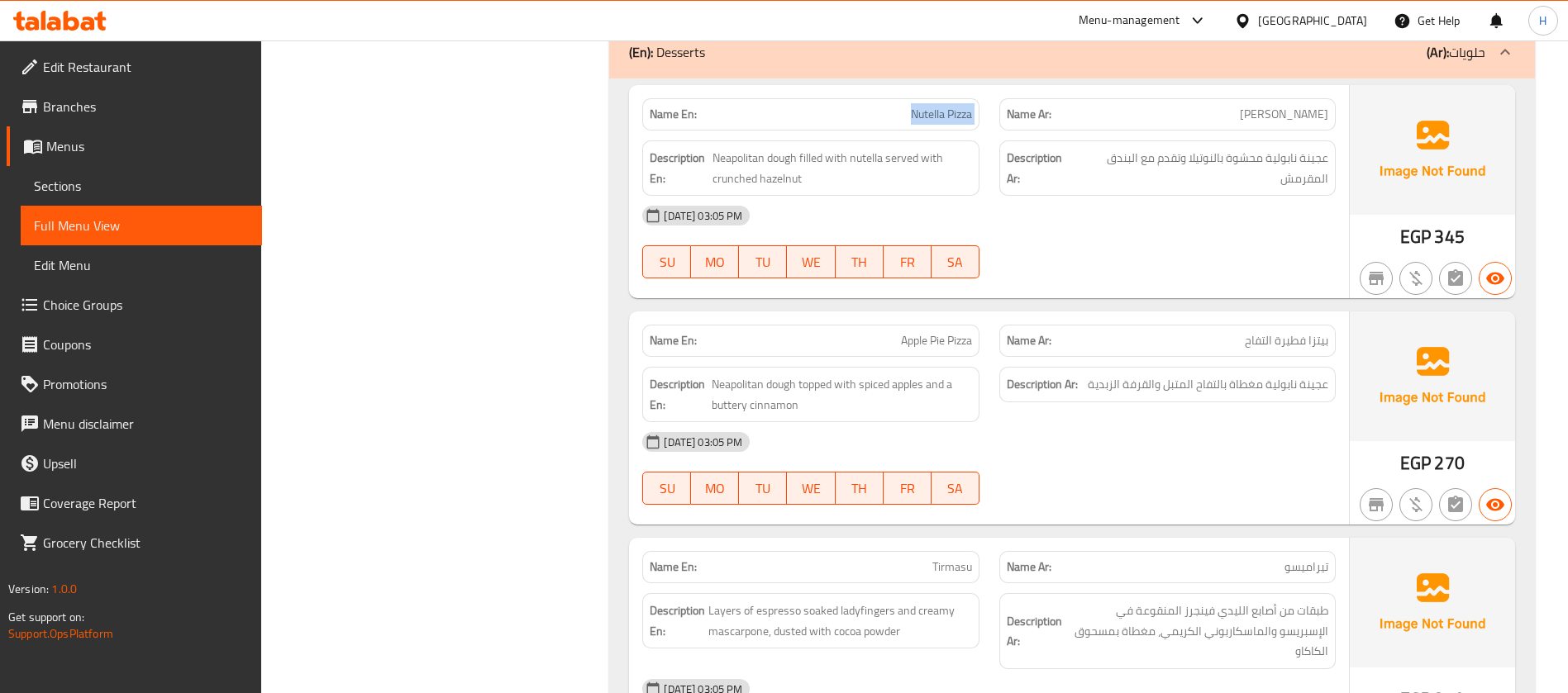
scroll to position [2479, 0]
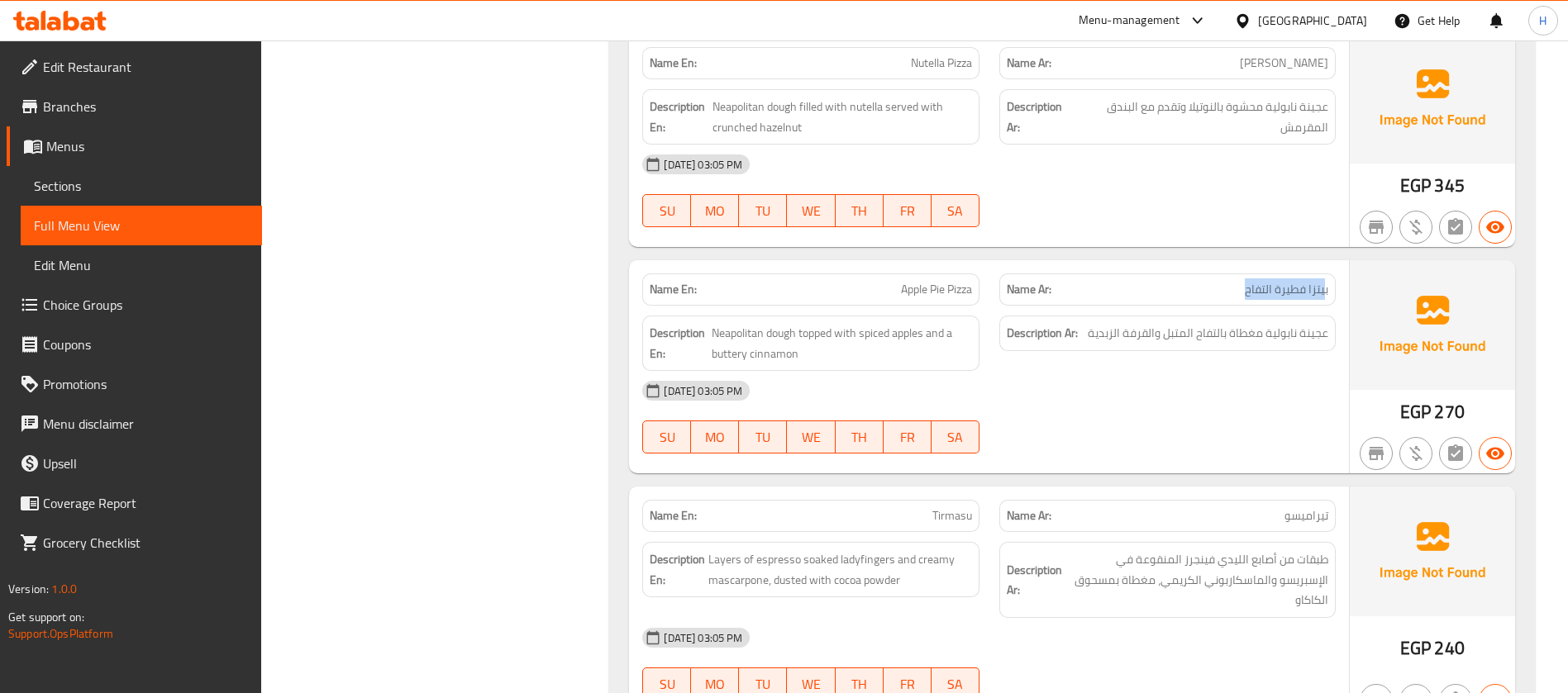
drag, startPoint x: 1219, startPoint y: 290, endPoint x: 1324, endPoint y: 292, distance: 105.0
click at [1324, 292] on p "Name Ar: بيتزا فطيرة التفاح" at bounding box center [1167, 289] width 322 height 17
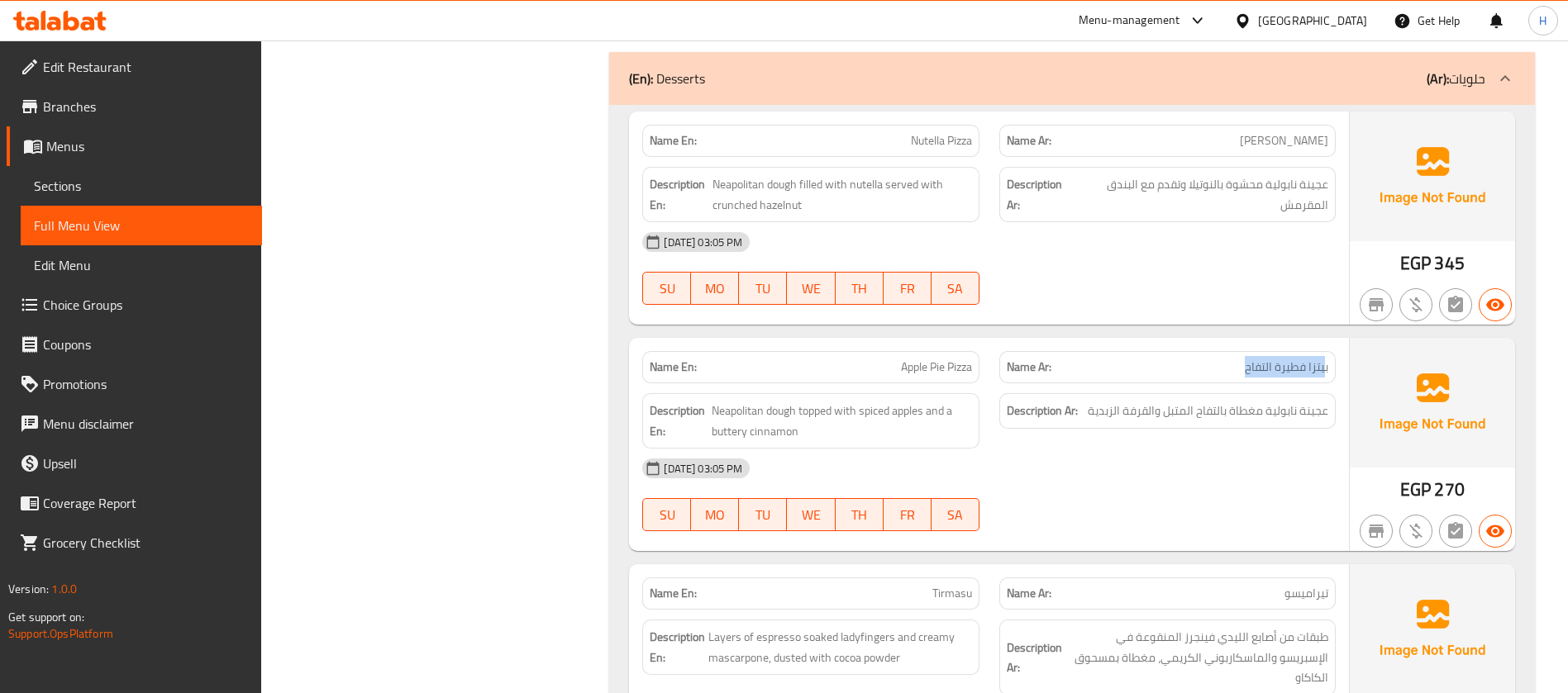
scroll to position [2354, 0]
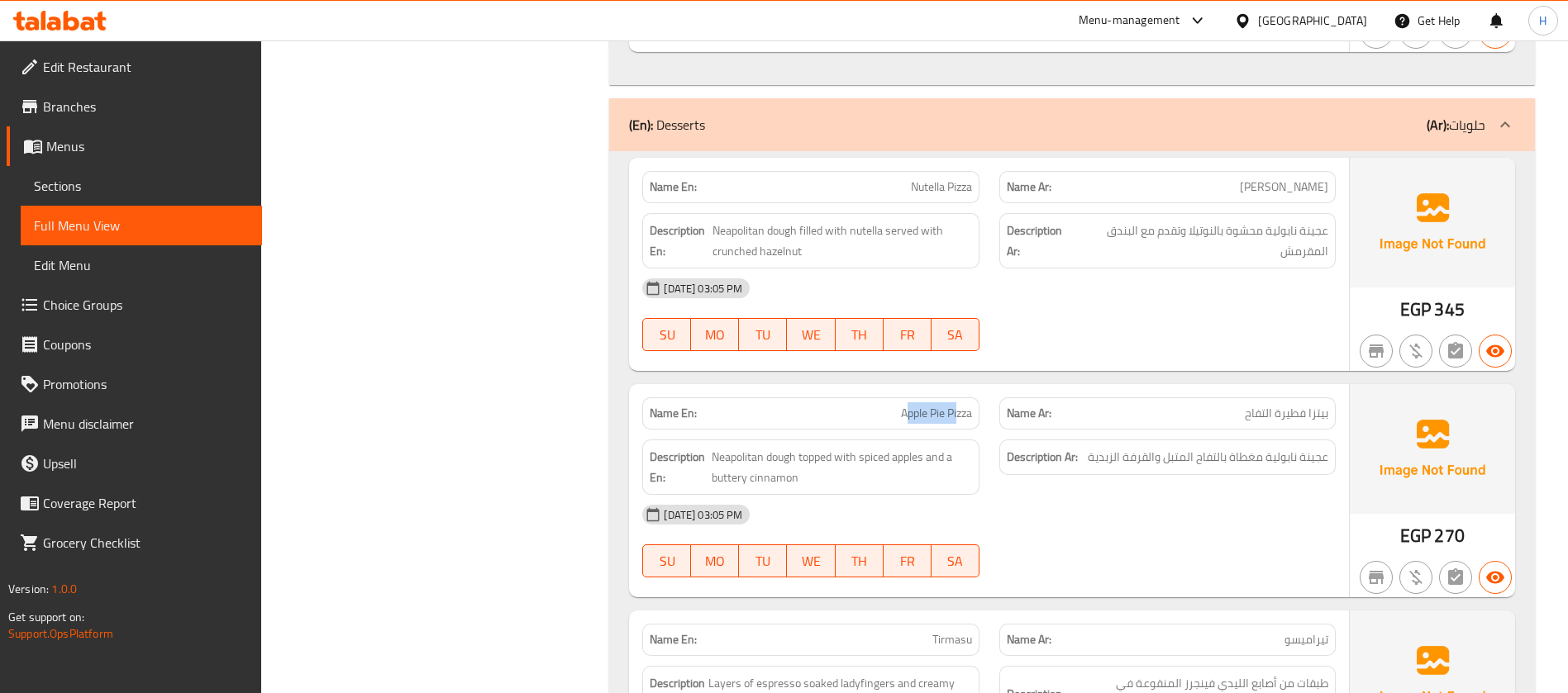
drag, startPoint x: 908, startPoint y: 411, endPoint x: 958, endPoint y: 406, distance: 50.2
click at [958, 406] on span "Apple Pie Pizza" at bounding box center [935, 413] width 71 height 17
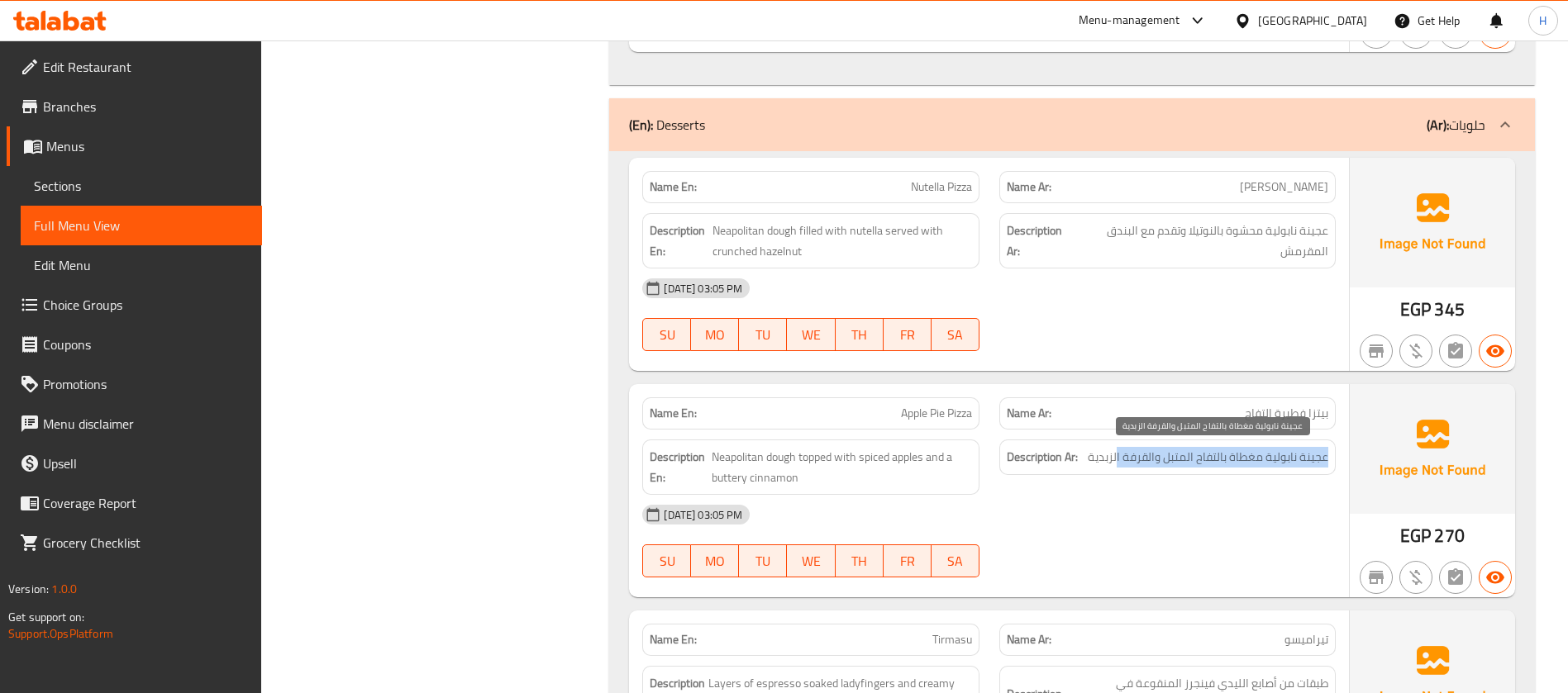
drag, startPoint x: 1330, startPoint y: 458, endPoint x: 1116, endPoint y: 457, distance: 214.0
click at [1116, 457] on div "Description Ar: عجينة نابولية مغطاة بالتفاح المتبل والقرفة الزبدية" at bounding box center [1167, 458] width 336 height 36
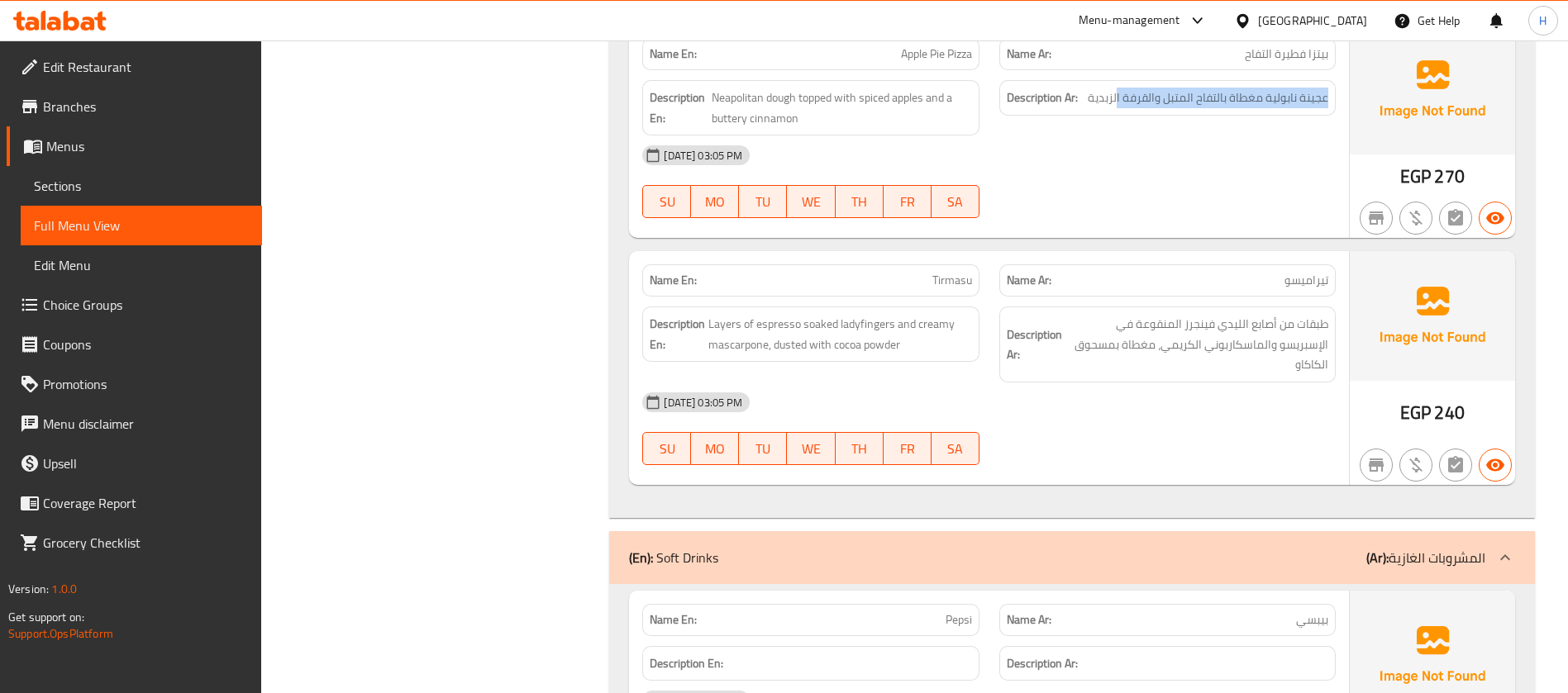
scroll to position [2726, 0]
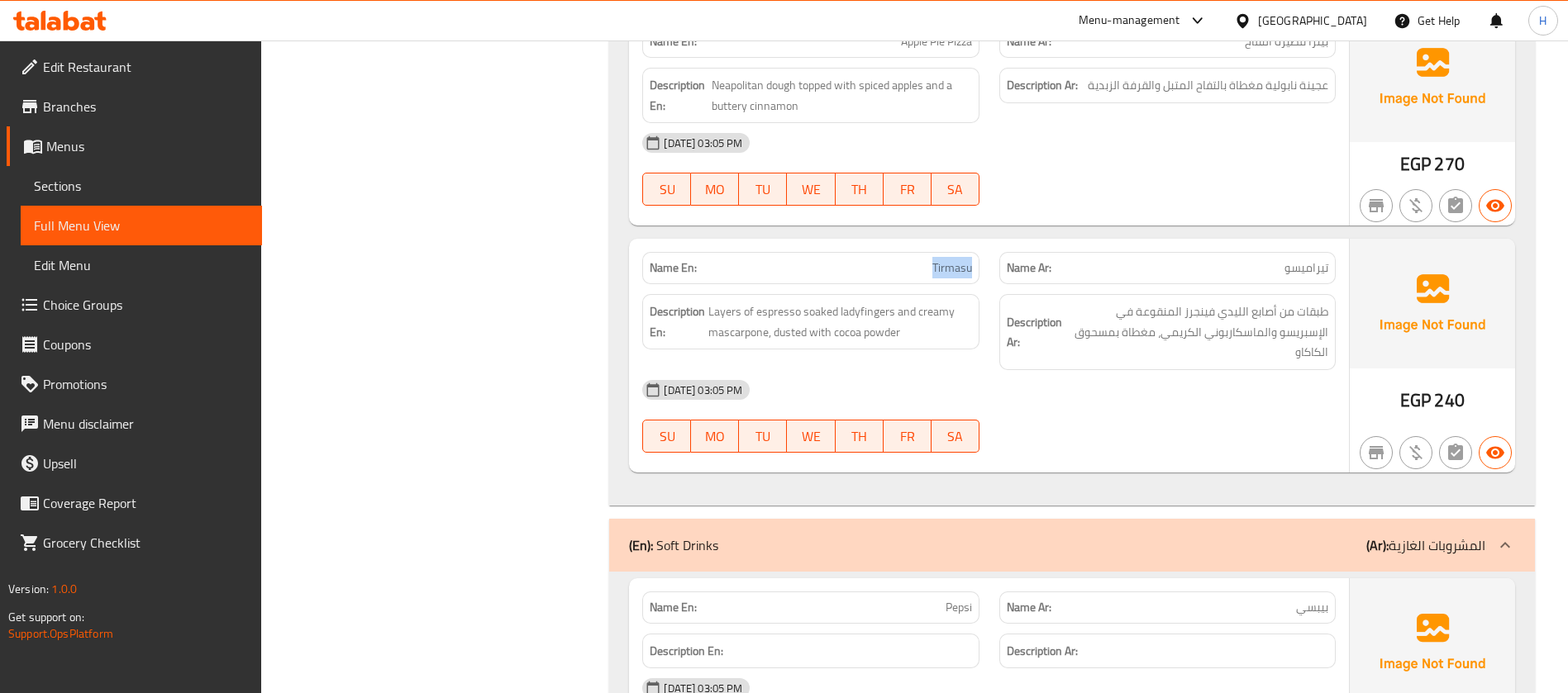
drag, startPoint x: 900, startPoint y: 265, endPoint x: 970, endPoint y: 264, distance: 70.0
click at [970, 264] on p "Name En: Tirmasu" at bounding box center [811, 268] width 322 height 17
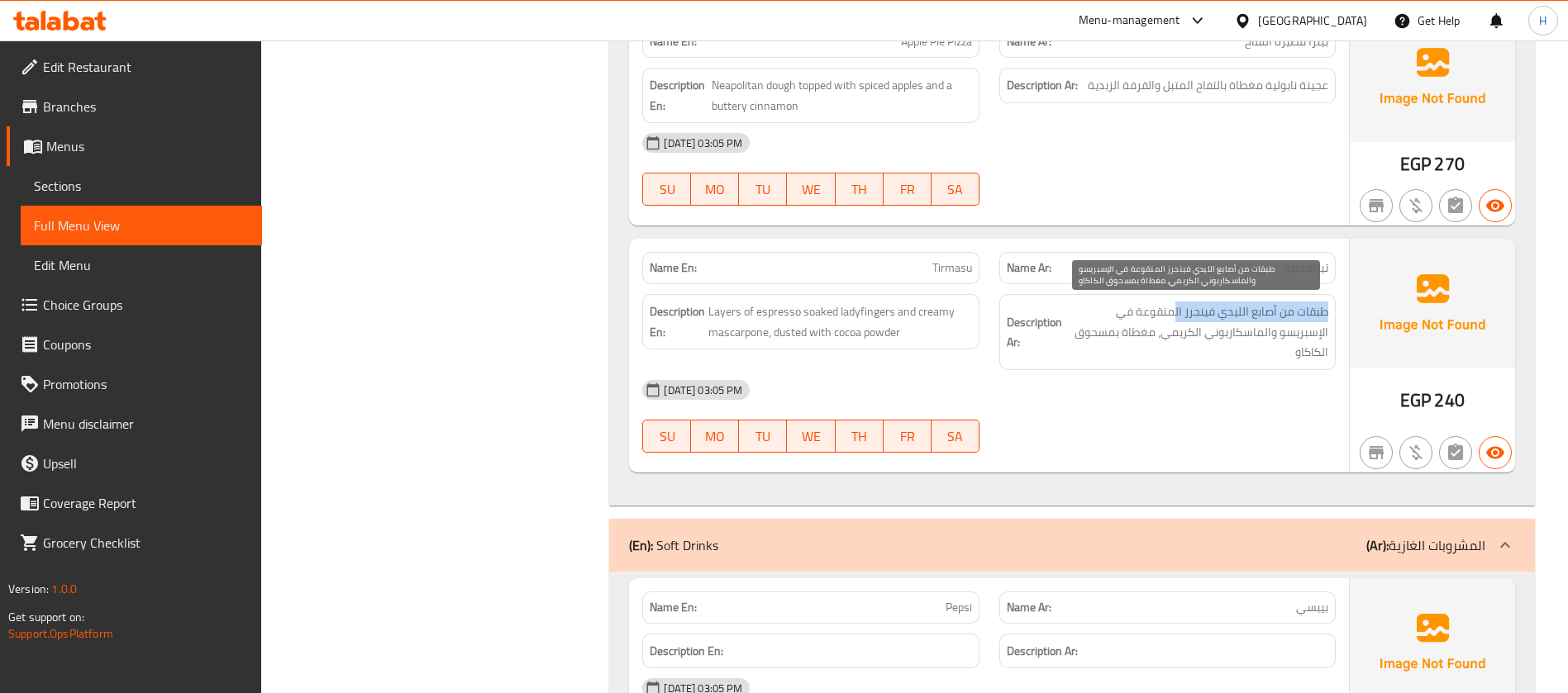
drag, startPoint x: 1332, startPoint y: 311, endPoint x: 1171, endPoint y: 305, distance: 161.1
click at [1171, 305] on div "Description Ar: طبقات من أصابع الليدي فينجرز المنقوعة في الإسبريسو والماسكاربون…" at bounding box center [1167, 332] width 336 height 76
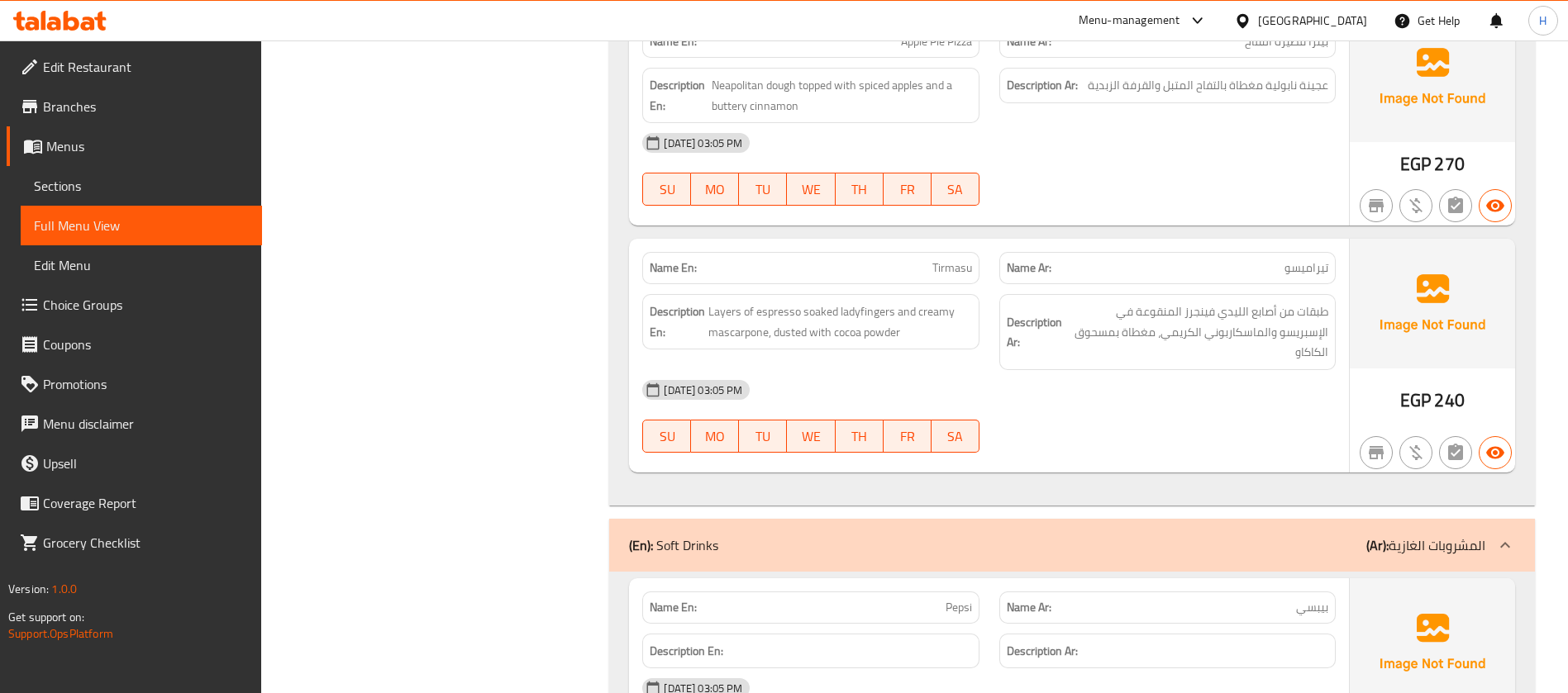
click at [955, 264] on span "Tirmasu" at bounding box center [952, 268] width 39 height 17
copy span "Tirmasu"
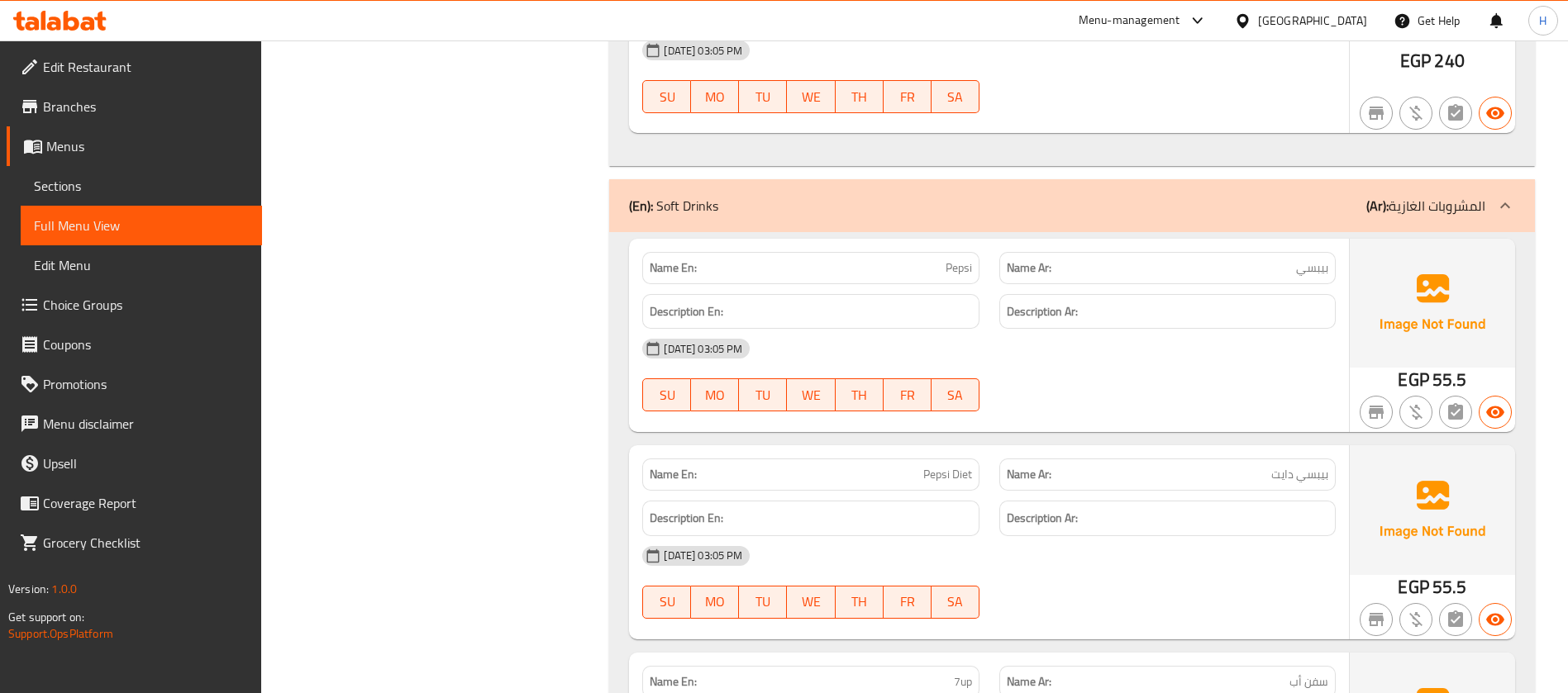
scroll to position [3098, 0]
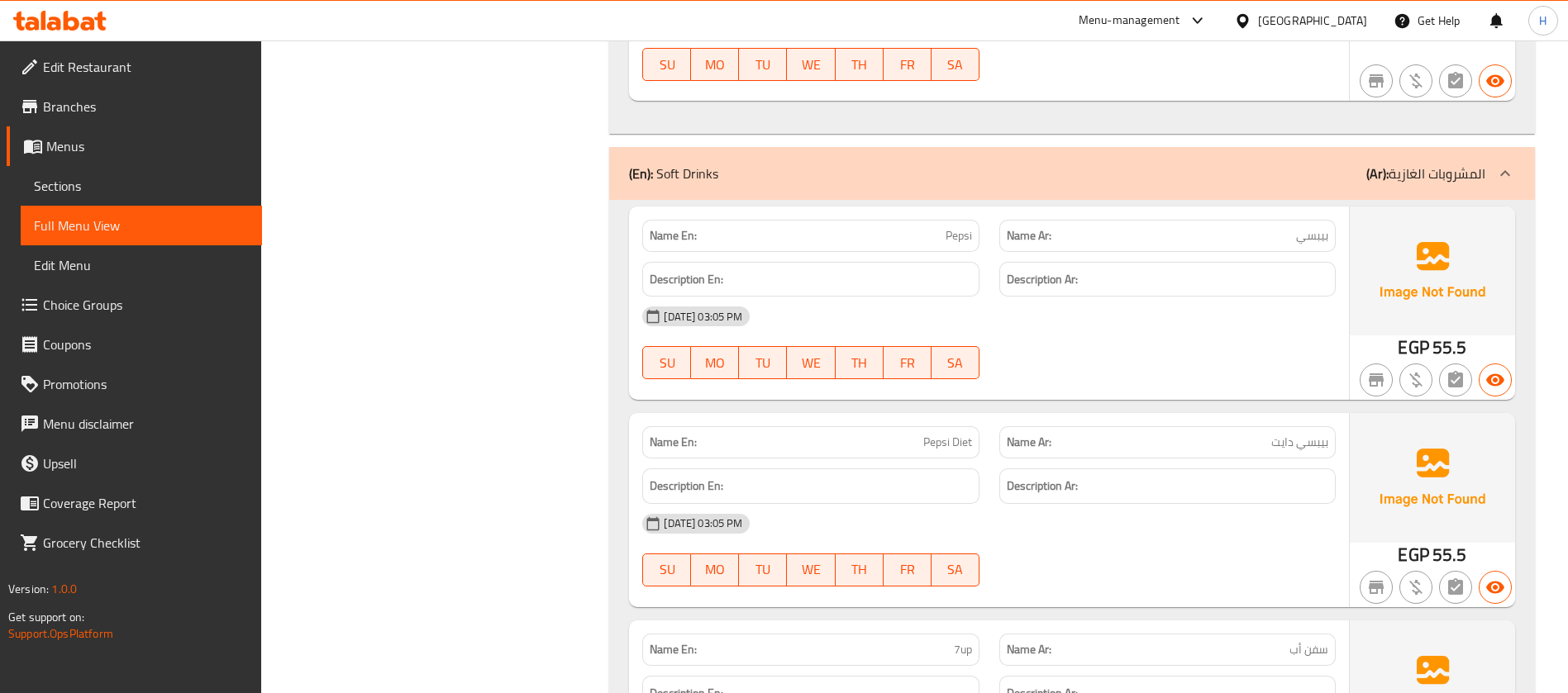
drag, startPoint x: 922, startPoint y: 232, endPoint x: 949, endPoint y: 235, distance: 27.2
click at [948, 231] on p "Name En: Pepsi" at bounding box center [811, 236] width 322 height 17
drag, startPoint x: 899, startPoint y: 453, endPoint x: 1019, endPoint y: 435, distance: 121.3
click at [996, 441] on div "Name En: Pepsi Diet Name Ar: بيبسي دايت" at bounding box center [989, 442] width 713 height 52
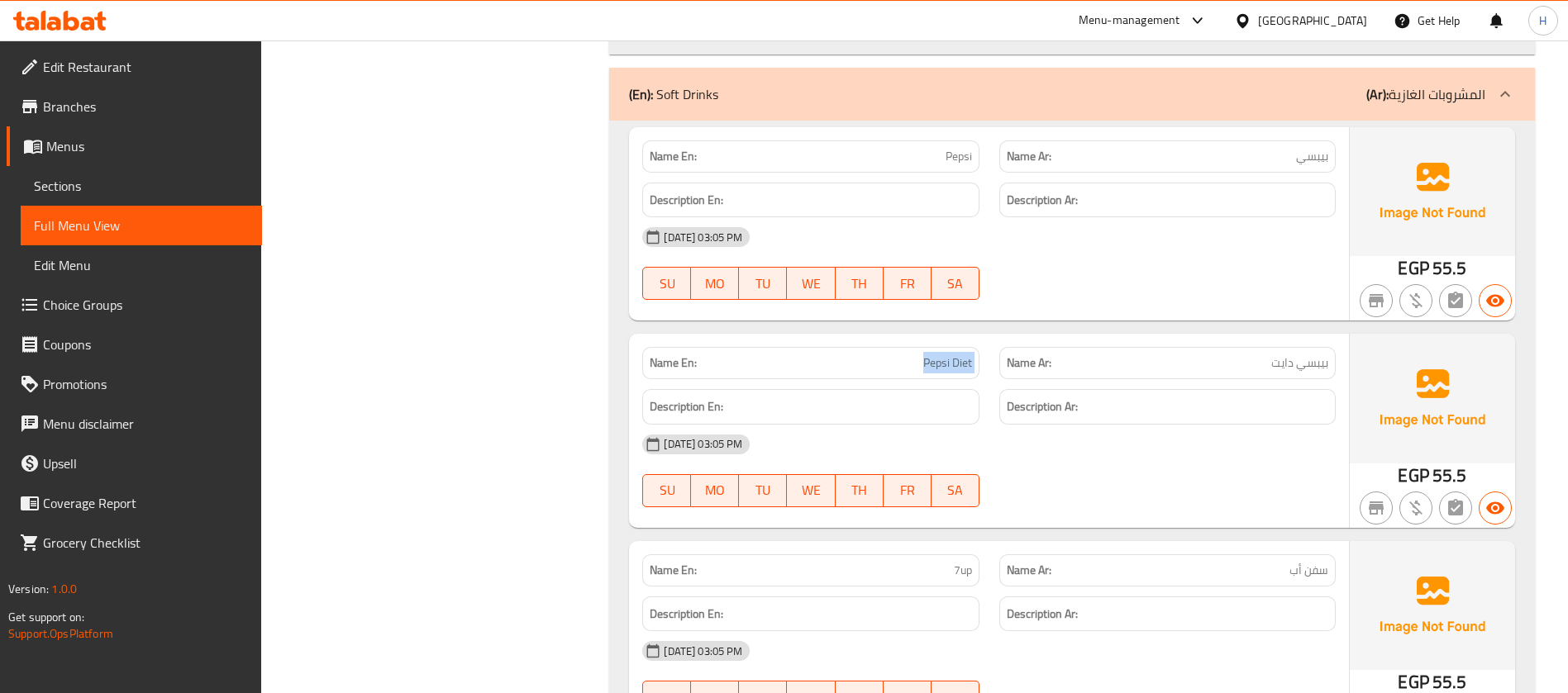
scroll to position [3221, 0]
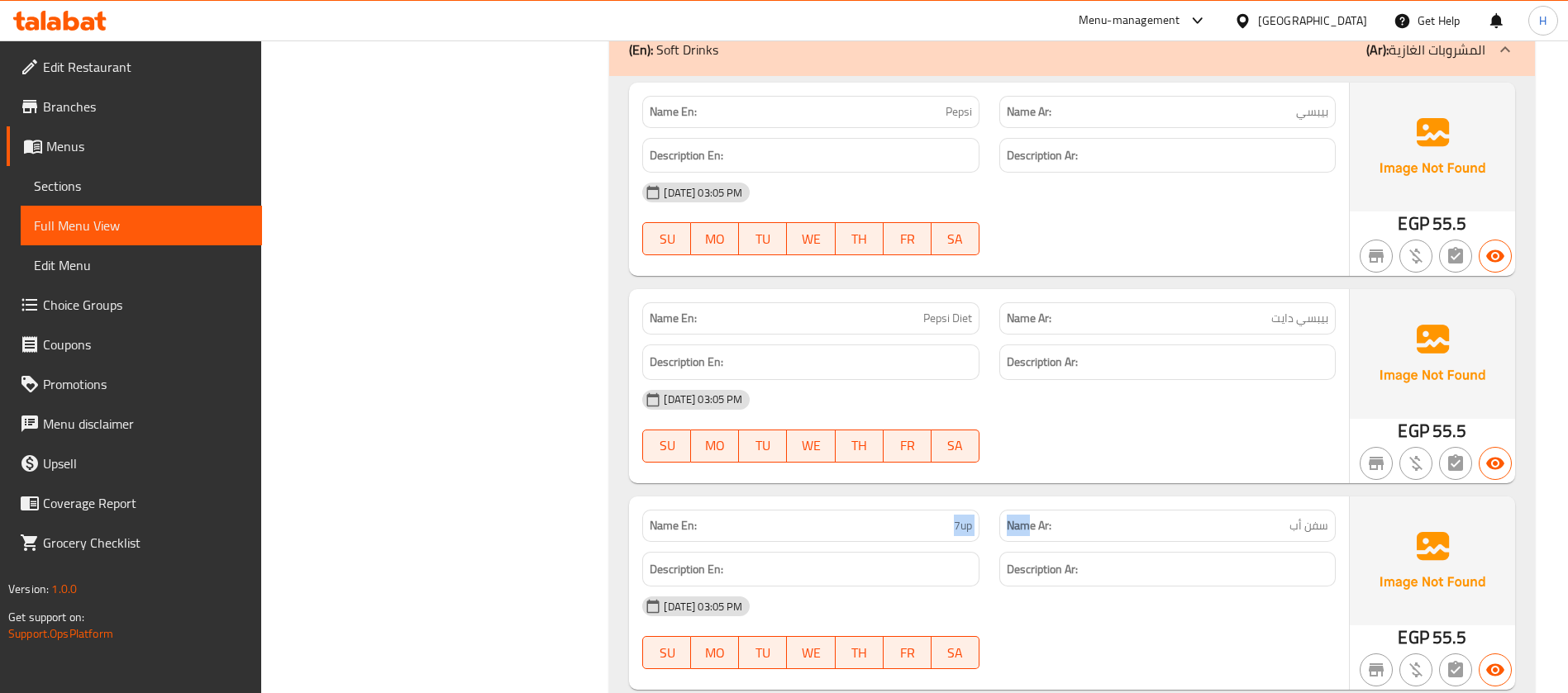
drag, startPoint x: 932, startPoint y: 507, endPoint x: 1028, endPoint y: 507, distance: 96.0
click at [1028, 507] on div "Name En: 7up Name Ar: سفن أب" at bounding box center [989, 525] width 713 height 52
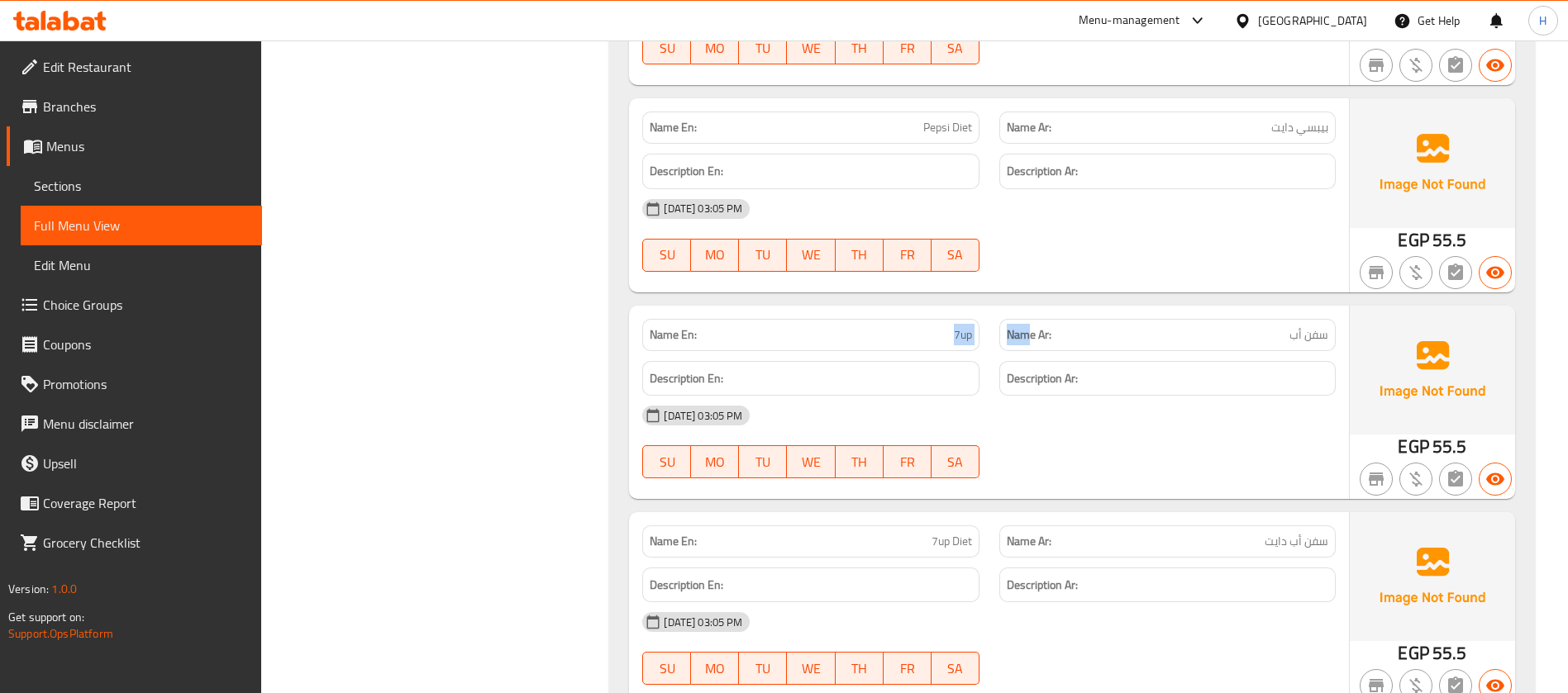
scroll to position [3367, 0]
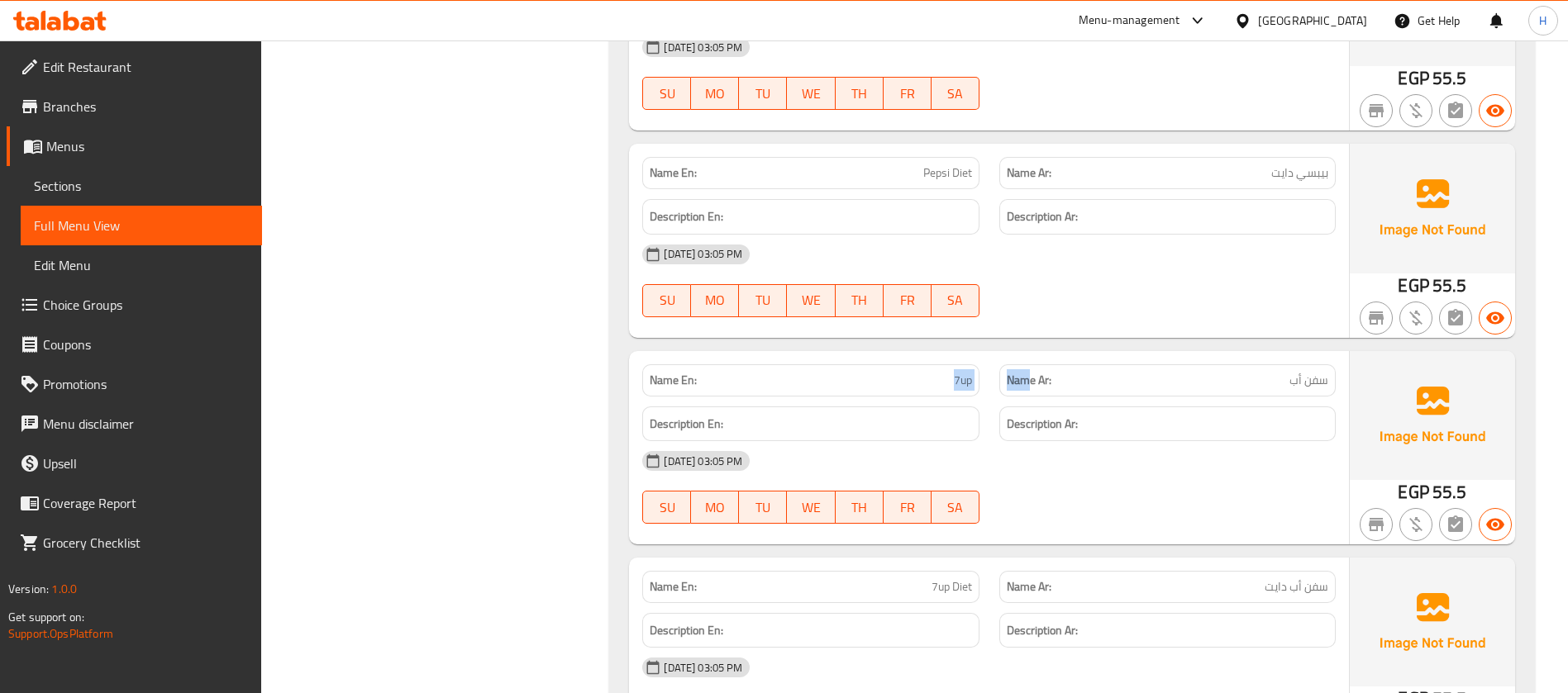
click at [175, 107] on span "Branches" at bounding box center [146, 106] width 205 height 20
